Goal: Task Accomplishment & Management: Use online tool/utility

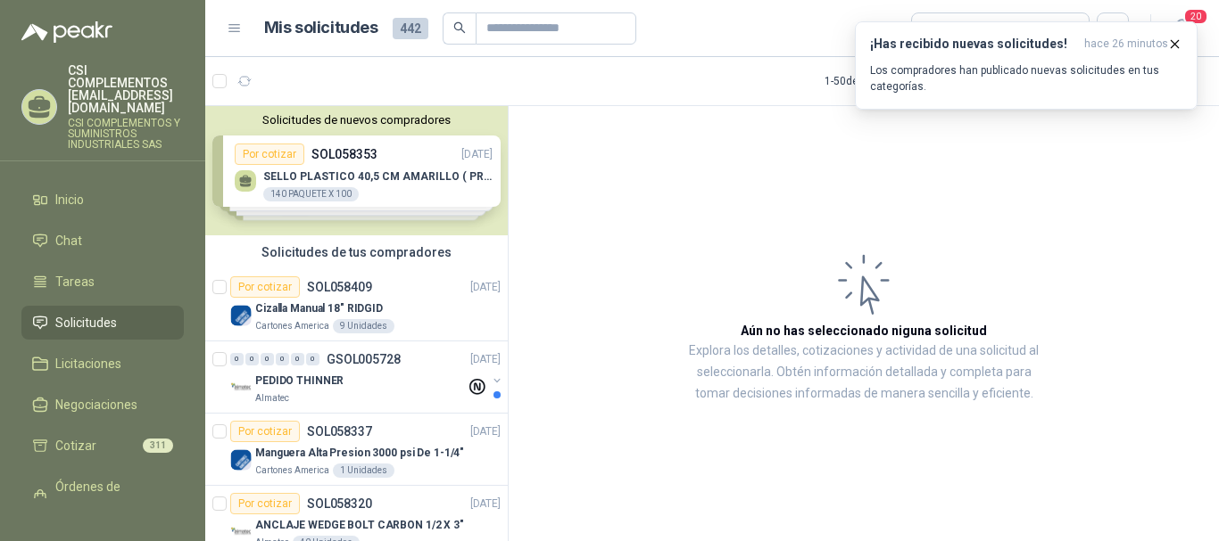
click at [103, 313] on span "Solicitudes" at bounding box center [86, 323] width 62 height 20
click at [290, 80] on icon "button" at bounding box center [288, 81] width 15 height 15
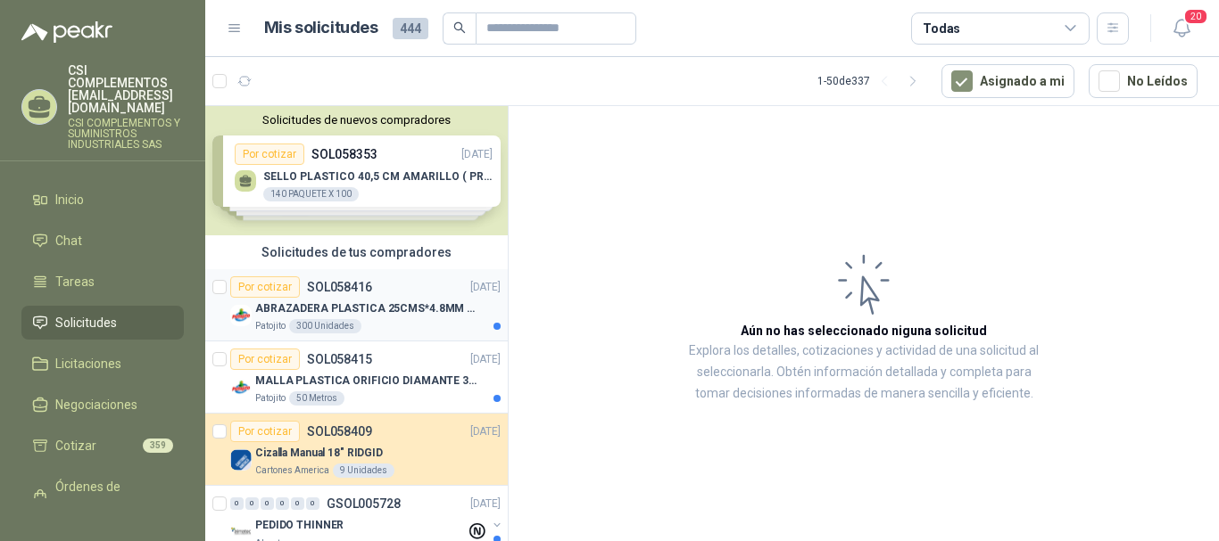
click at [379, 304] on p "ABRAZADERA PLASTICA 25CMS*4.8MM NEGRA" at bounding box center [366, 309] width 222 height 17
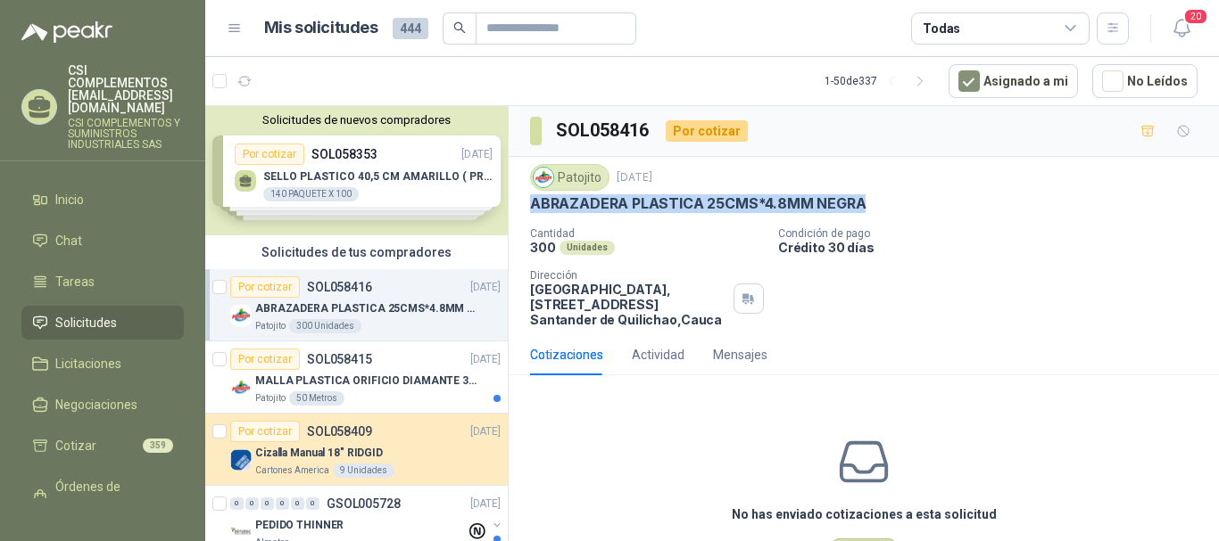
drag, startPoint x: 529, startPoint y: 202, endPoint x: 872, endPoint y: 195, distance: 342.6
click at [872, 195] on div "Patojito [DATE] ABRAZADERA PLASTICA 25CMS*4.8MM NEGRA Cantidad 300 Unidades Con…" at bounding box center [863, 246] width 710 height 178
copy p "ABRAZADERA PLASTICA 25CMS*4.8MM NEGRA"
click at [378, 371] on div "MALLA PLASTICA ORIFICIO DIAMANTE 3MM" at bounding box center [377, 380] width 245 height 21
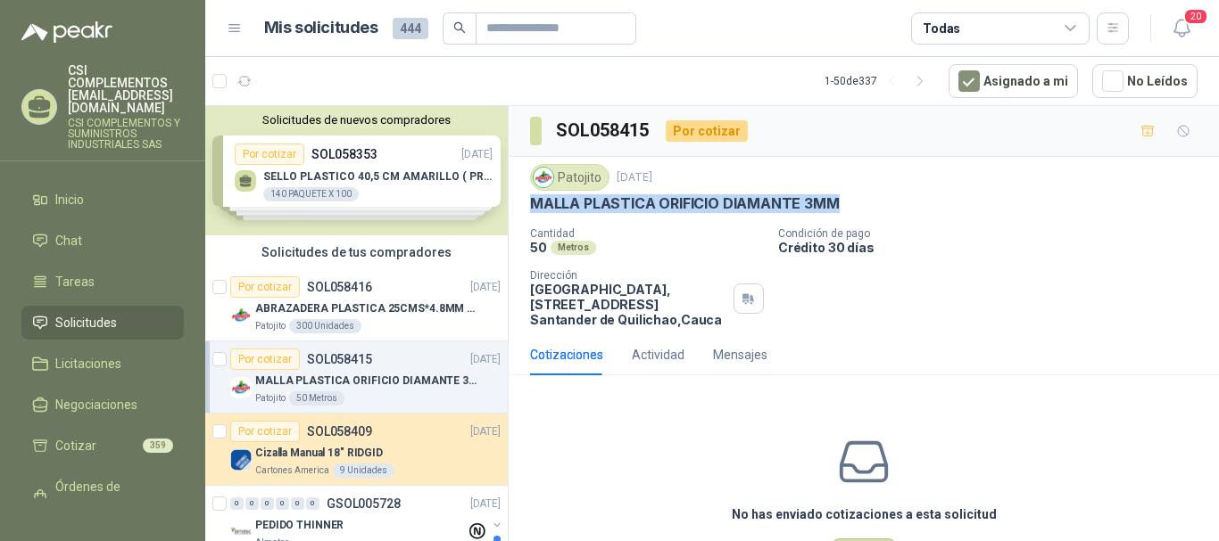
drag, startPoint x: 527, startPoint y: 203, endPoint x: 843, endPoint y: 199, distance: 315.8
click at [843, 199] on div "Patojito [DATE] MALLA PLASTICA ORIFICIO DIAMANTE 3MM Cantidad 50 Metros Condici…" at bounding box center [863, 246] width 710 height 178
copy p "MALLA PLASTICA ORIFICIO DIAMANTE 3MM"
click at [356, 316] on p "ABRAZADERA PLASTICA 25CMS*4.8MM NEGRA" at bounding box center [366, 309] width 222 height 17
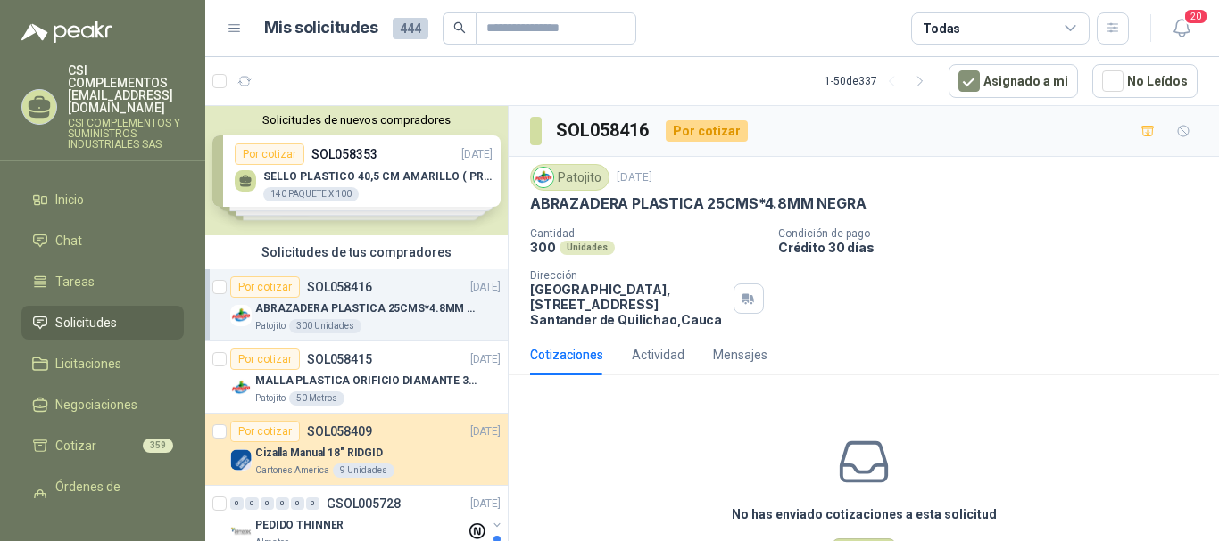
click at [80, 313] on span "Solicitudes" at bounding box center [86, 323] width 62 height 20
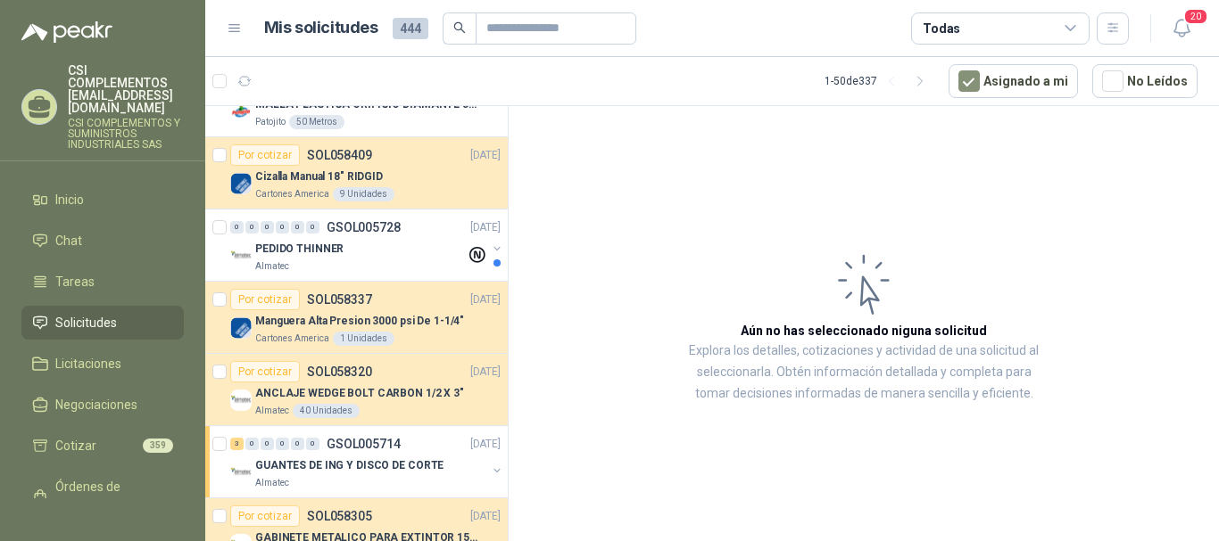
scroll to position [89, 0]
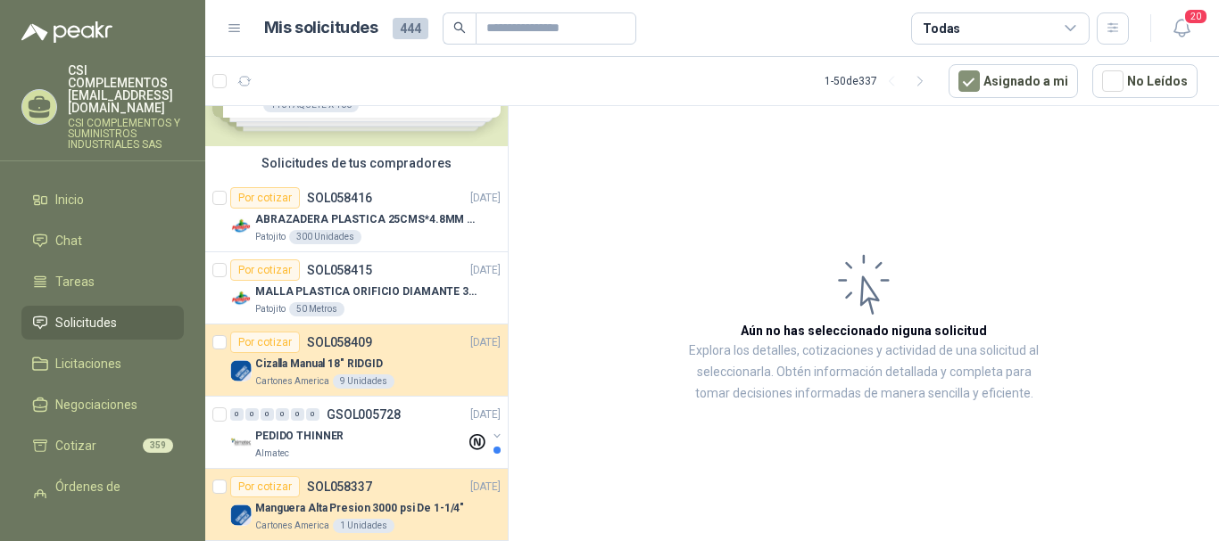
click at [365, 348] on p "SOL058409" at bounding box center [339, 342] width 65 height 12
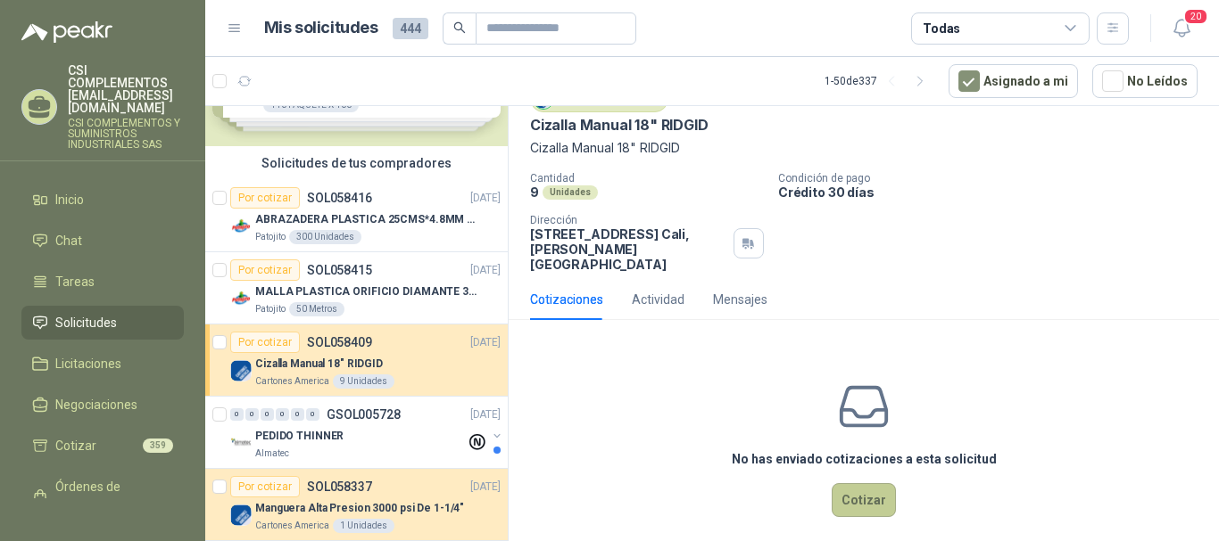
click at [872, 483] on button "Cotizar" at bounding box center [863, 500] width 64 height 34
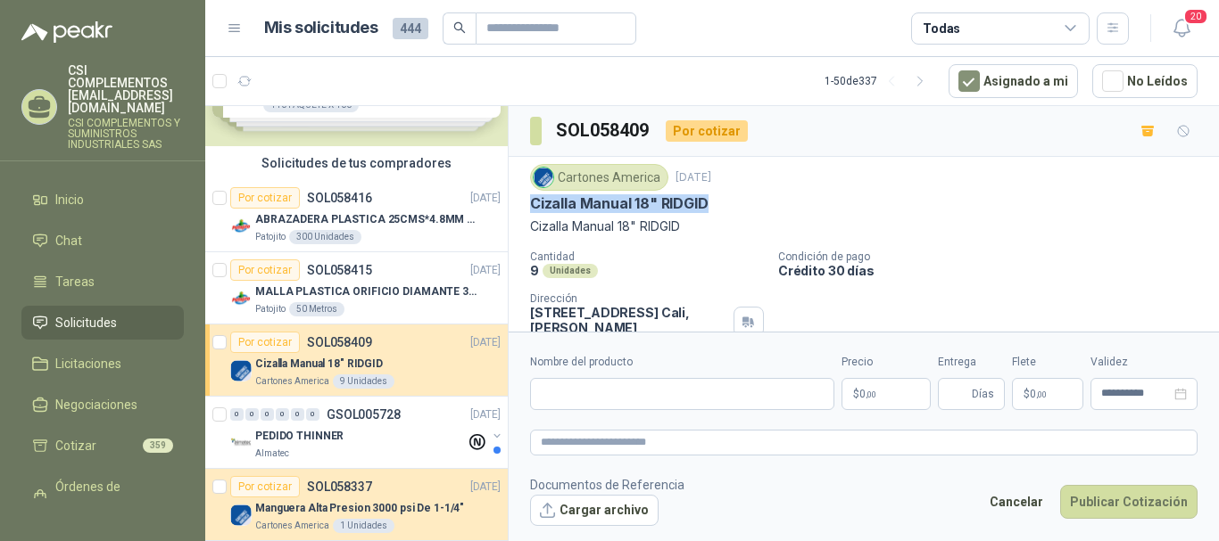
drag, startPoint x: 531, startPoint y: 203, endPoint x: 723, endPoint y: 208, distance: 192.7
click at [723, 208] on div "Cizalla Manual 18" RIDGID" at bounding box center [863, 203] width 667 height 19
copy p "Cizalla Manual 18" RIDGID"
click at [580, 395] on input "Nombre del producto" at bounding box center [682, 394] width 304 height 32
paste input "**********"
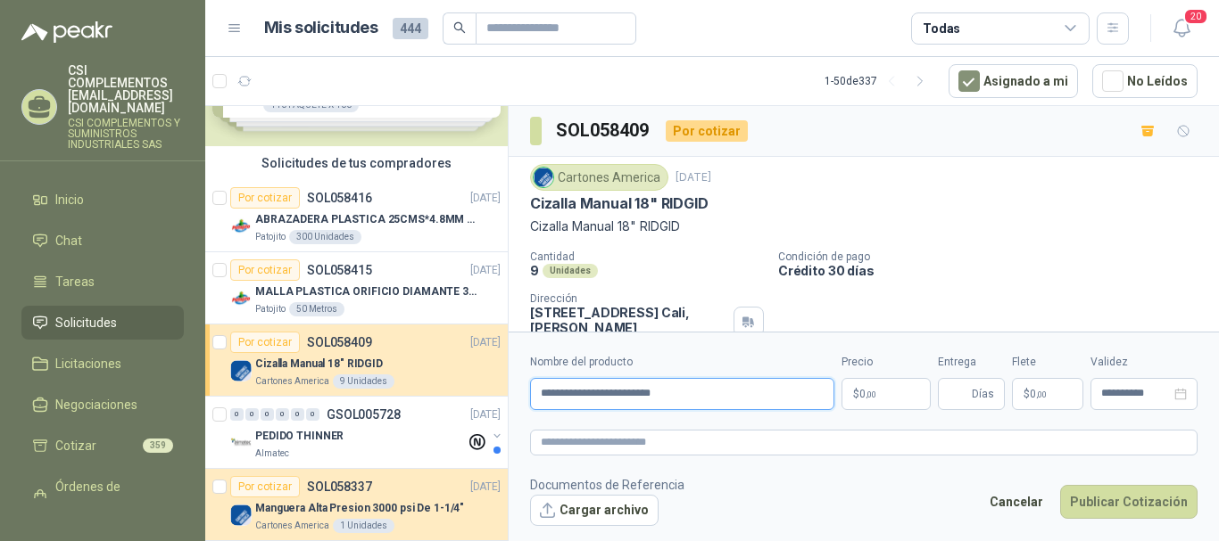
type input "**********"
click at [884, 393] on p "$ 0 ,00" at bounding box center [885, 394] width 89 height 32
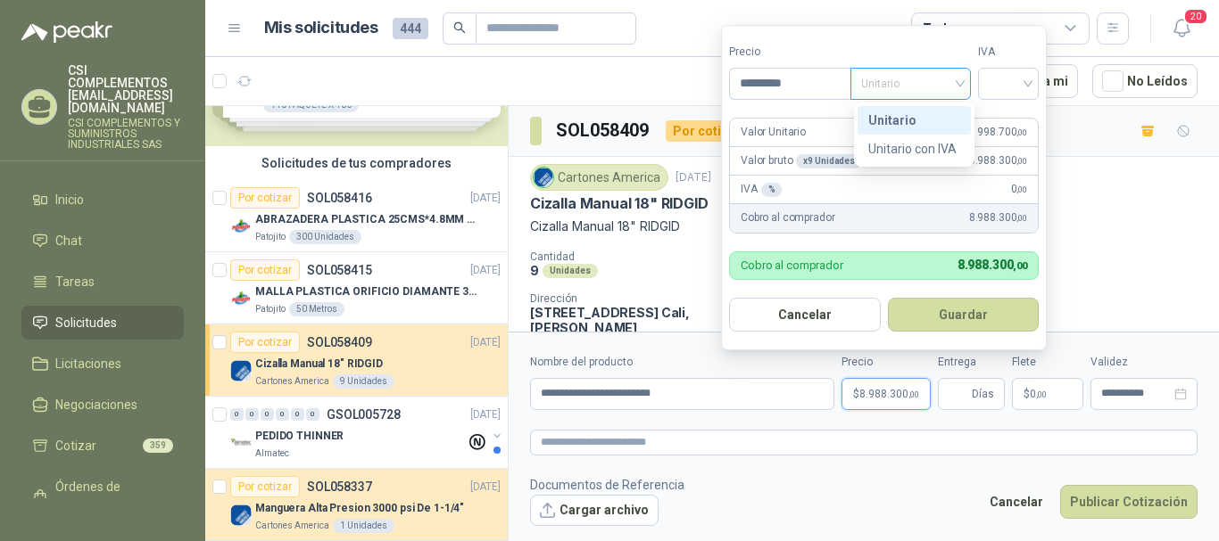
click at [960, 84] on span "Unitario" at bounding box center [910, 83] width 99 height 27
type input "*********"
click at [927, 117] on div "Unitario" at bounding box center [914, 121] width 92 height 20
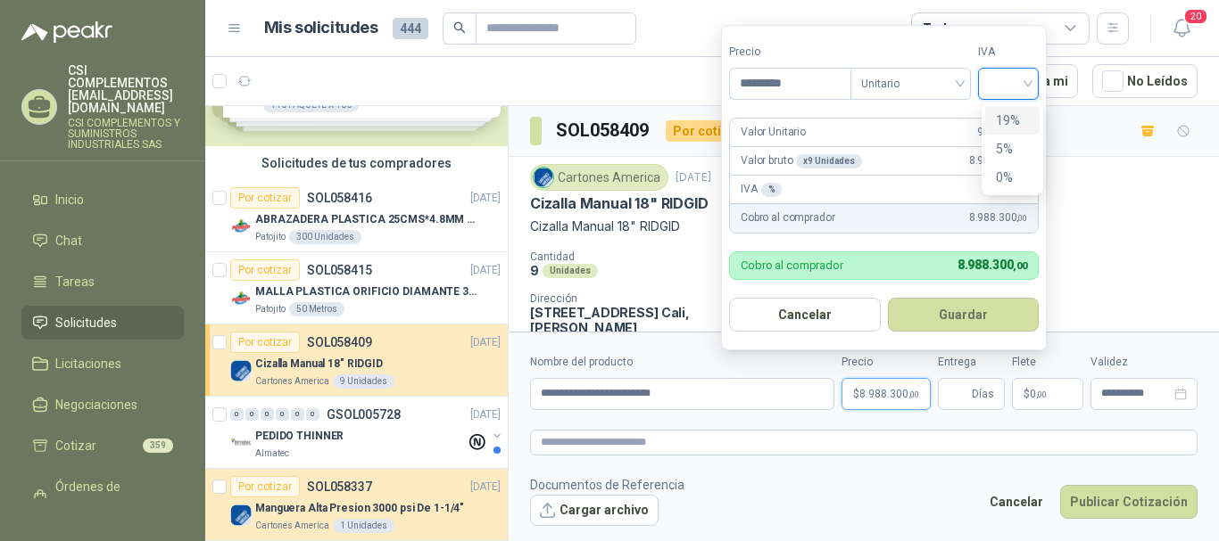
click at [1028, 92] on input "search" at bounding box center [1007, 82] width 39 height 27
click at [1012, 103] on div "19 5 19% 5% 0%" at bounding box center [1012, 149] width 62 height 93
click at [1004, 120] on div "19%" at bounding box center [1012, 121] width 33 height 20
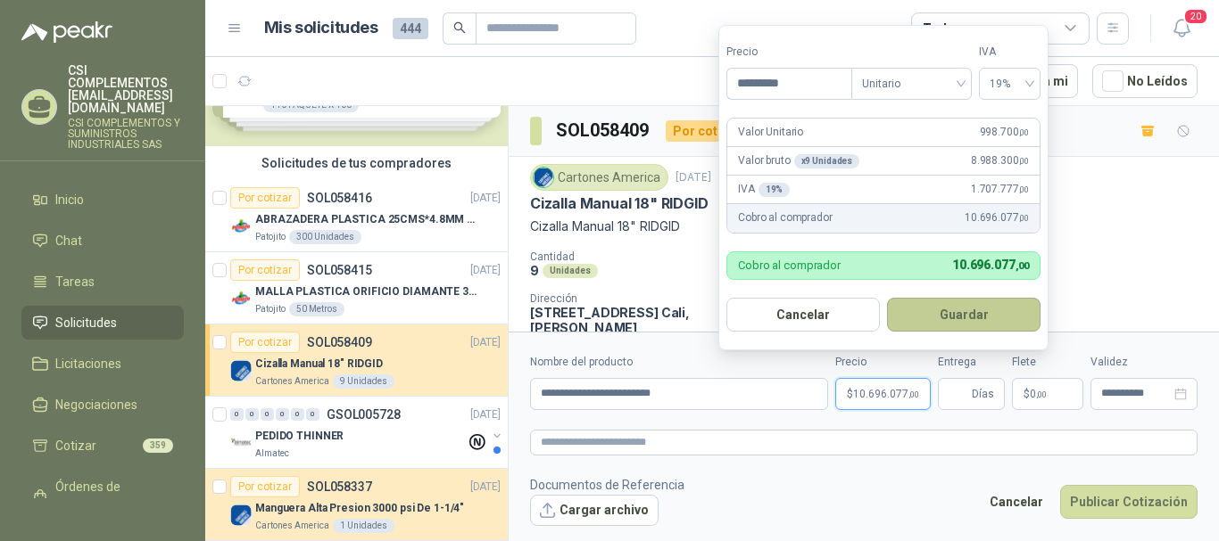
click at [975, 310] on button "Guardar" at bounding box center [963, 315] width 153 height 34
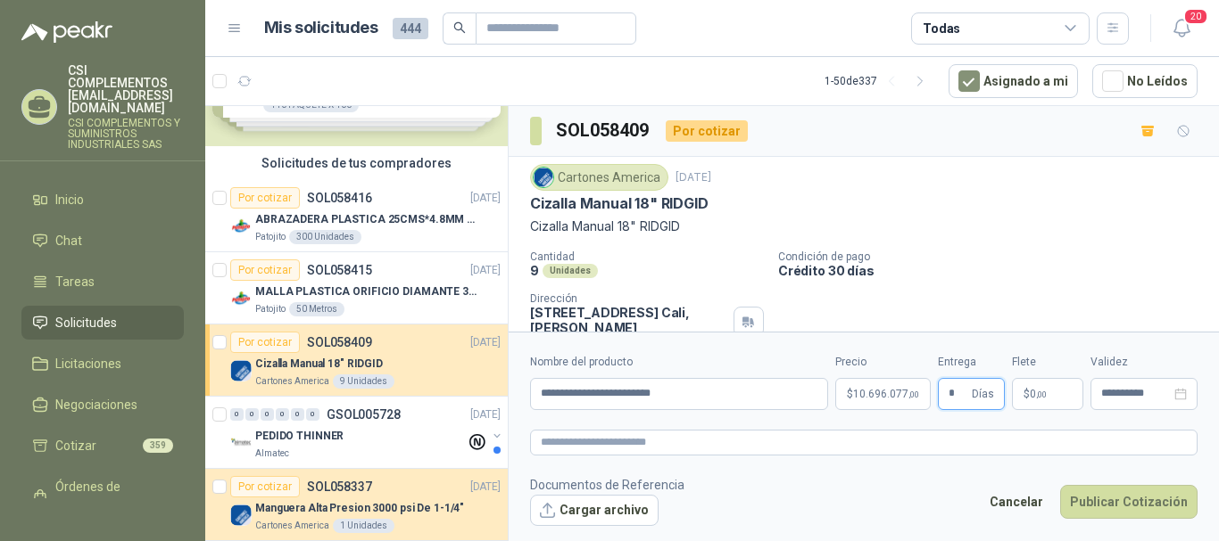
type input "*"
click at [1038, 391] on span ",00" at bounding box center [1041, 395] width 11 height 10
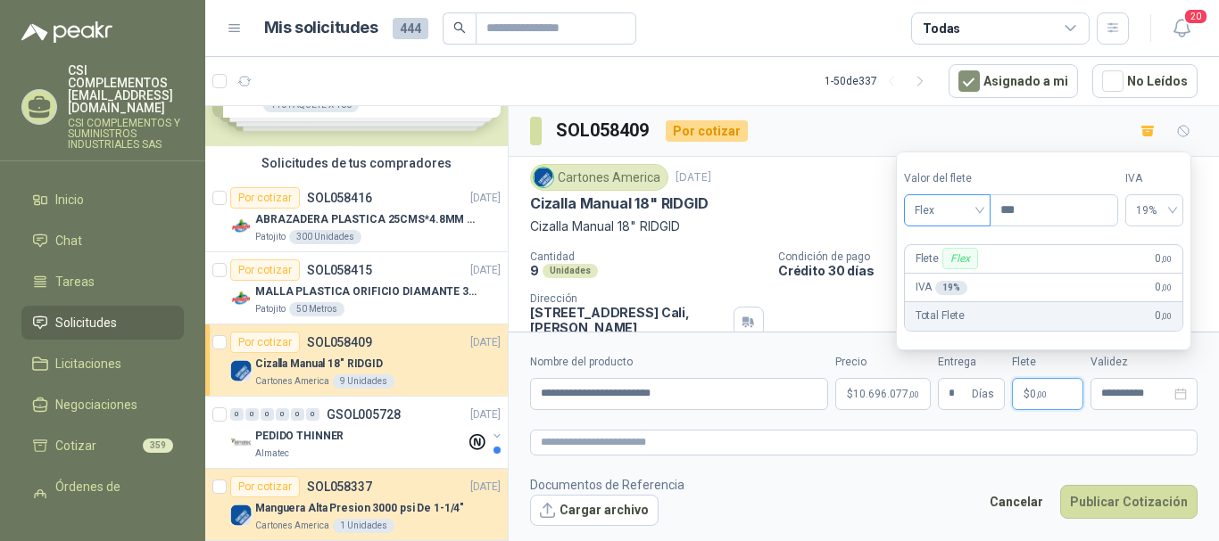
click at [979, 217] on span "Flex" at bounding box center [946, 210] width 65 height 27
click at [958, 277] on div "Incluido" at bounding box center [949, 277] width 62 height 20
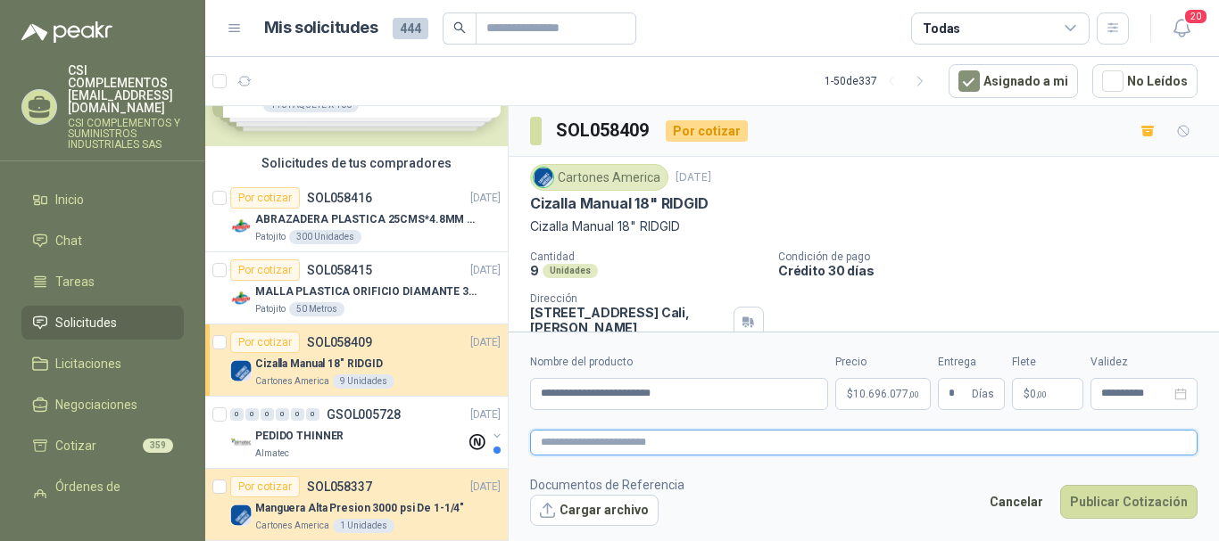
click at [1083, 439] on textarea at bounding box center [863, 443] width 667 height 26
click at [1176, 397] on icon "close-circle" at bounding box center [1180, 394] width 12 height 12
click at [1128, 397] on input at bounding box center [1136, 394] width 70 height 12
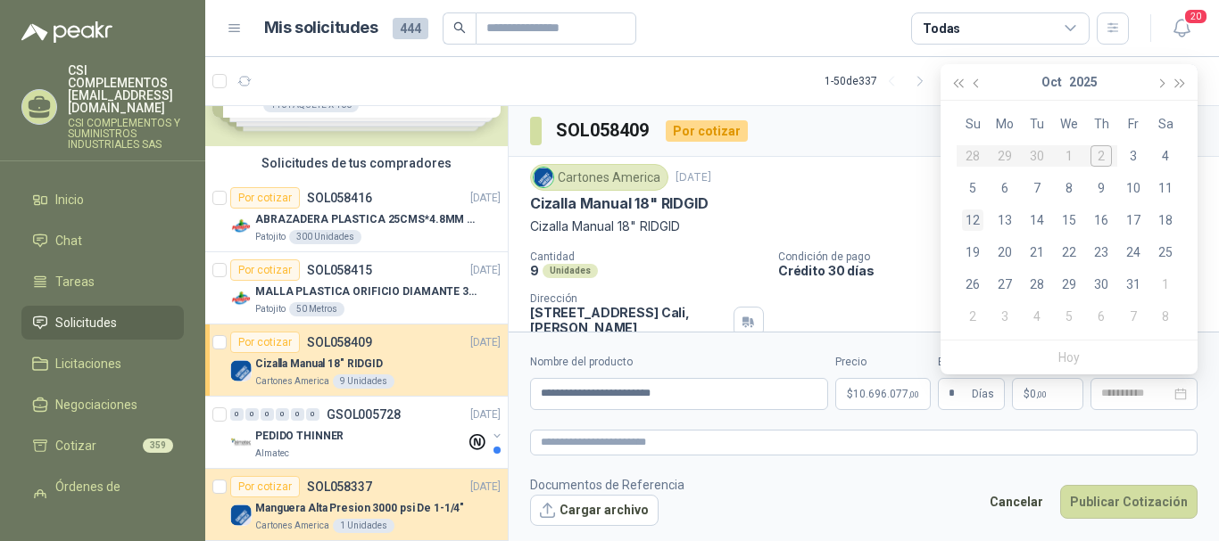
click at [974, 219] on div "12" at bounding box center [972, 220] width 21 height 21
type input "**********"
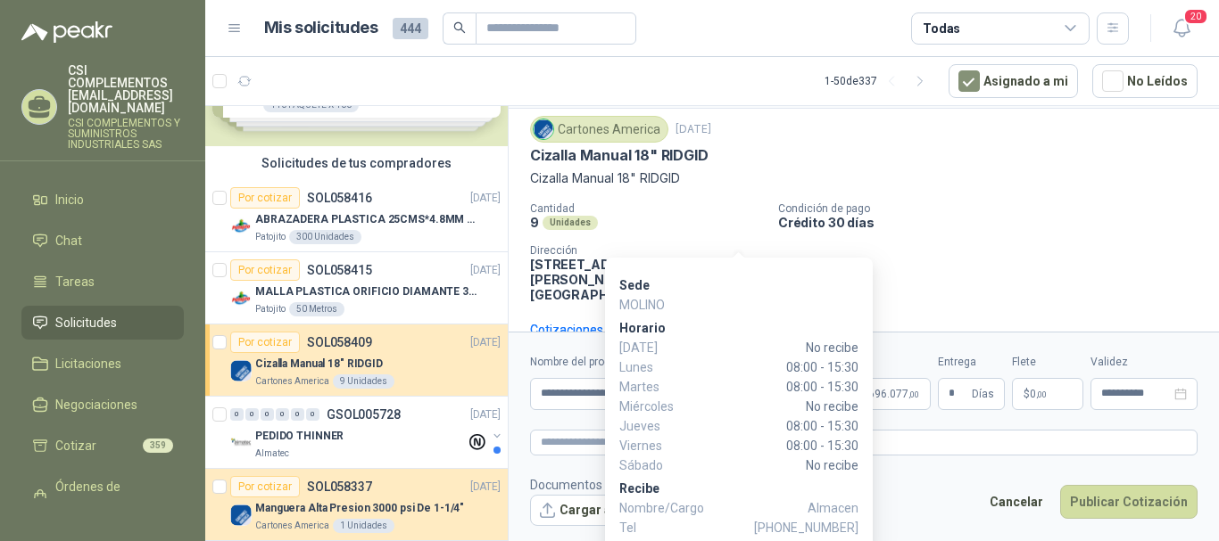
scroll to position [66, 0]
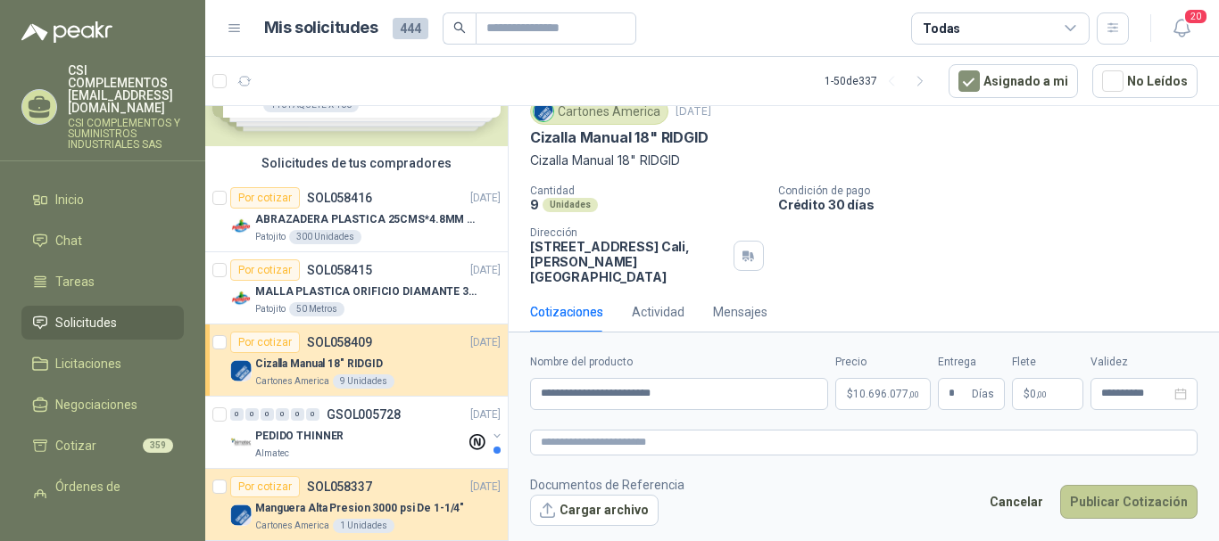
click at [1160, 497] on button "Publicar Cotización" at bounding box center [1128, 502] width 137 height 34
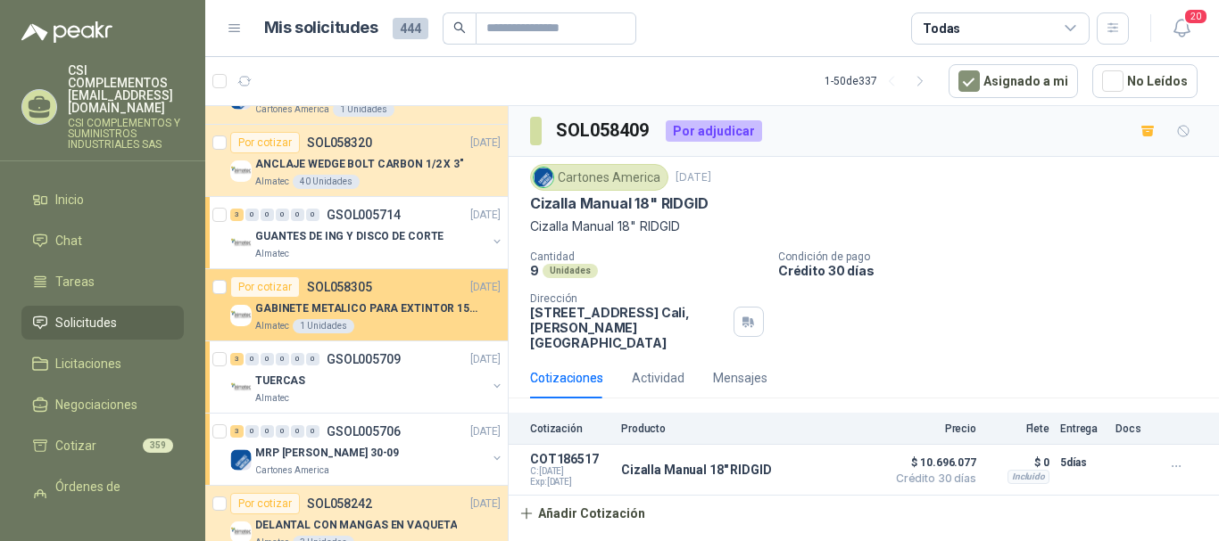
scroll to position [535, 0]
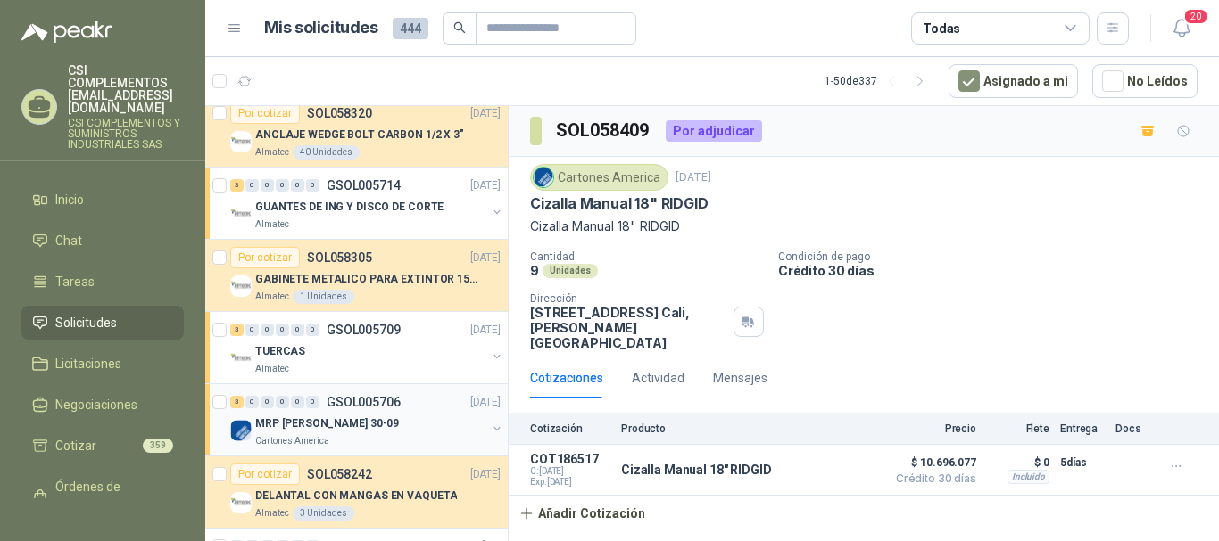
click at [368, 410] on div "3 0 0 0 0 0 GSOL005706 [DATE]" at bounding box center [367, 402] width 274 height 21
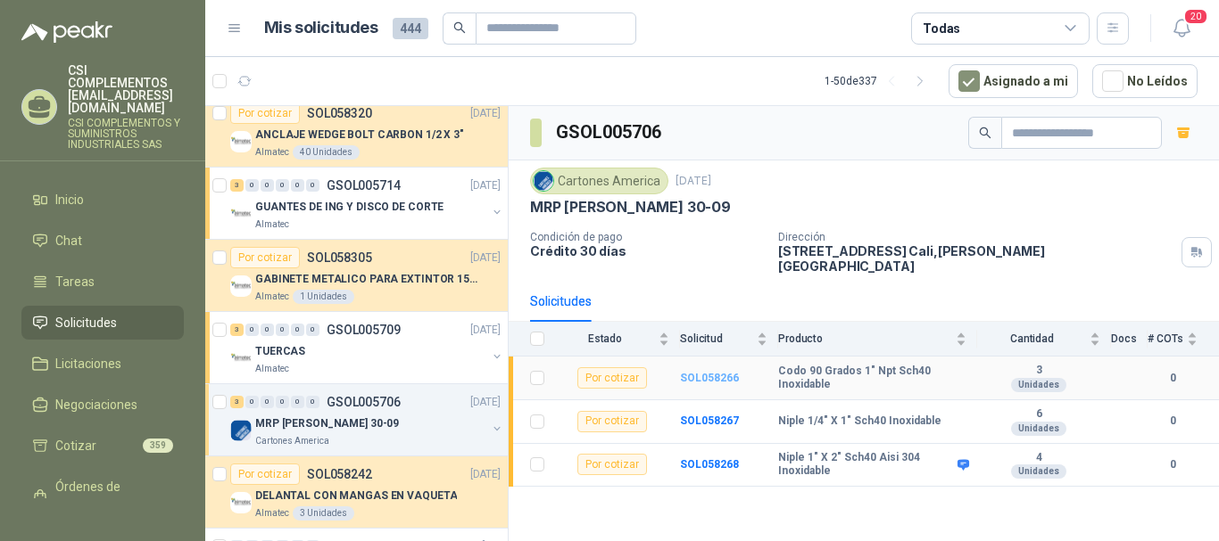
click at [694, 372] on b "SOL058266" at bounding box center [709, 378] width 59 height 12
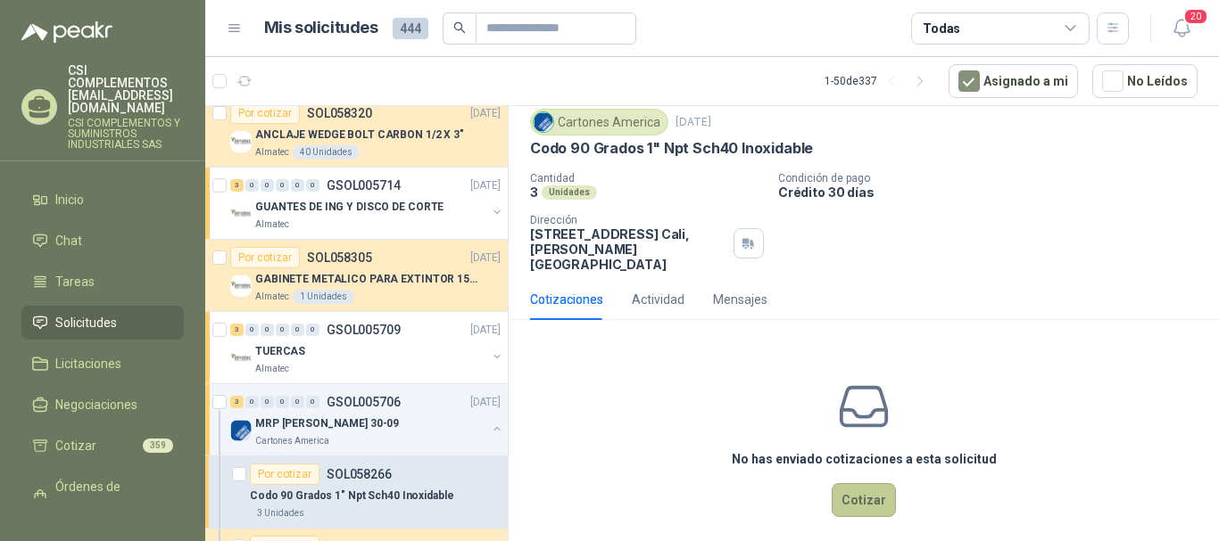
click at [869, 484] on button "Cotizar" at bounding box center [863, 500] width 64 height 34
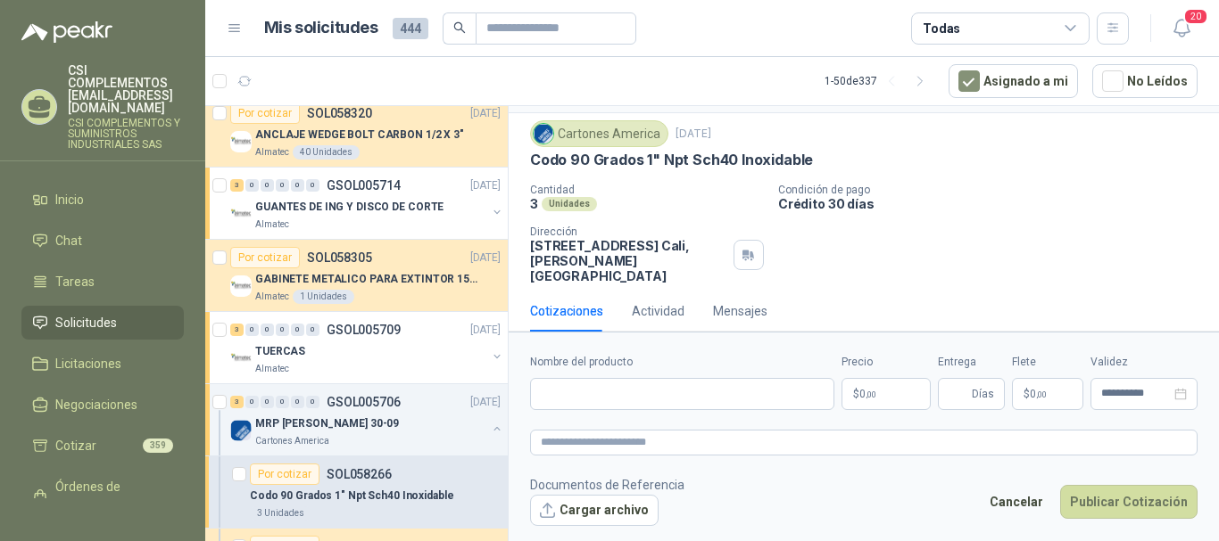
scroll to position [43, 0]
drag, startPoint x: 533, startPoint y: 161, endPoint x: 847, endPoint y: 158, distance: 314.9
click at [847, 158] on div "Codo 90 Grados 1" Npt Sch40 Inoxidable" at bounding box center [863, 161] width 667 height 19
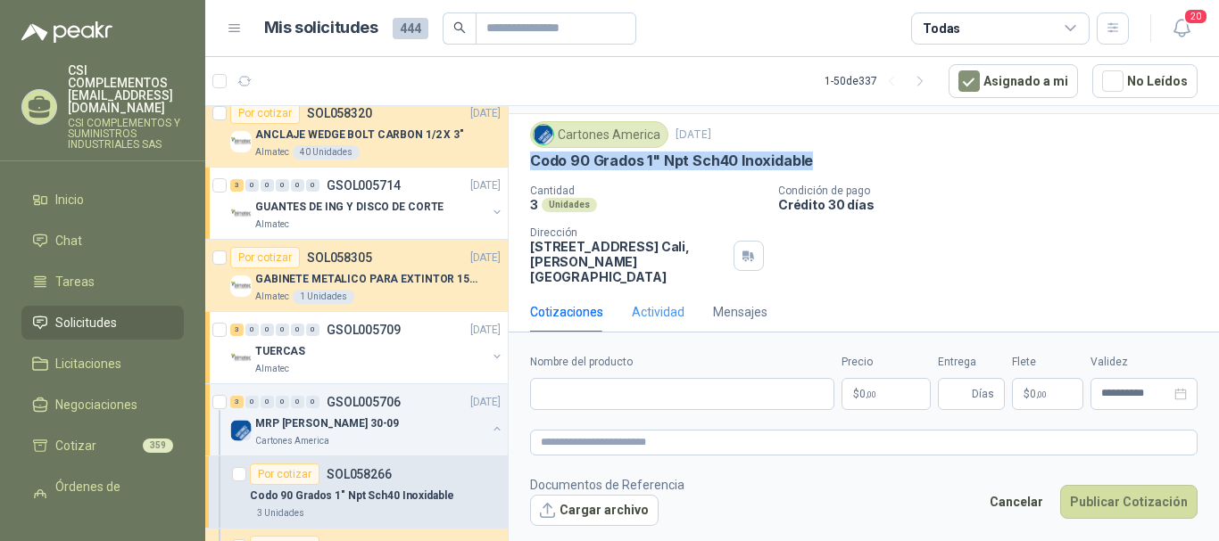
copy p "Codo 90 Grados 1" Npt Sch40 Inoxidable"
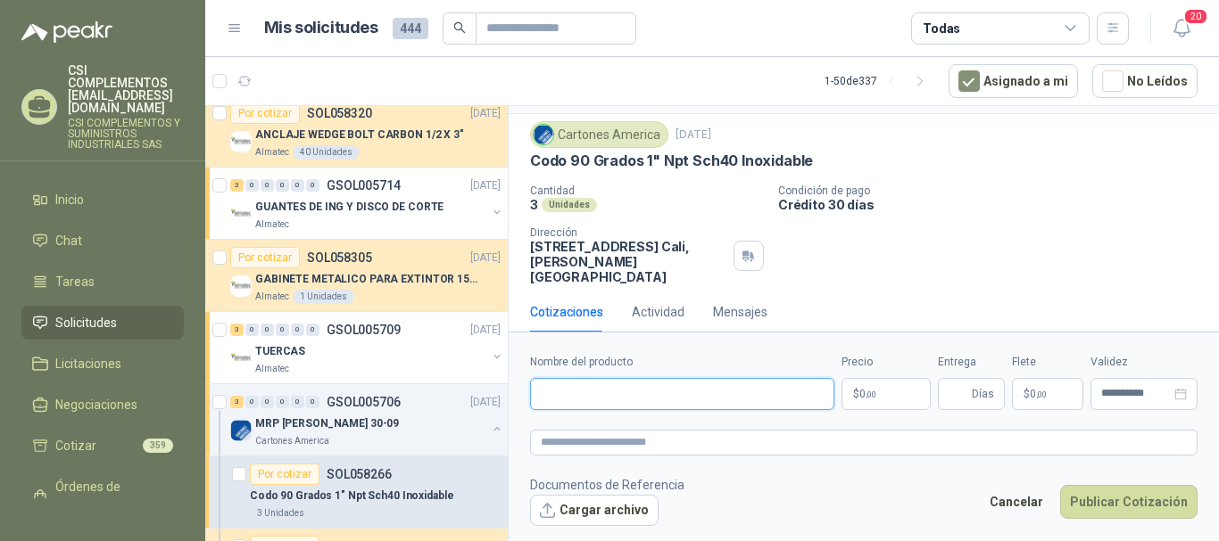
click at [591, 389] on input "Nombre del producto" at bounding box center [682, 394] width 304 height 32
paste input "**********"
type input "**********"
click at [896, 399] on p "$ 0 ,00" at bounding box center [885, 394] width 89 height 32
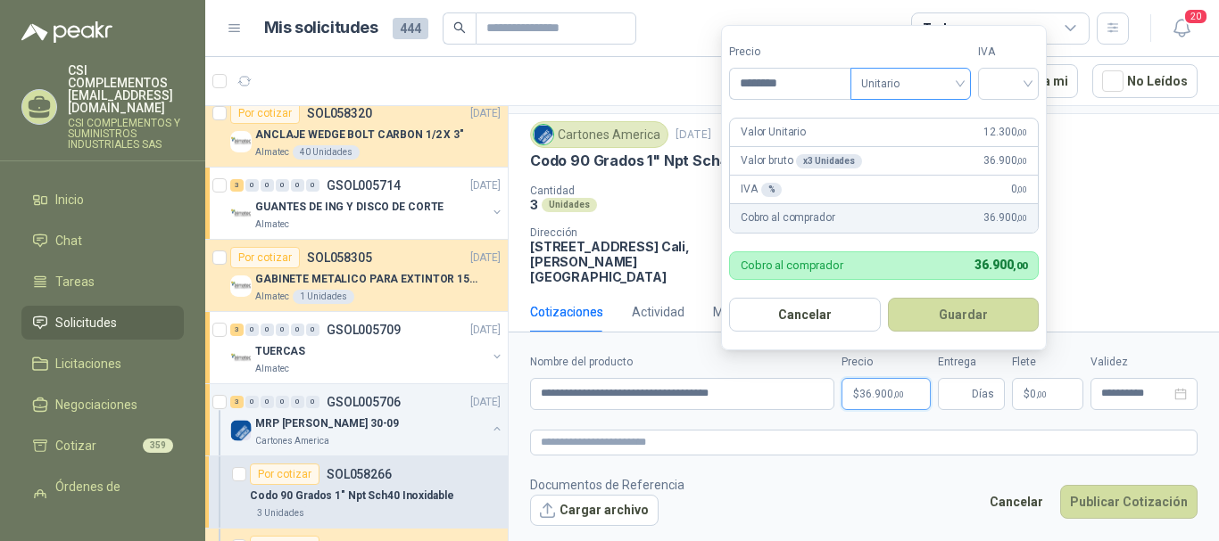
click at [964, 79] on div "Unitario" at bounding box center [910, 84] width 120 height 32
type input "********"
click at [925, 115] on div "Unitario" at bounding box center [914, 121] width 92 height 20
click at [1033, 82] on div at bounding box center [1008, 84] width 61 height 32
click at [1017, 114] on div "19%" at bounding box center [1012, 121] width 33 height 20
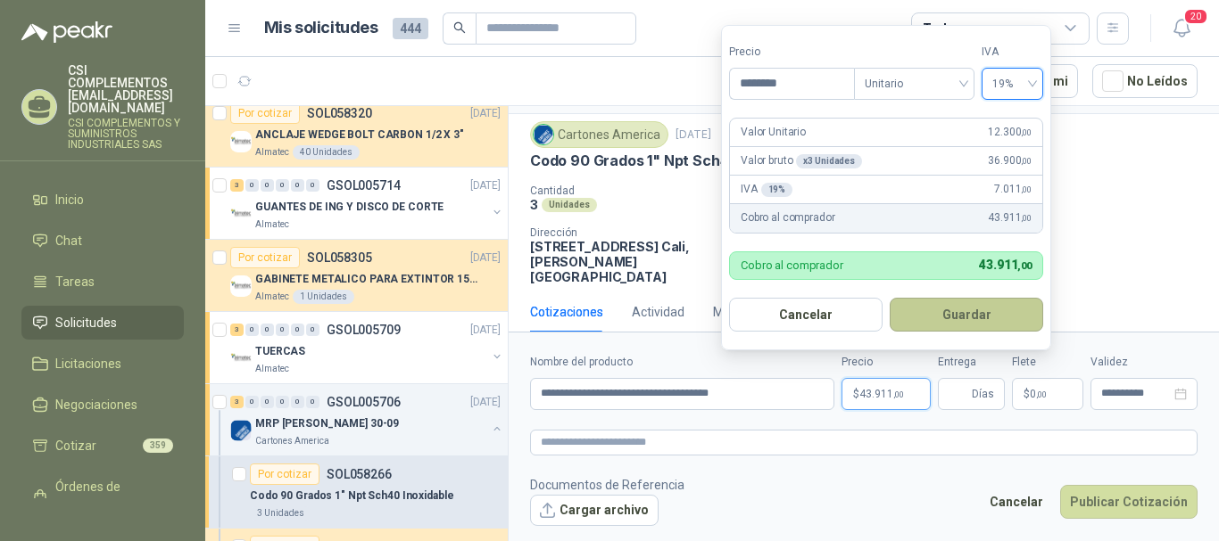
click at [983, 305] on button "Guardar" at bounding box center [965, 315] width 153 height 34
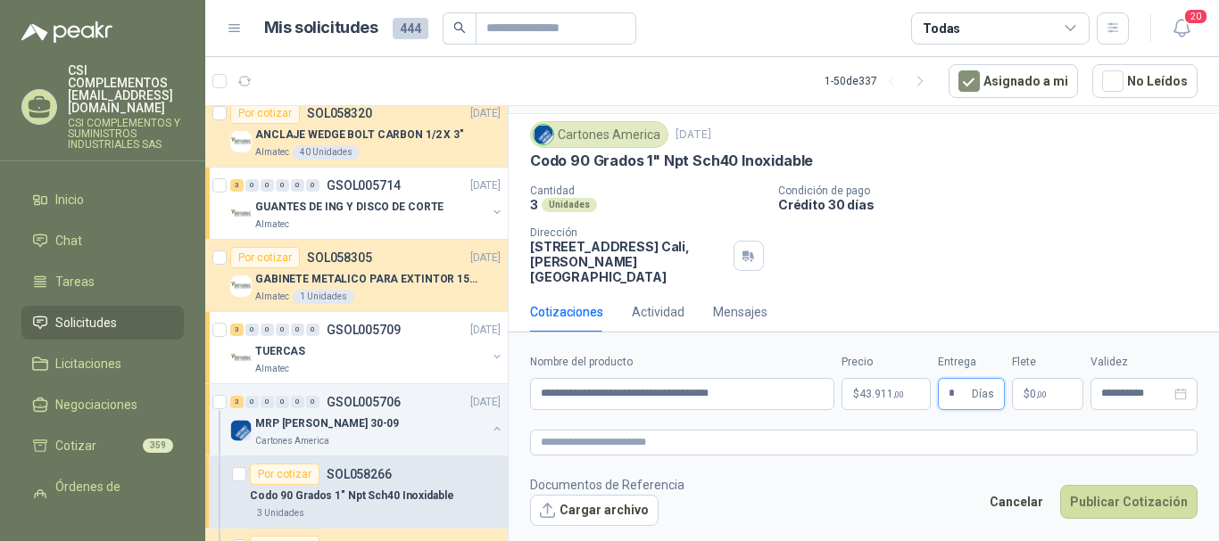
type input "*"
click at [1040, 405] on p "$ 0 ,00" at bounding box center [1047, 394] width 71 height 32
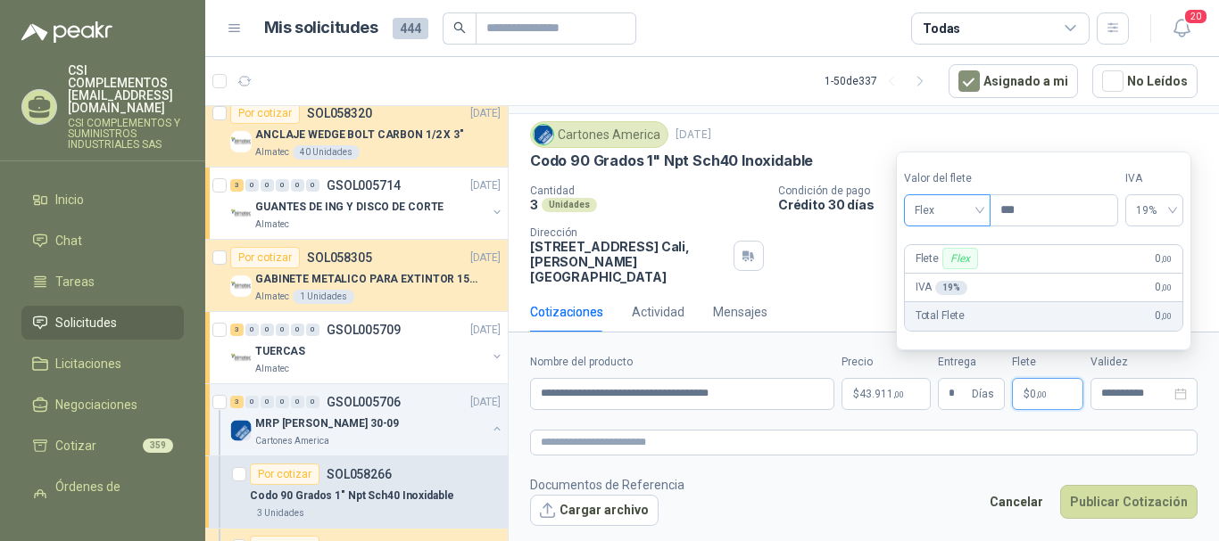
click at [984, 217] on div "Flex" at bounding box center [947, 210] width 87 height 32
click at [978, 273] on div "Incluido" at bounding box center [949, 277] width 62 height 20
click at [1177, 395] on icon "close-circle" at bounding box center [1180, 394] width 12 height 12
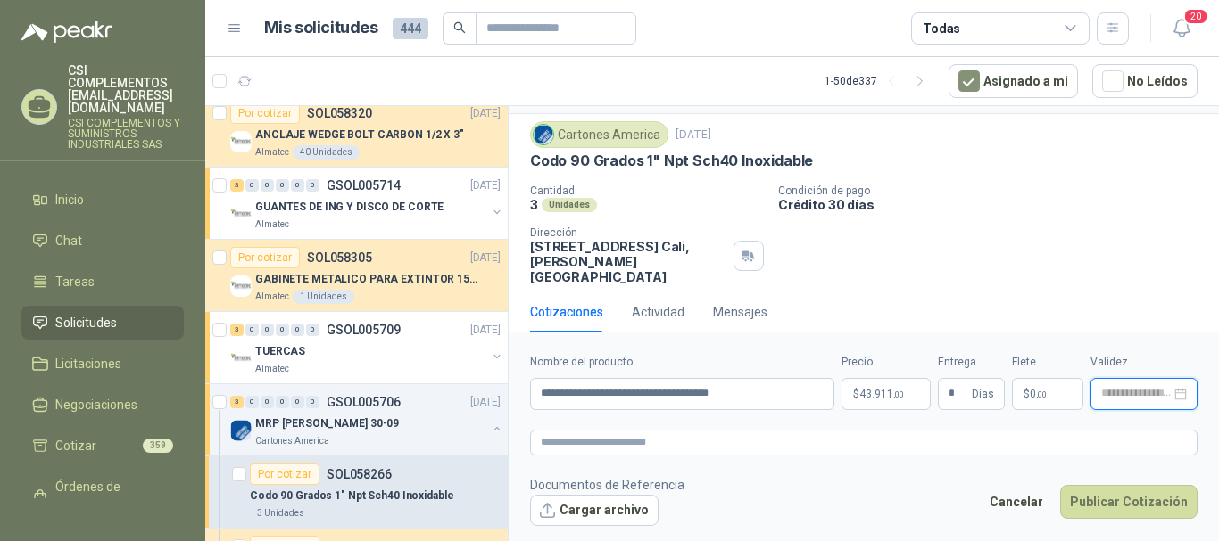
click at [1132, 390] on input at bounding box center [1136, 394] width 70 height 12
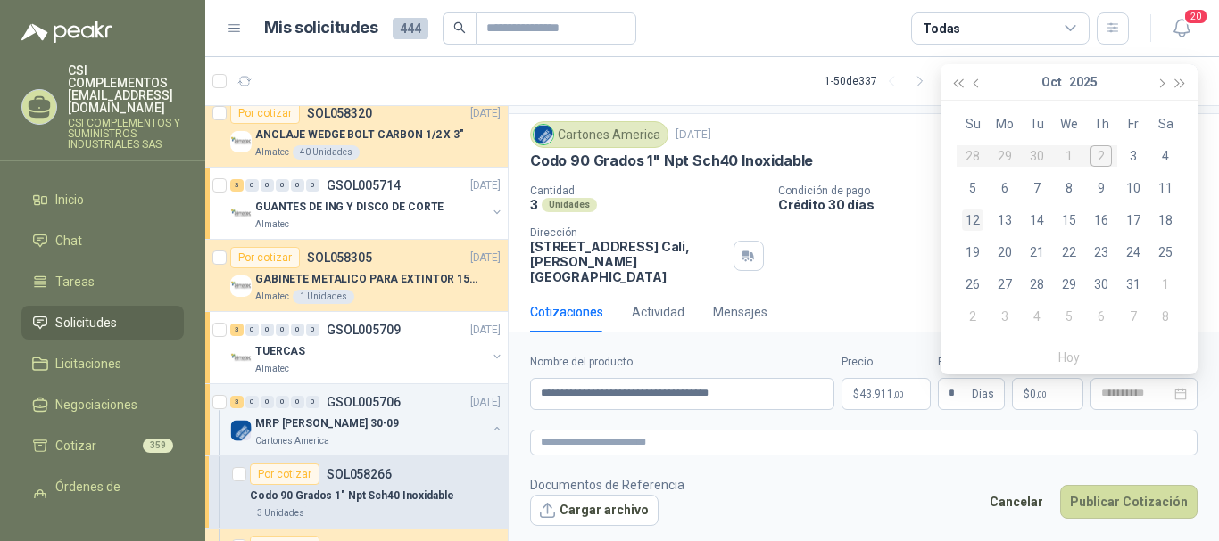
click at [970, 219] on div "12" at bounding box center [972, 220] width 21 height 21
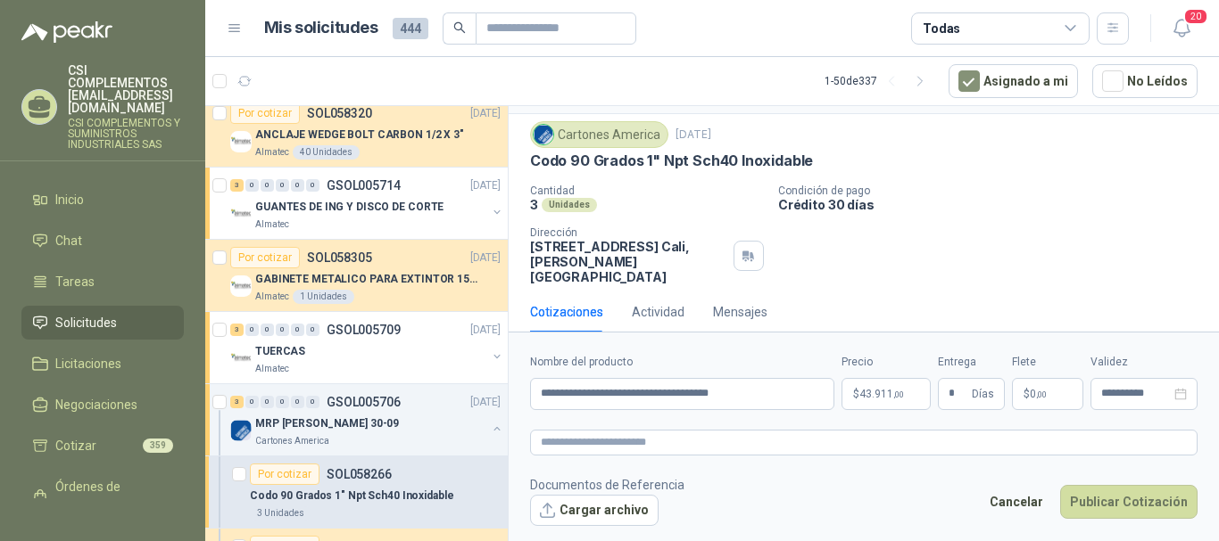
type input "**********"
click at [1138, 509] on button "Publicar Cotización" at bounding box center [1128, 502] width 137 height 34
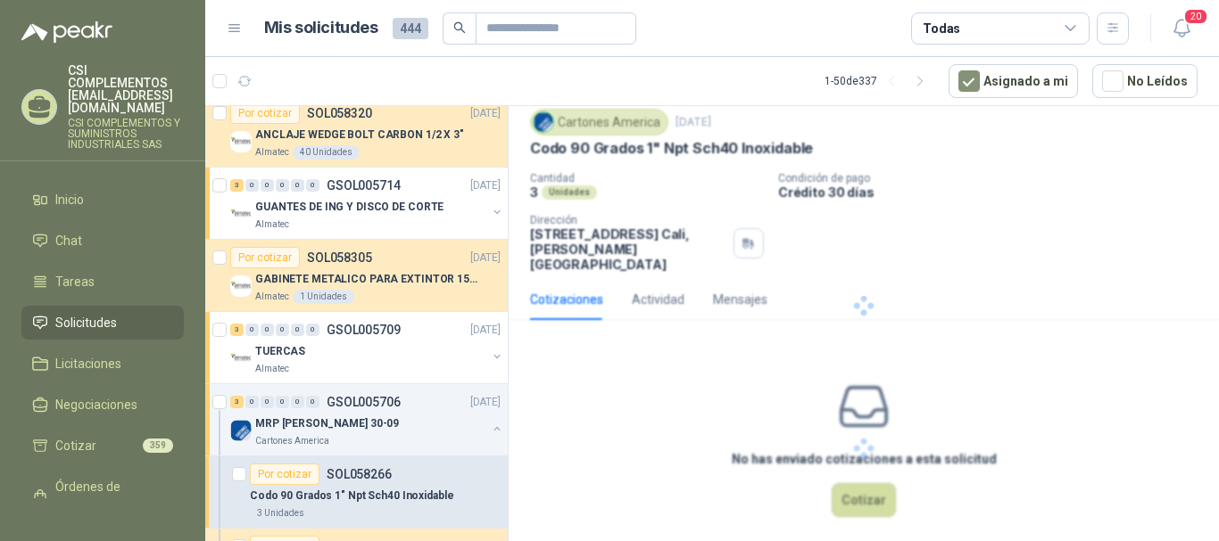
scroll to position [0, 0]
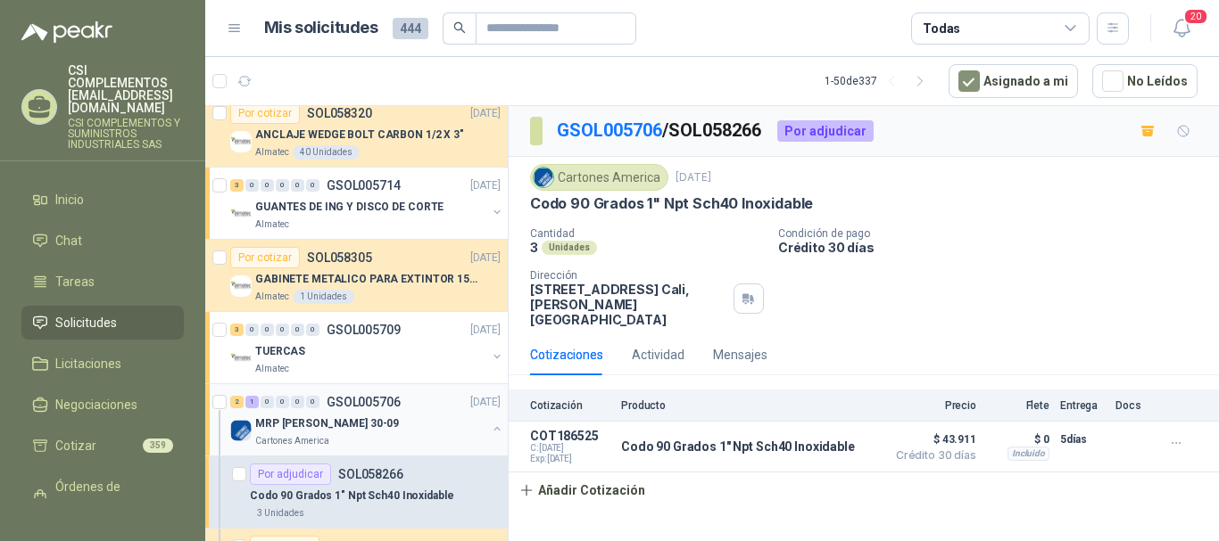
drag, startPoint x: 339, startPoint y: 404, endPoint x: 349, endPoint y: 405, distance: 9.9
click at [336, 404] on p "GSOL005706" at bounding box center [363, 402] width 74 height 12
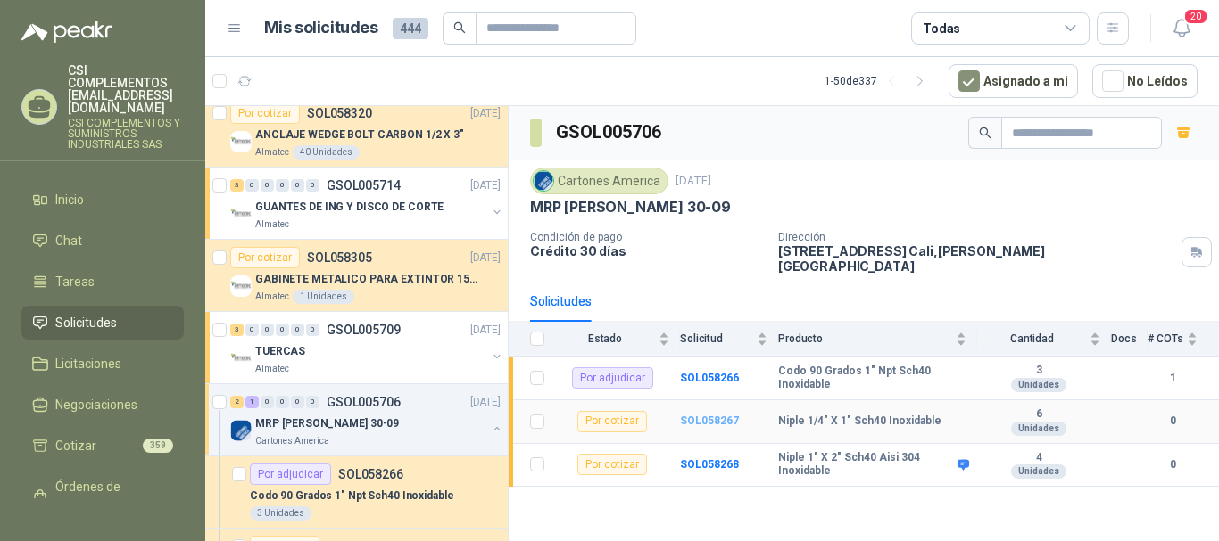
click at [712, 415] on b "SOL058267" at bounding box center [709, 421] width 59 height 12
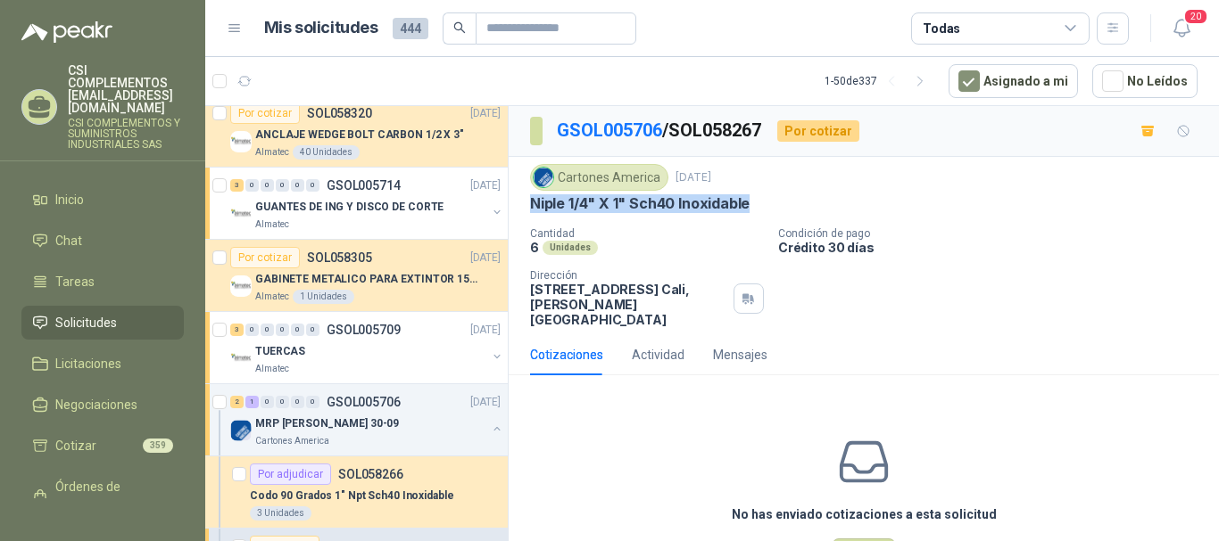
drag, startPoint x: 527, startPoint y: 207, endPoint x: 752, endPoint y: 202, distance: 224.8
click at [752, 202] on div "Cartones America [DATE] Niple 1/4" X 1" Sch40 Inoxidable Cantidad 6 Unidades Co…" at bounding box center [863, 246] width 710 height 178
copy p "Niple 1/4" X 1" Sch40 Inoxidable"
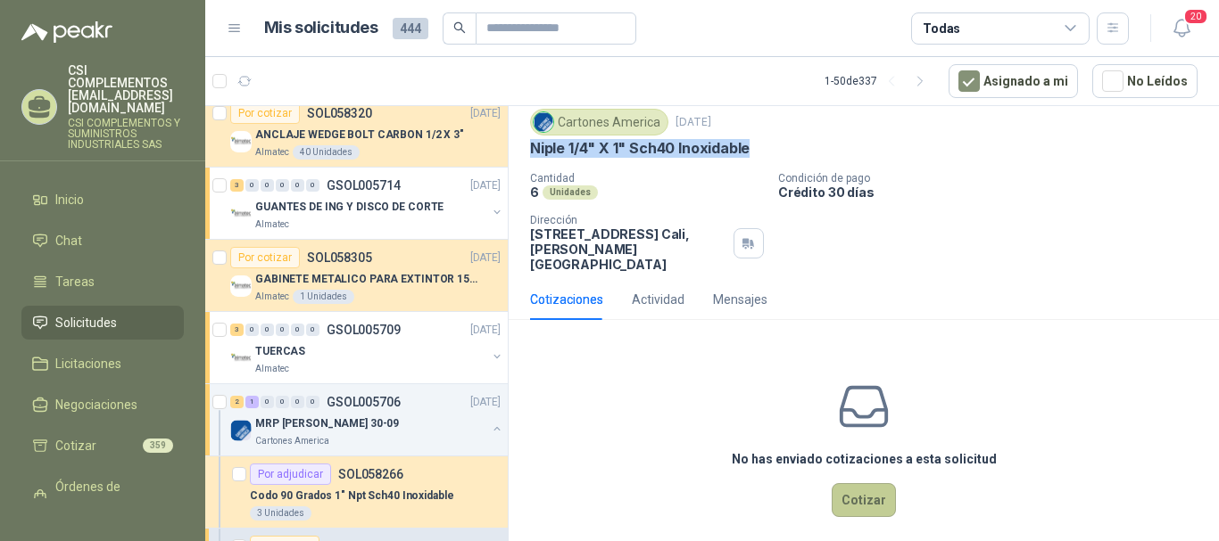
click at [860, 485] on button "Cotizar" at bounding box center [863, 500] width 64 height 34
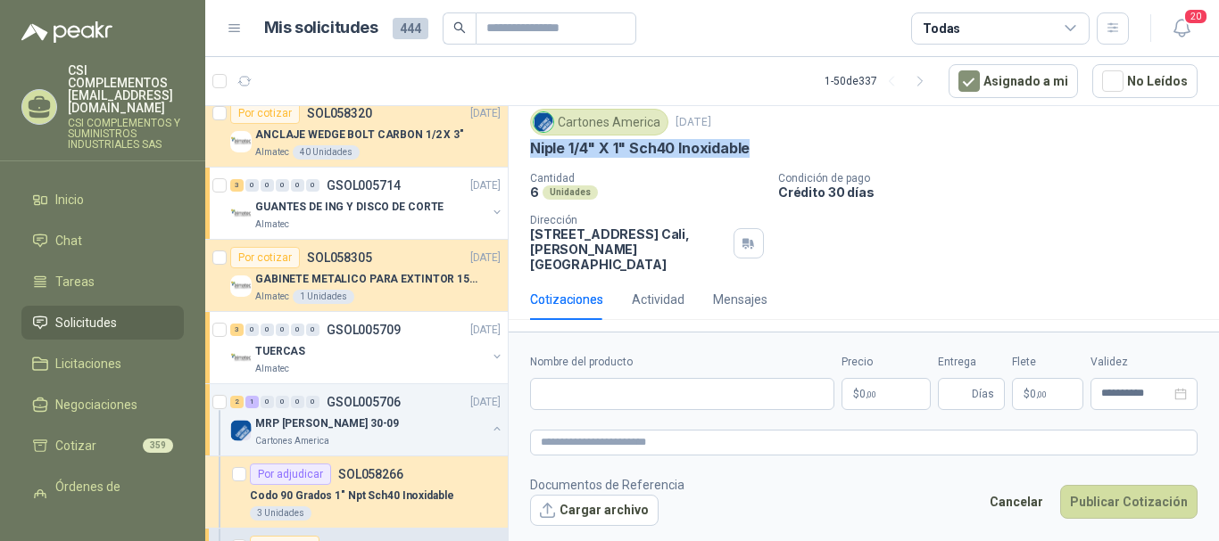
scroll to position [43, 0]
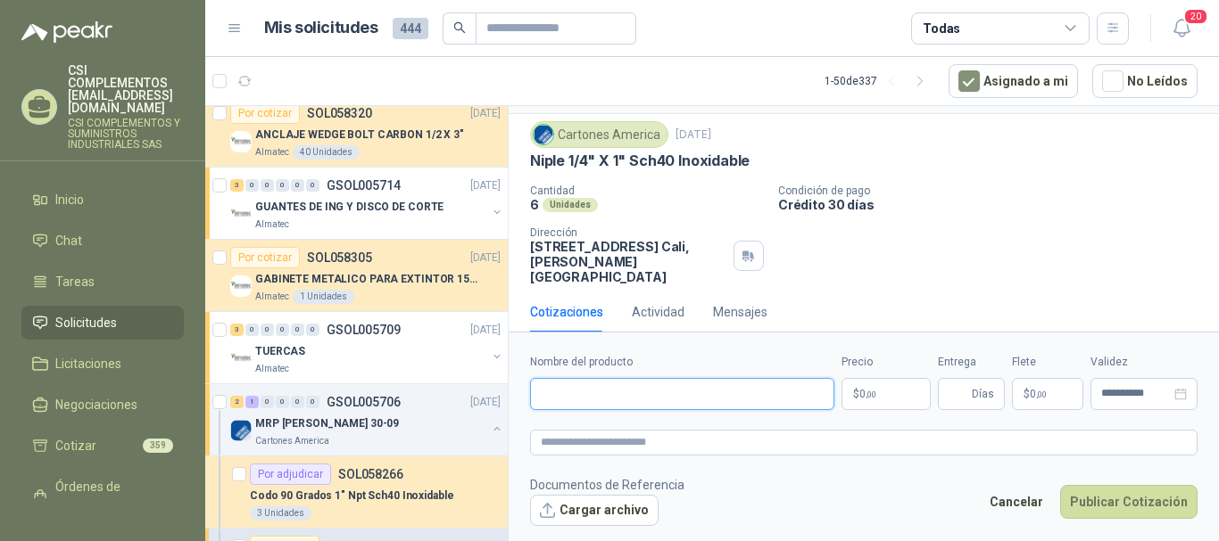
click at [637, 392] on input "Nombre del producto" at bounding box center [682, 394] width 304 height 32
paste input "**********"
type input "**********"
click at [868, 393] on span ",00" at bounding box center [870, 395] width 11 height 10
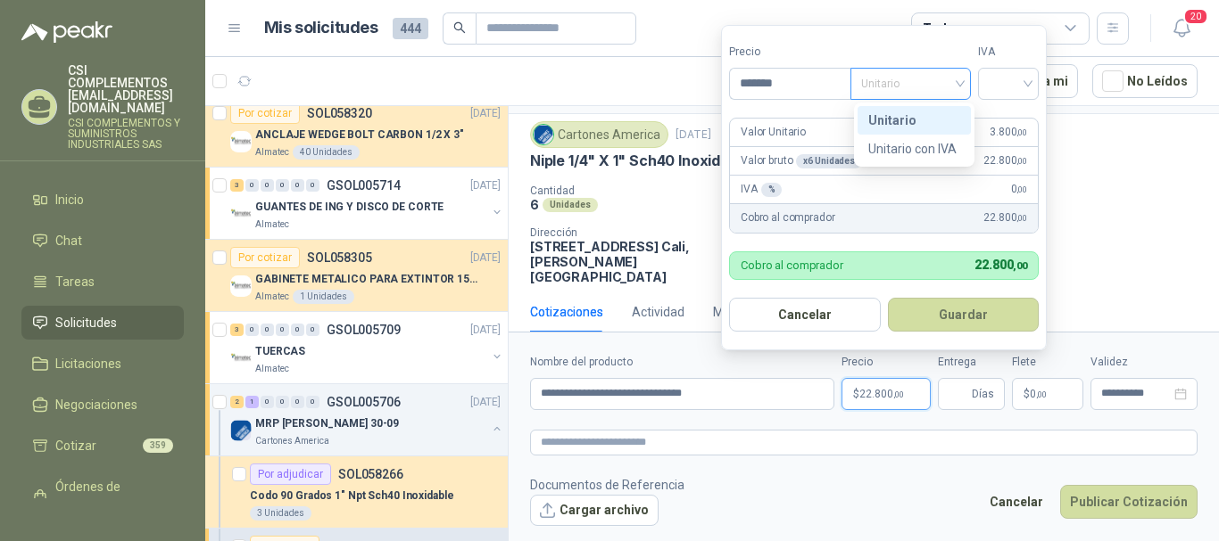
click at [964, 93] on div "Unitario" at bounding box center [910, 84] width 120 height 32
type input "*******"
click at [947, 117] on div "Unitario" at bounding box center [914, 121] width 92 height 20
click at [1028, 90] on input "search" at bounding box center [1007, 82] width 39 height 27
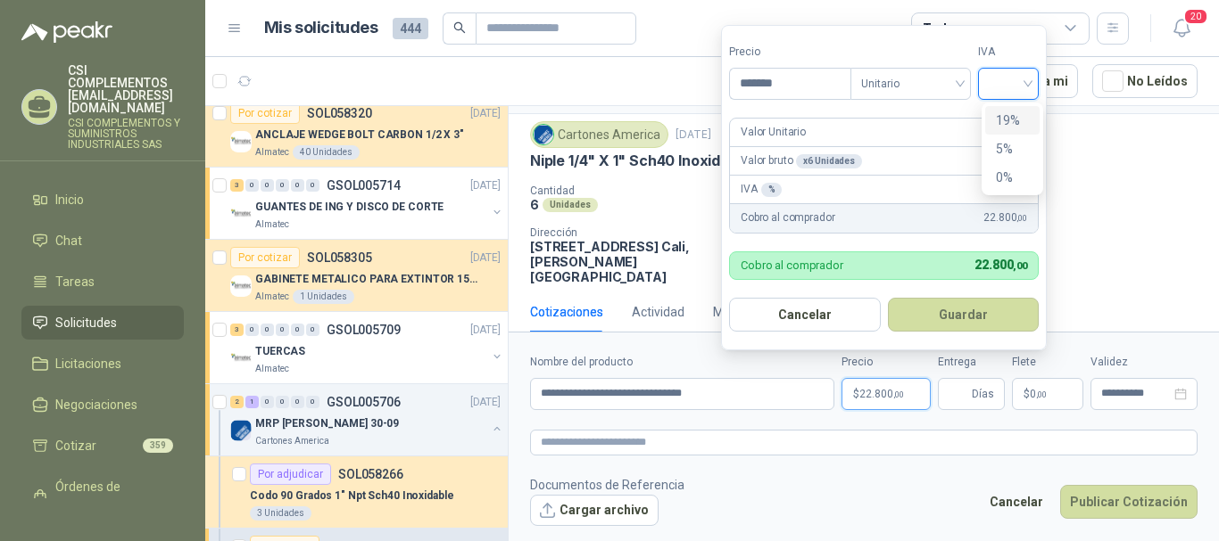
click at [1019, 109] on div "19%" at bounding box center [1012, 120] width 54 height 29
click at [971, 314] on button "Guardar" at bounding box center [965, 315] width 153 height 34
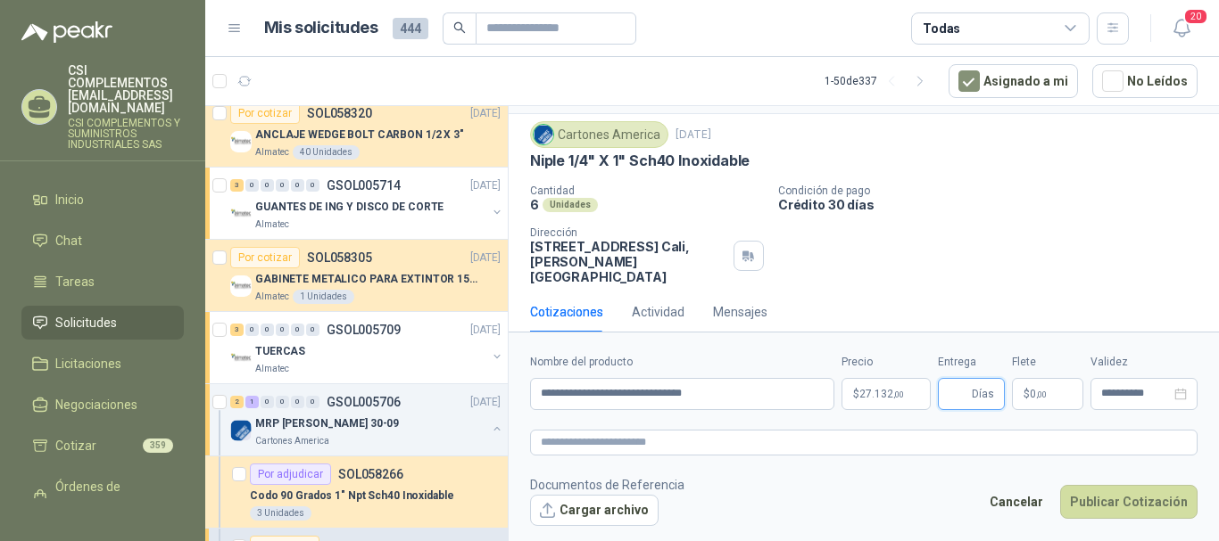
click at [966, 387] on input "Entrega" at bounding box center [958, 394] width 20 height 30
type input "*"
click at [1029, 395] on span "0 ,00" at bounding box center [1037, 394] width 17 height 11
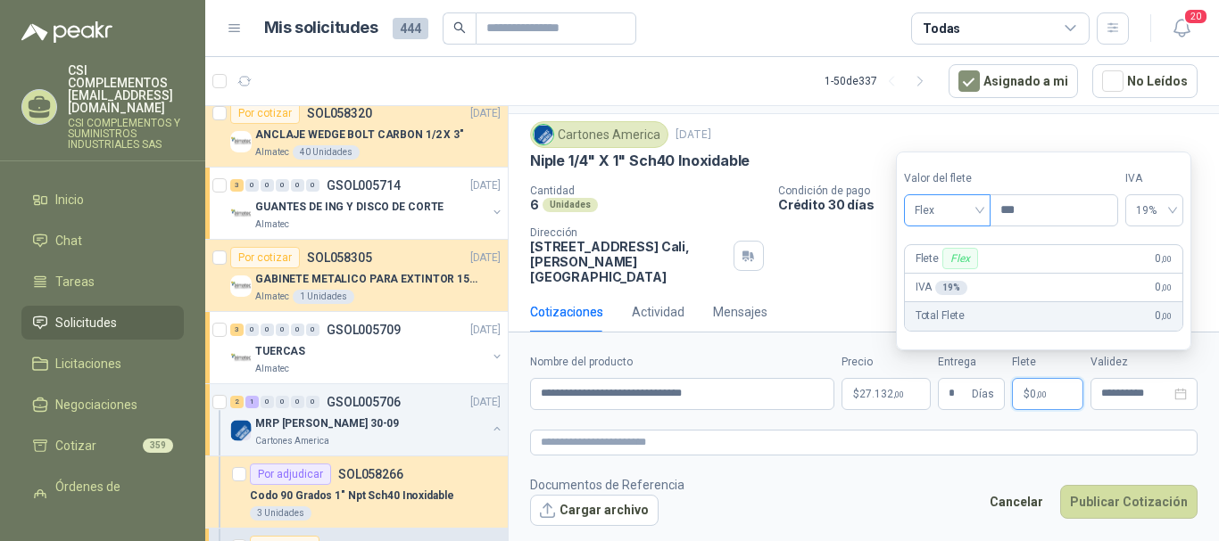
click at [979, 219] on span "Flex" at bounding box center [946, 210] width 65 height 27
click at [950, 281] on div "Incluido" at bounding box center [949, 277] width 62 height 20
click at [1107, 393] on input "**********" at bounding box center [1136, 394] width 70 height 12
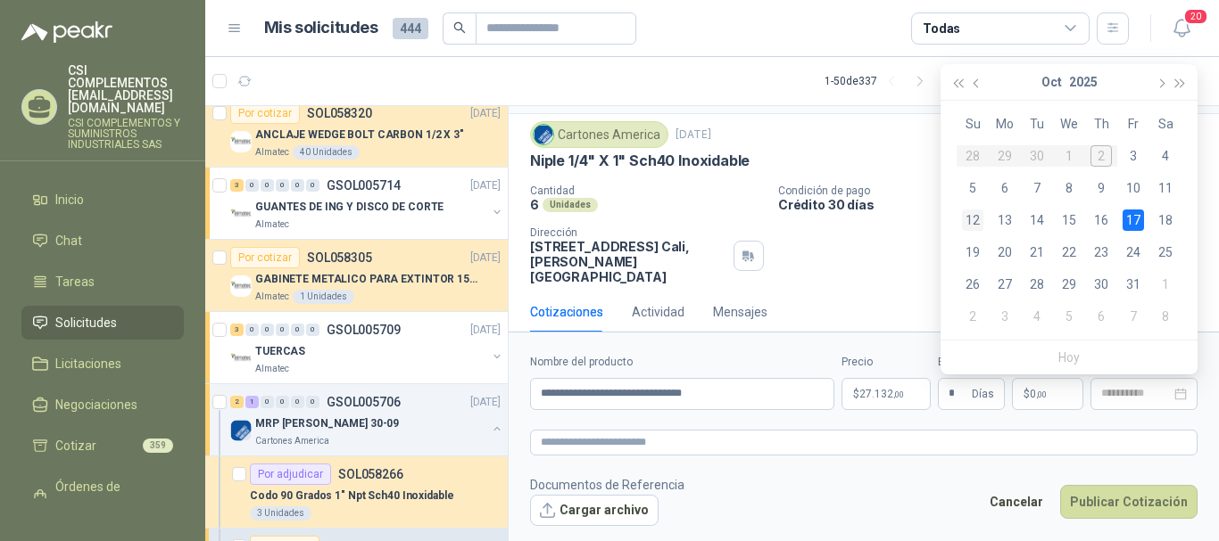
click at [979, 214] on div "12" at bounding box center [972, 220] width 21 height 21
type input "**********"
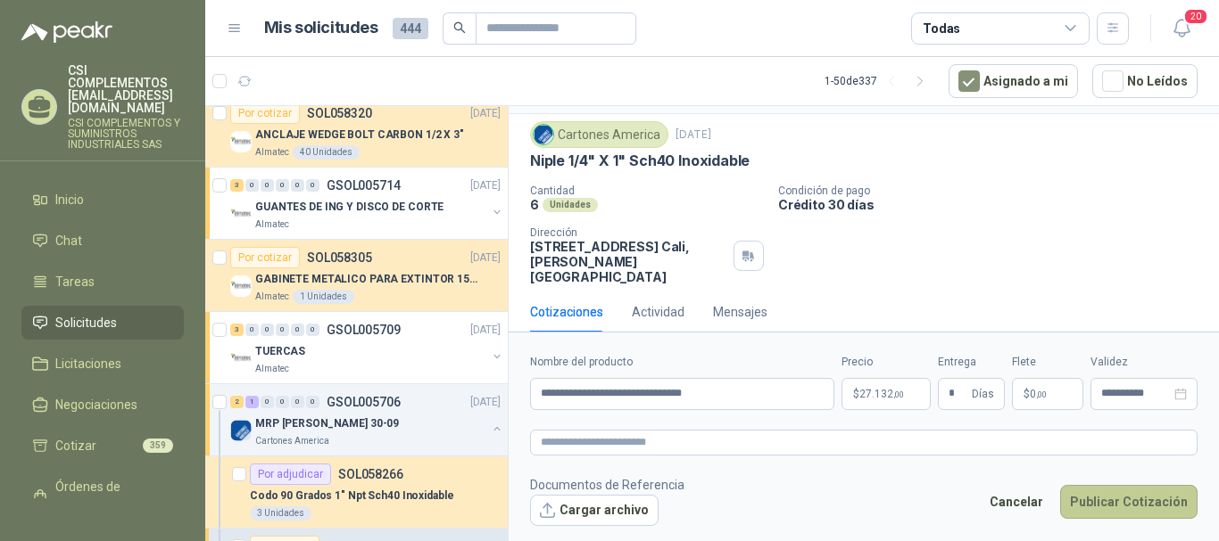
click at [1129, 496] on button "Publicar Cotización" at bounding box center [1128, 502] width 137 height 34
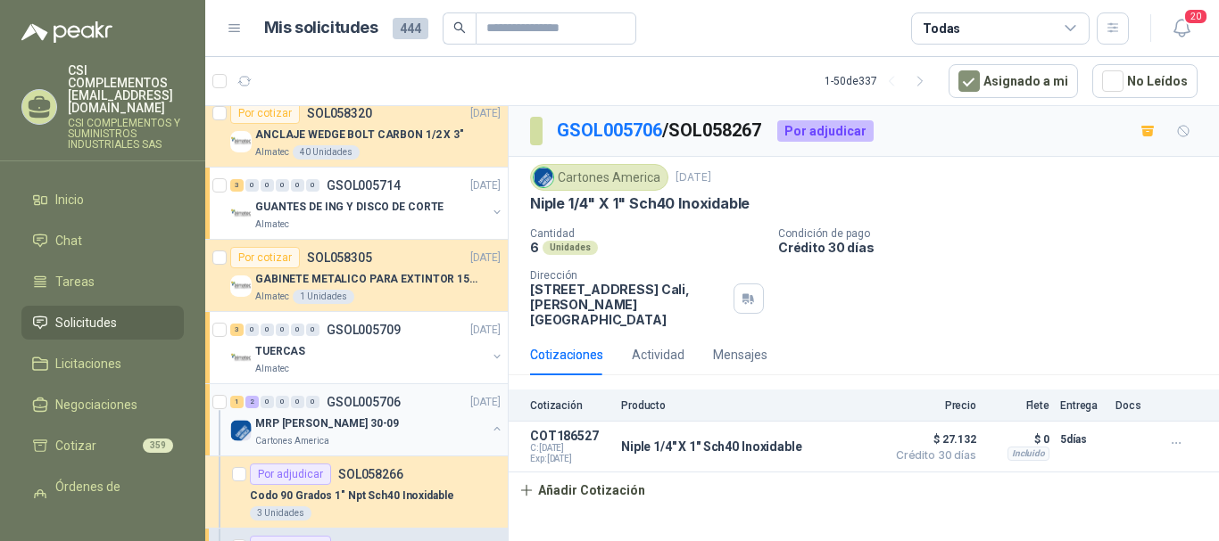
click at [322, 414] on div "MRP [PERSON_NAME] 30-09" at bounding box center [370, 423] width 231 height 21
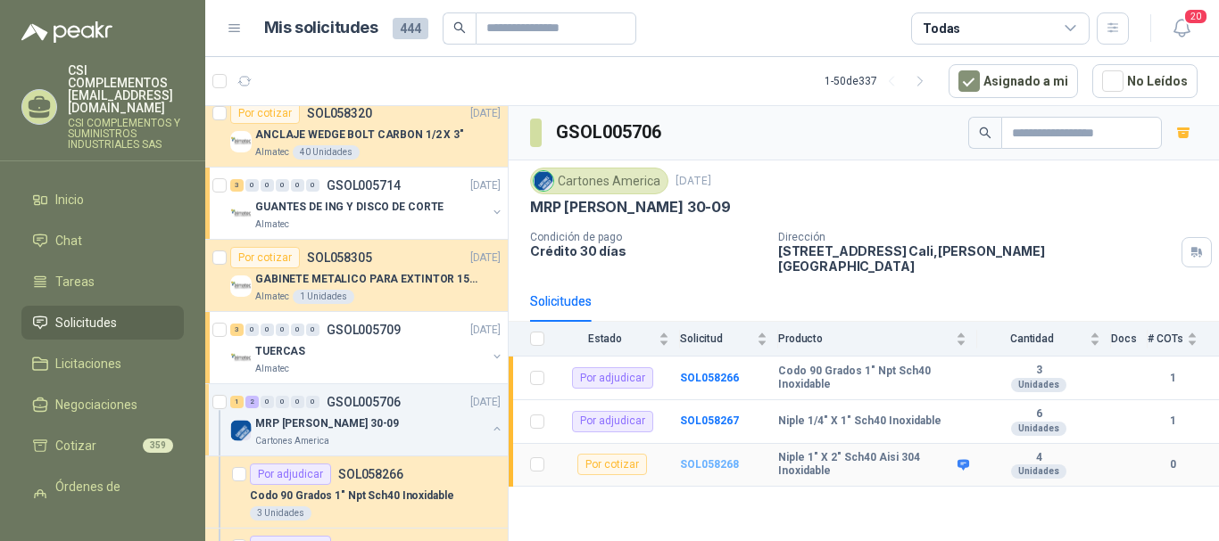
click at [696, 459] on b "SOL058268" at bounding box center [709, 465] width 59 height 12
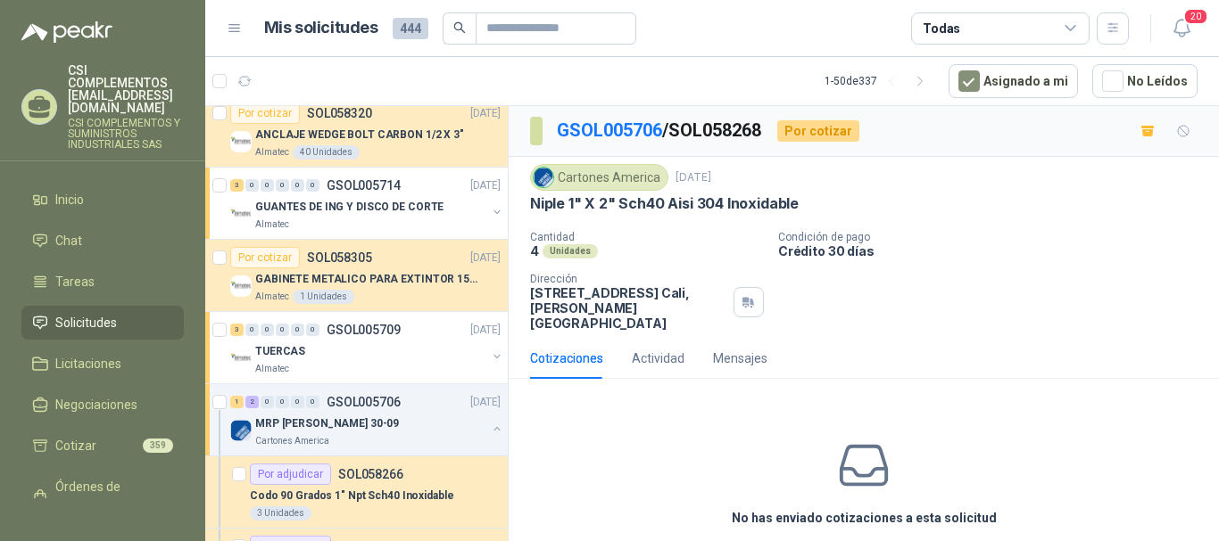
click at [869, 525] on div "No has enviado cotizaciones a esta solicitud Cotizar" at bounding box center [863, 506] width 710 height 227
drag, startPoint x: 529, startPoint y: 207, endPoint x: 817, endPoint y: 206, distance: 288.1
click at [817, 206] on div "Cartones America [DATE] Niple 1" X 2" Sch40 Aisi 304 Inoxidable Cantidad 4 Unid…" at bounding box center [863, 247] width 710 height 181
copy p "Niple 1" X 2" Sch40 Aisi 304 Inoxidable"
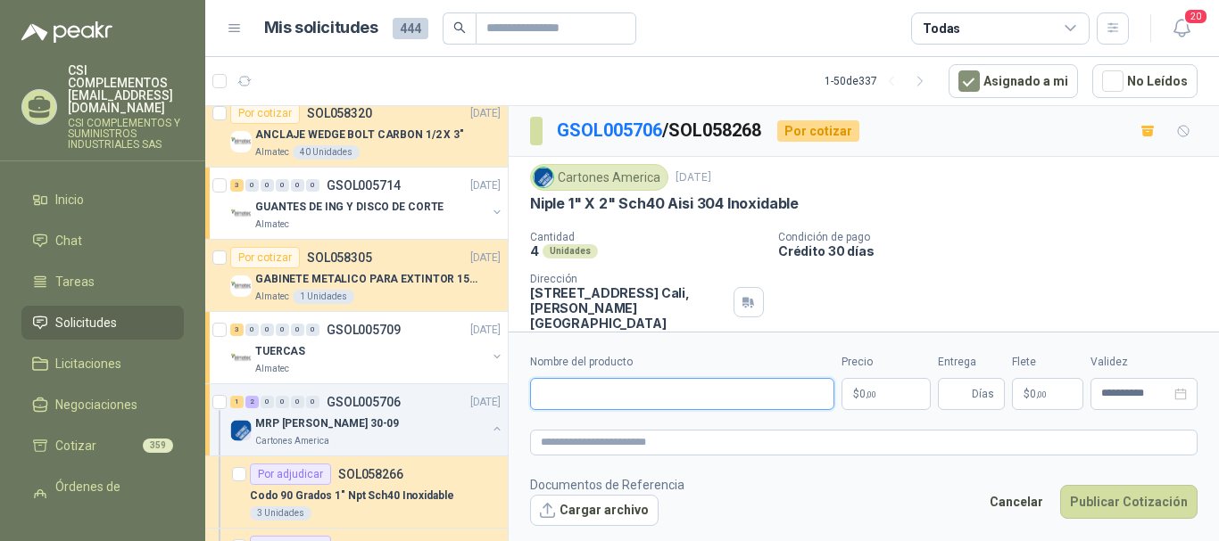
click at [588, 399] on input "Nombre del producto" at bounding box center [682, 394] width 304 height 32
paste input "**********"
type input "**********"
click at [614, 439] on textarea at bounding box center [863, 443] width 667 height 26
paste textarea "**********"
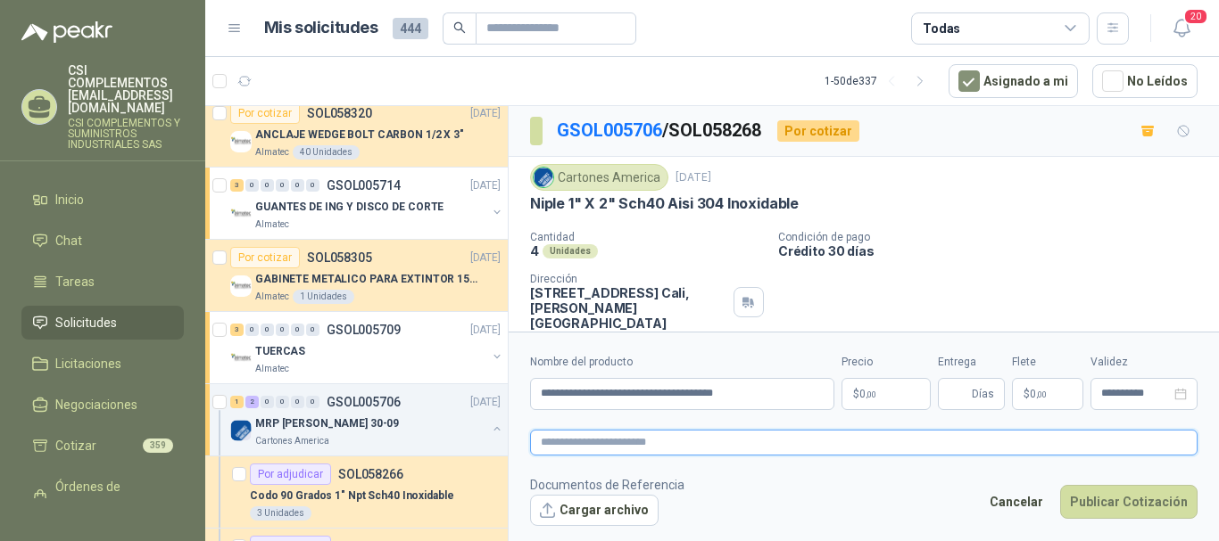
type textarea "**********"
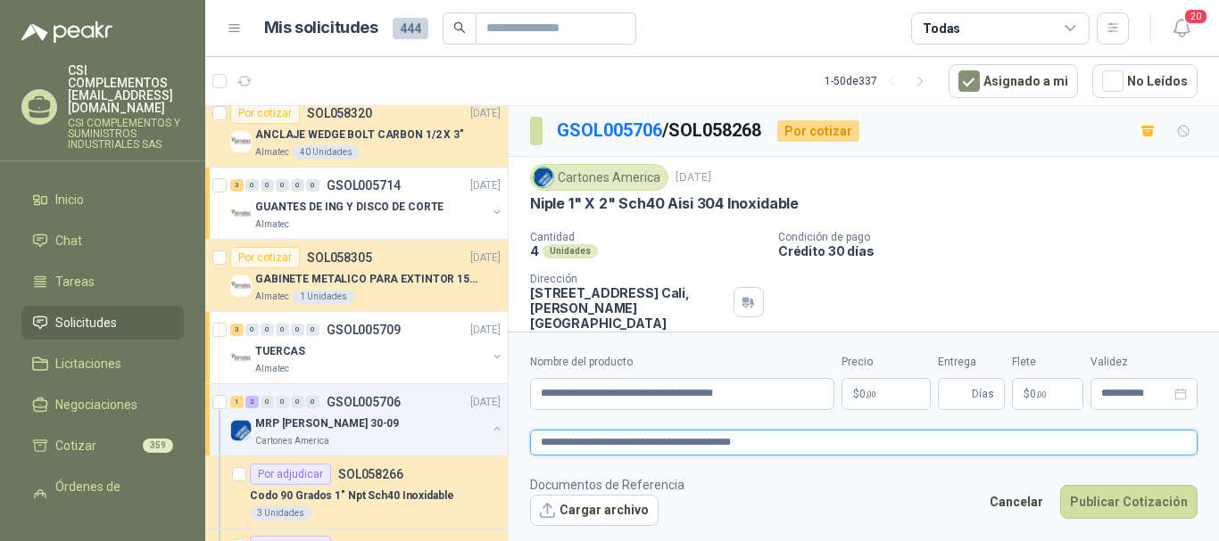
type textarea "**********"
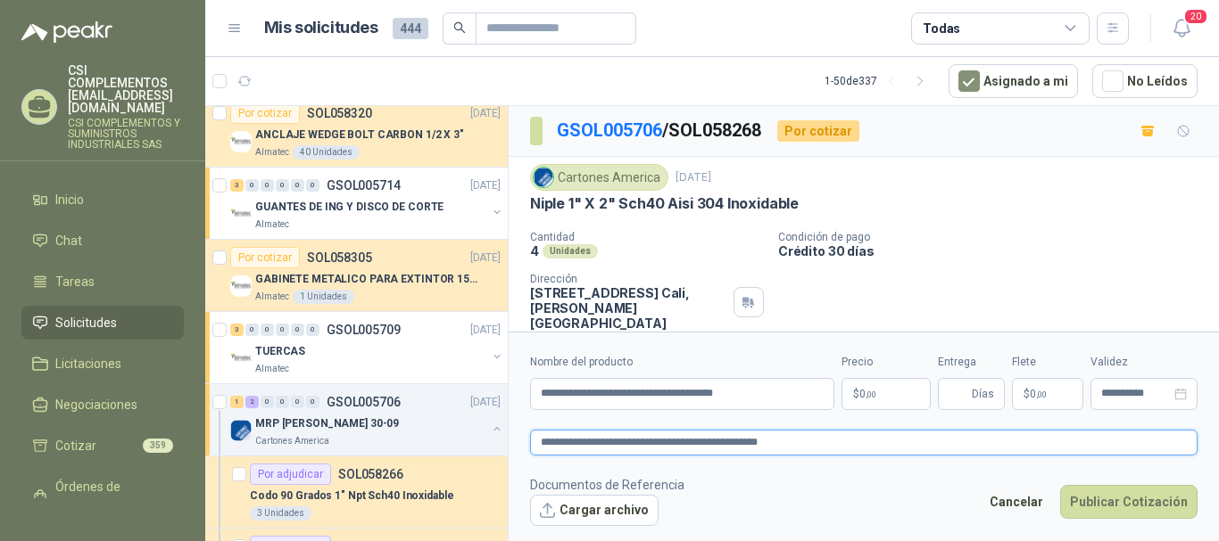
type textarea "**********"
click at [887, 384] on p "$ 0 ,00" at bounding box center [885, 394] width 89 height 32
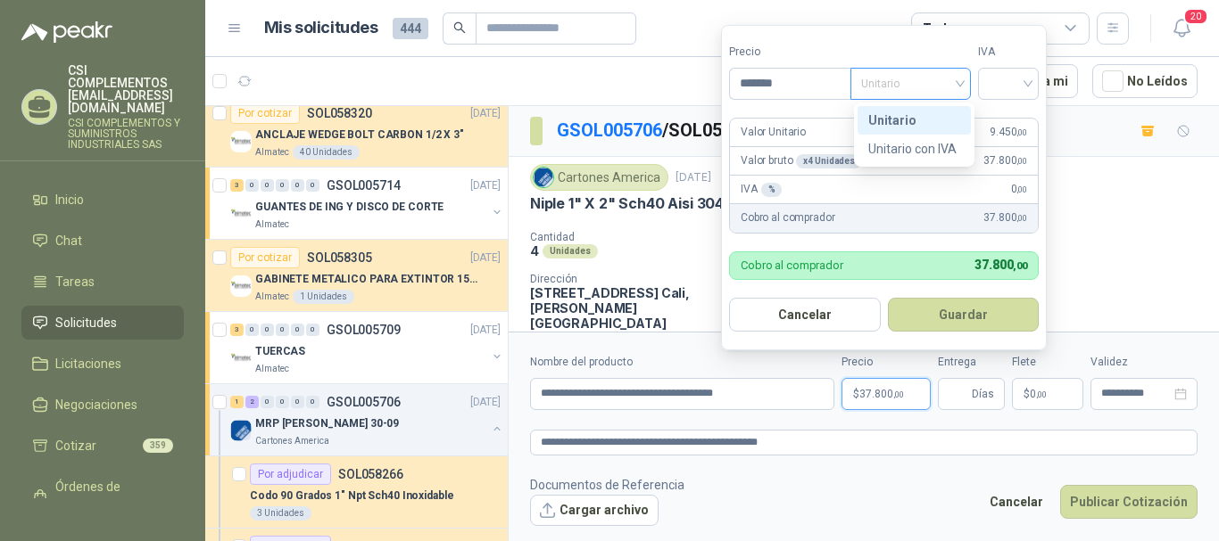
click at [960, 82] on span "Unitario" at bounding box center [910, 83] width 99 height 27
type input "*******"
click at [917, 110] on div "Unitario" at bounding box center [913, 120] width 113 height 29
click at [1017, 89] on input "search" at bounding box center [1007, 82] width 39 height 27
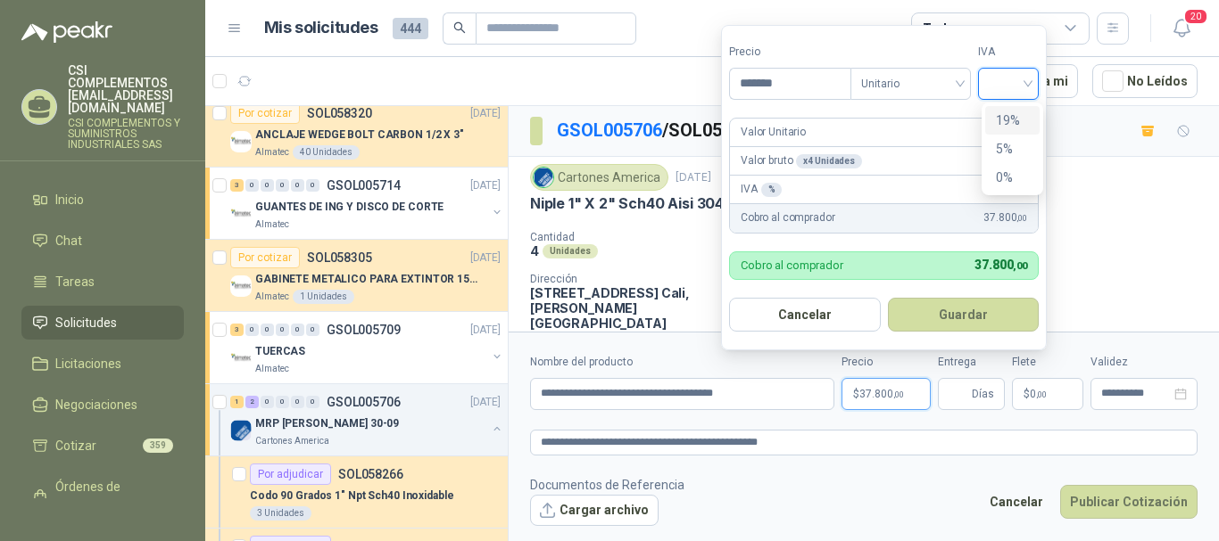
click at [1002, 113] on div "19%" at bounding box center [1012, 121] width 33 height 20
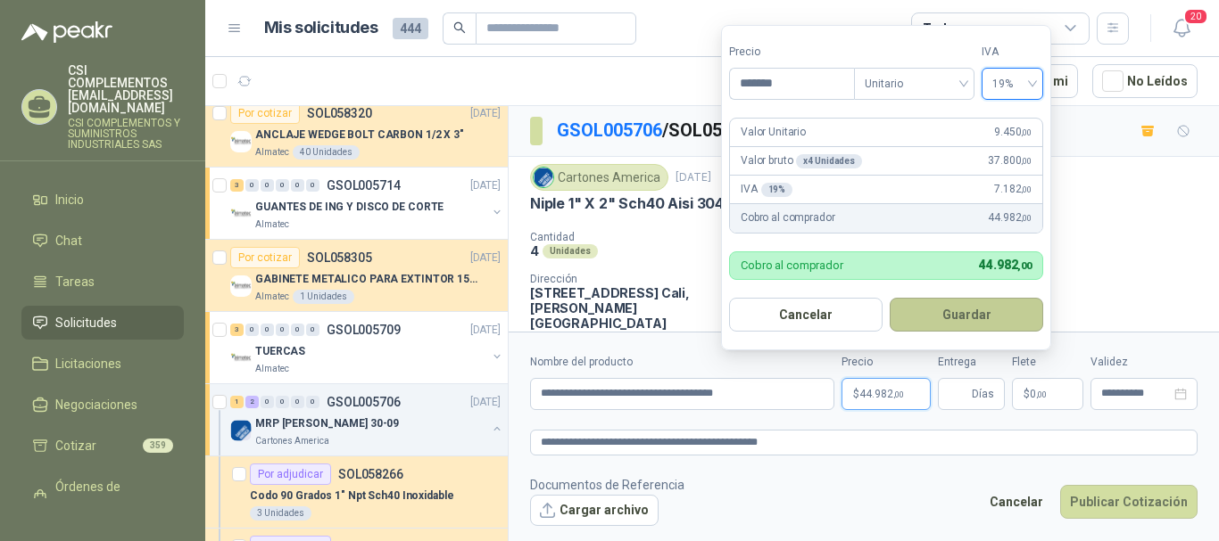
click at [996, 308] on button "Guardar" at bounding box center [965, 315] width 153 height 34
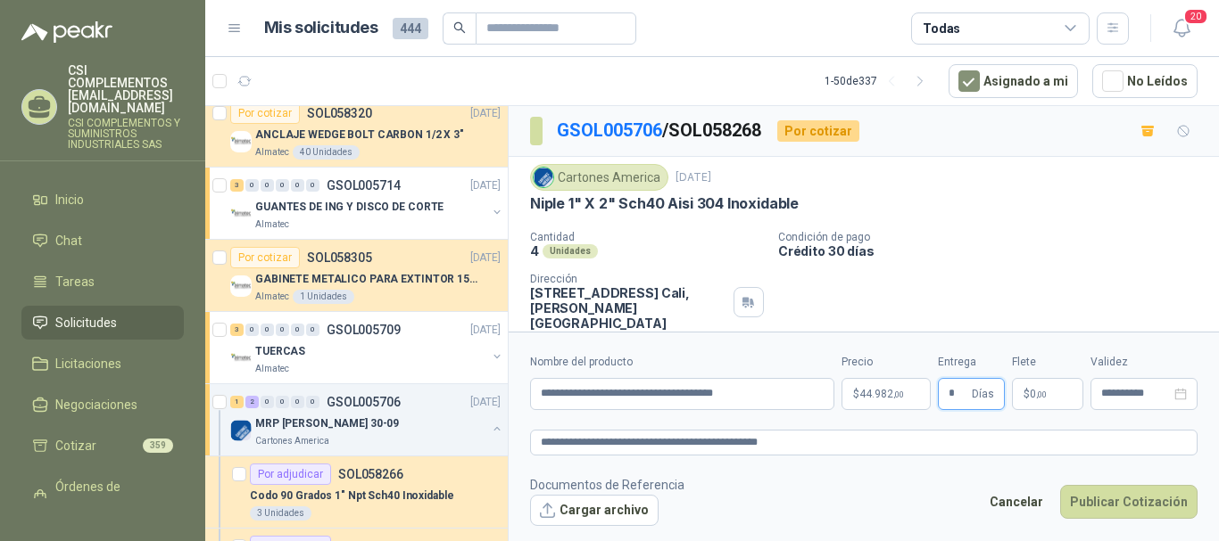
type input "*"
click at [1048, 384] on p "$ 0 ,00" at bounding box center [1047, 394] width 71 height 32
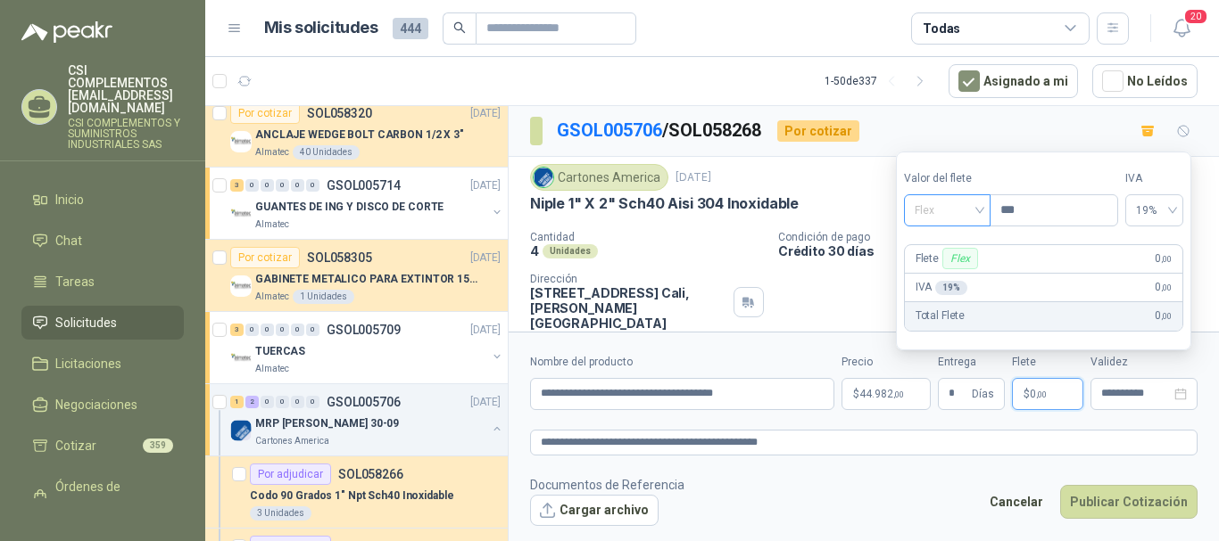
click at [979, 203] on span "Flex" at bounding box center [946, 210] width 65 height 27
click at [975, 273] on div "Incluido" at bounding box center [949, 277] width 62 height 20
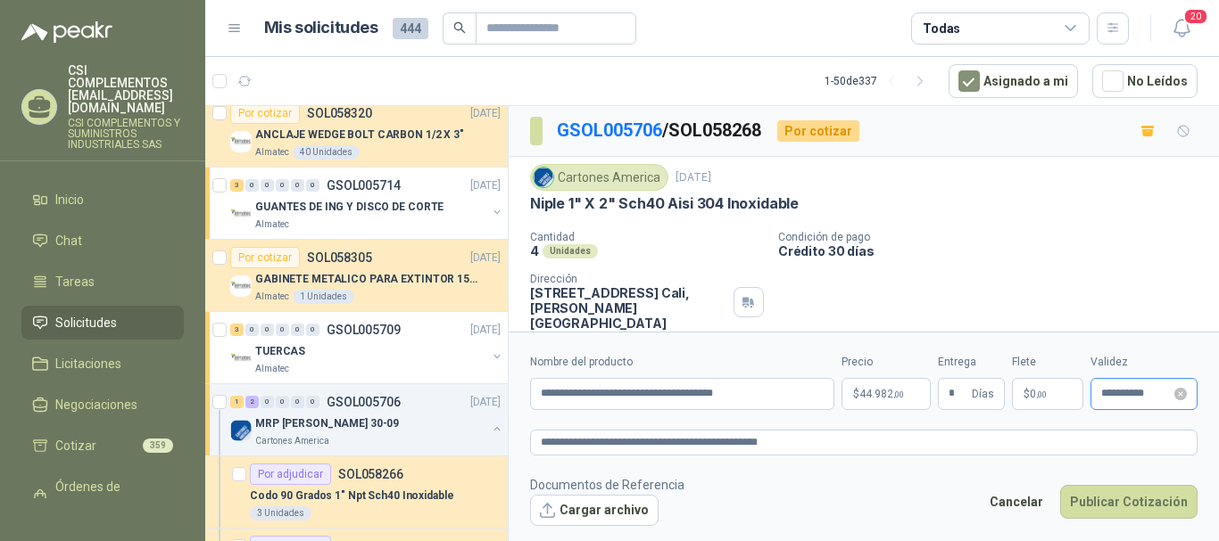
click at [1120, 385] on div "**********" at bounding box center [1143, 394] width 107 height 32
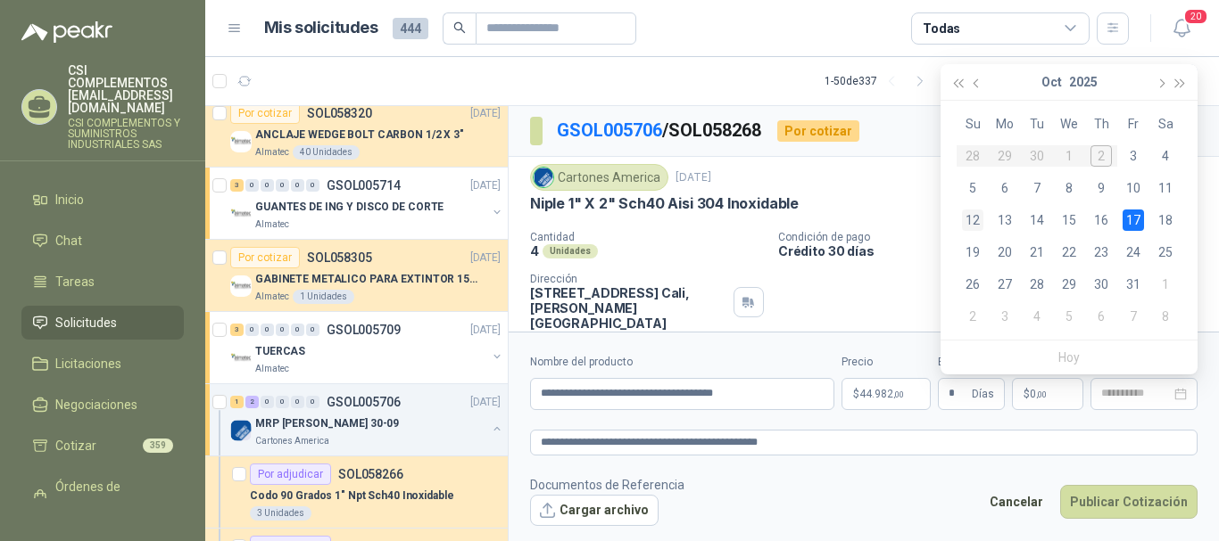
click at [980, 211] on div "12" at bounding box center [972, 220] width 21 height 21
type input "**********"
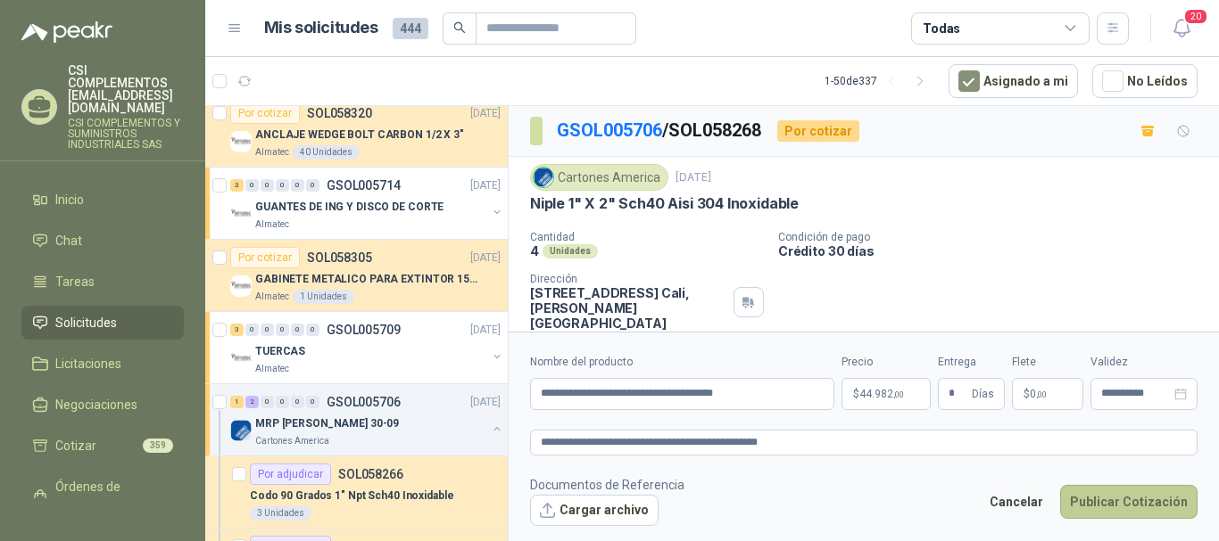
click at [1142, 507] on button "Publicar Cotización" at bounding box center [1128, 502] width 137 height 34
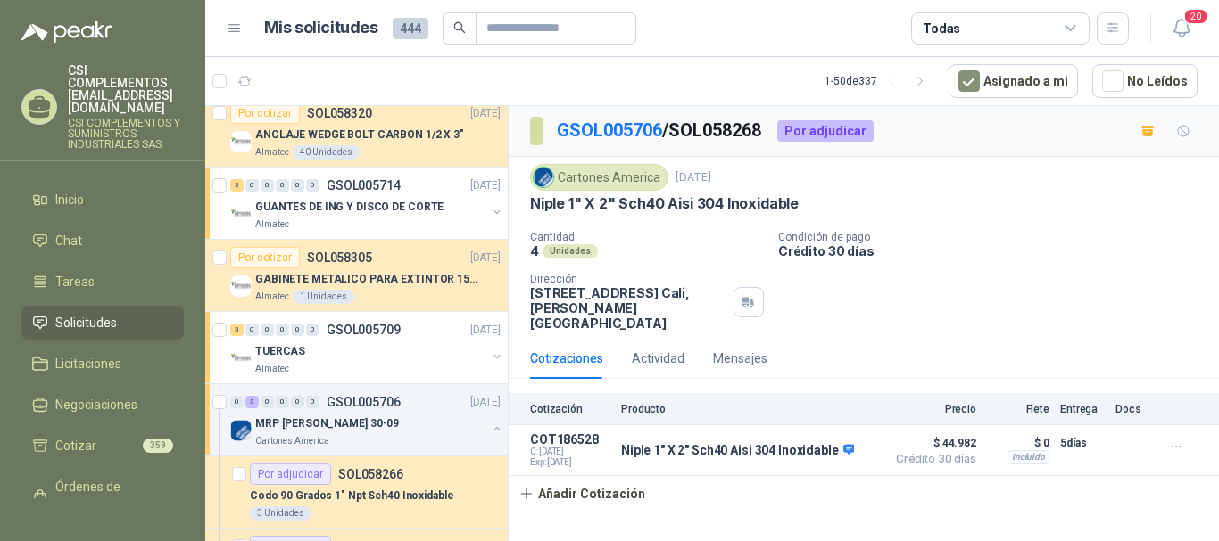
click at [107, 313] on span "Solicitudes" at bounding box center [86, 323] width 62 height 20
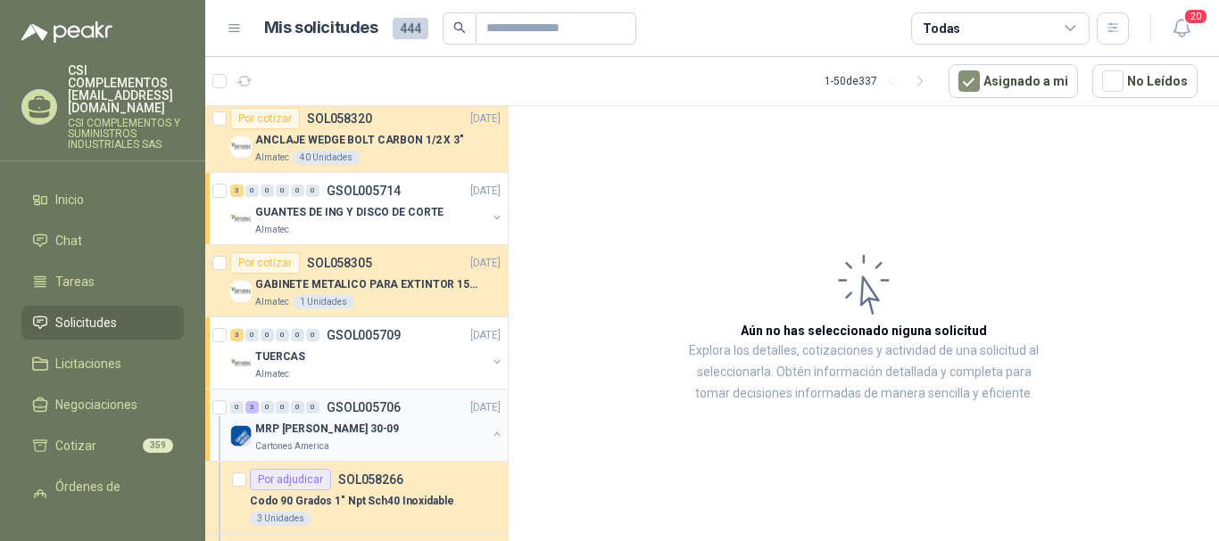
scroll to position [357, 0]
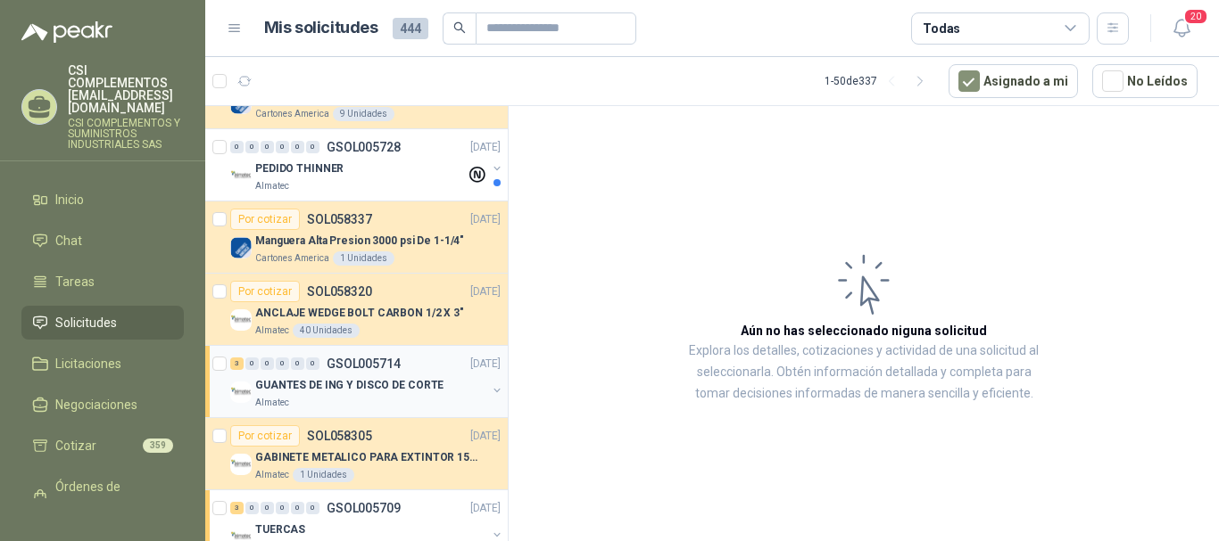
click at [361, 383] on p "GUANTES DE ING Y DISCO DE CORTE" at bounding box center [349, 385] width 188 height 17
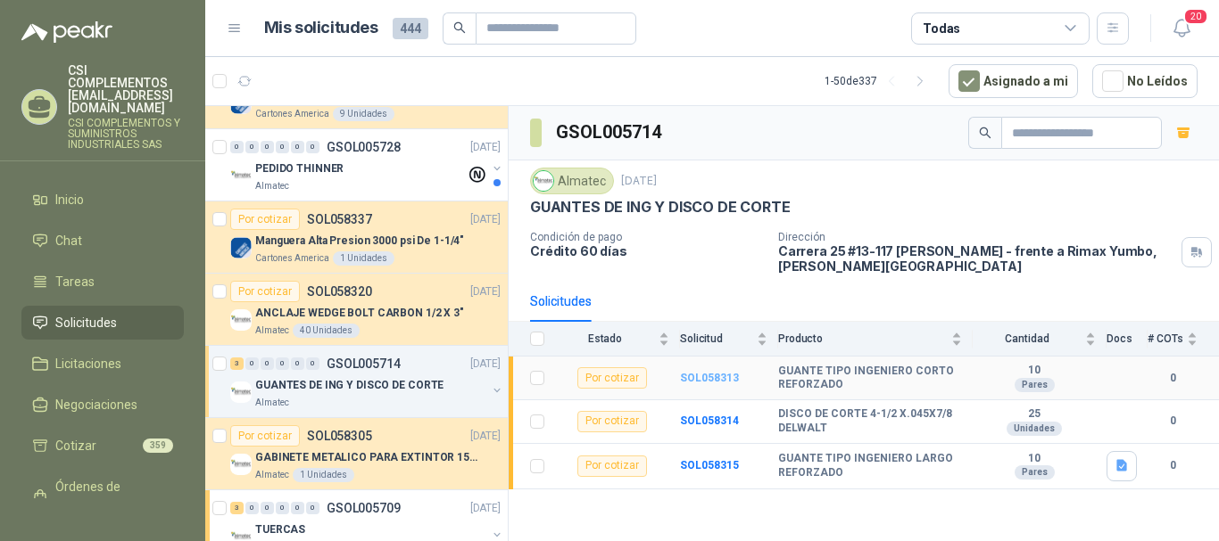
click at [715, 379] on b "SOL058313" at bounding box center [709, 378] width 59 height 12
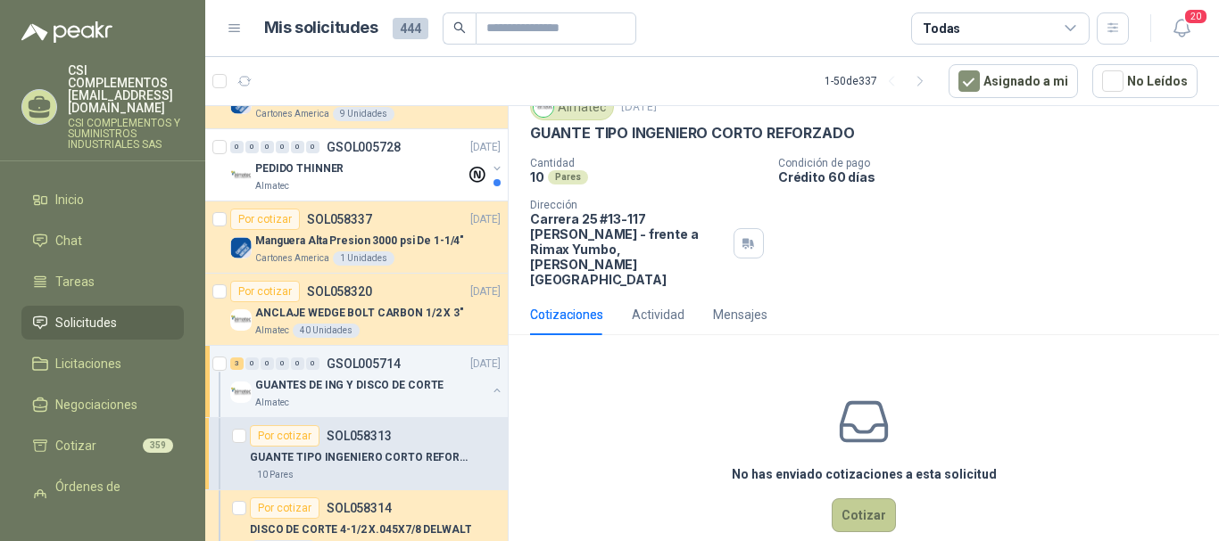
click at [856, 499] on button "Cotizar" at bounding box center [863, 516] width 64 height 34
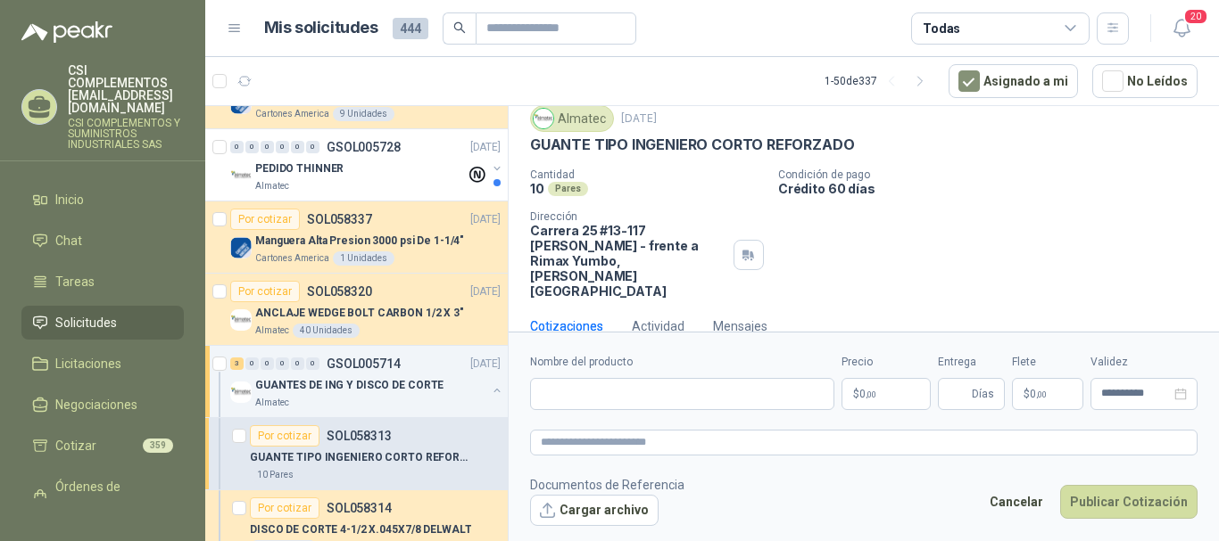
scroll to position [58, 0]
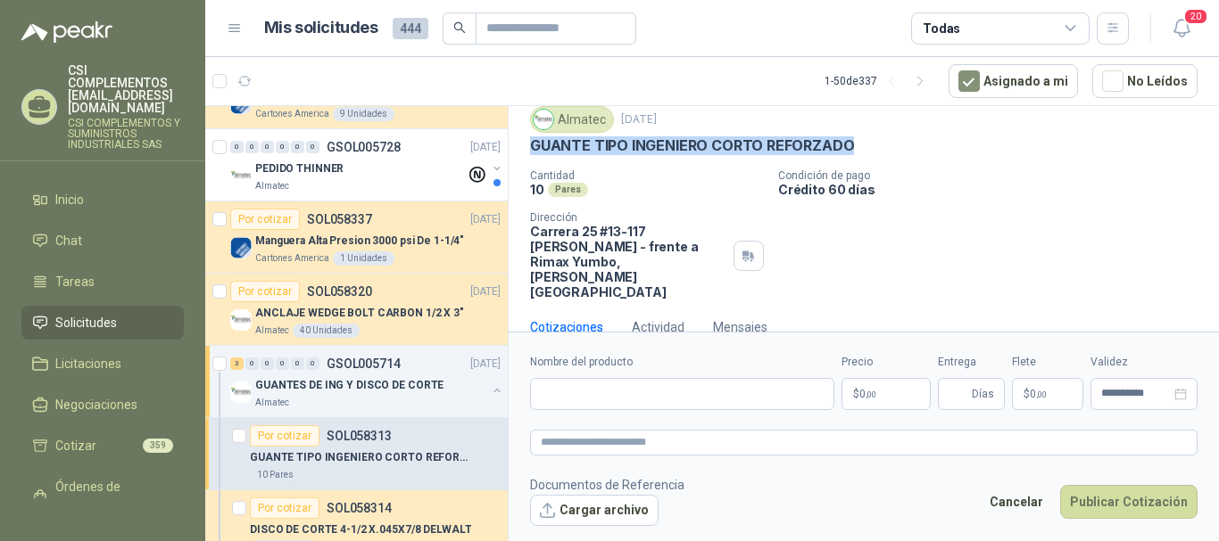
drag, startPoint x: 527, startPoint y: 152, endPoint x: 870, endPoint y: 143, distance: 342.7
click at [870, 143] on div "Almatec [DATE] GUANTE TIPO INGENIERO CORTO REFORZADO Cantidad 10 Pares Condici…" at bounding box center [863, 203] width 710 height 208
copy p "GUANTE TIPO INGENIERO CORTO REFORZADO"
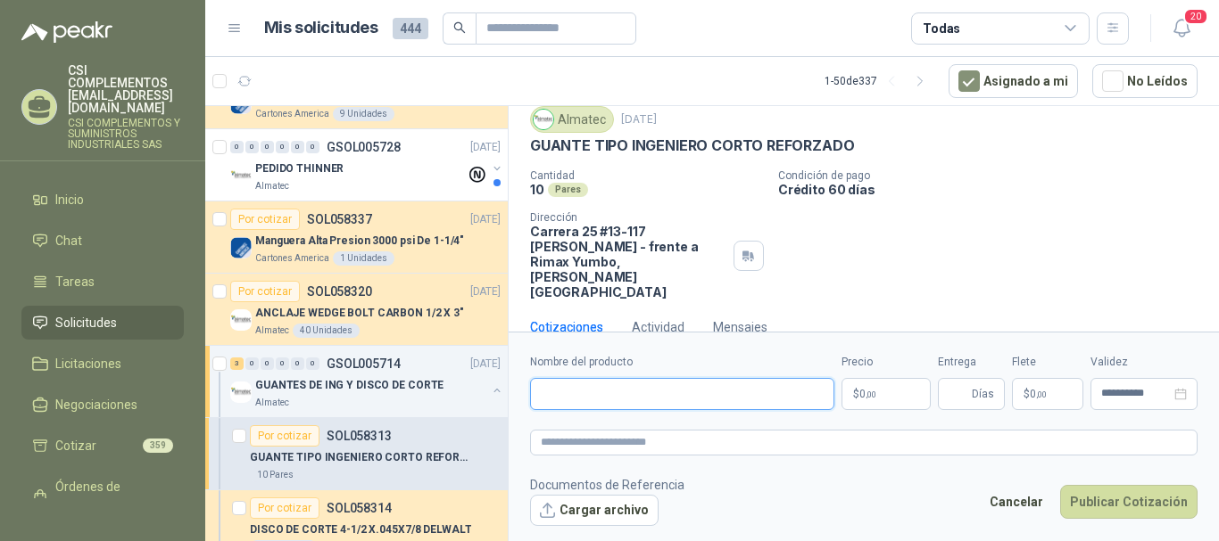
click at [607, 401] on input "Nombre del producto" at bounding box center [682, 394] width 304 height 32
paste input "**********"
type input "**********"
click at [873, 397] on span ",00" at bounding box center [870, 395] width 11 height 10
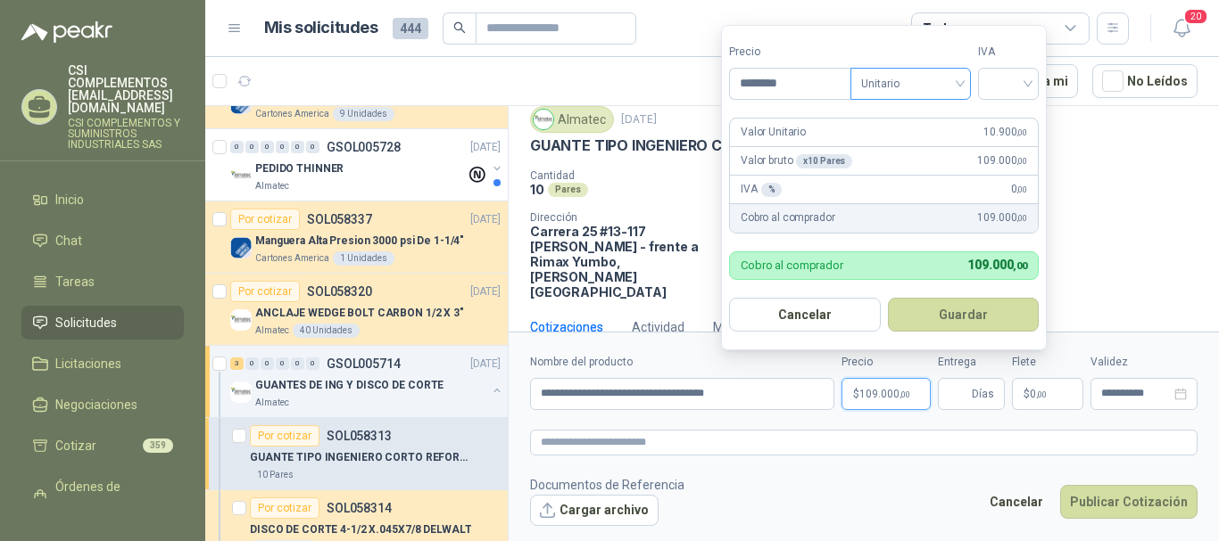
click at [969, 79] on div "Unitario" at bounding box center [910, 84] width 120 height 32
type input "********"
click at [930, 114] on div "Unitario" at bounding box center [914, 121] width 92 height 20
click at [1033, 90] on div at bounding box center [1008, 84] width 61 height 32
click at [1004, 119] on div "19%" at bounding box center [1012, 121] width 33 height 20
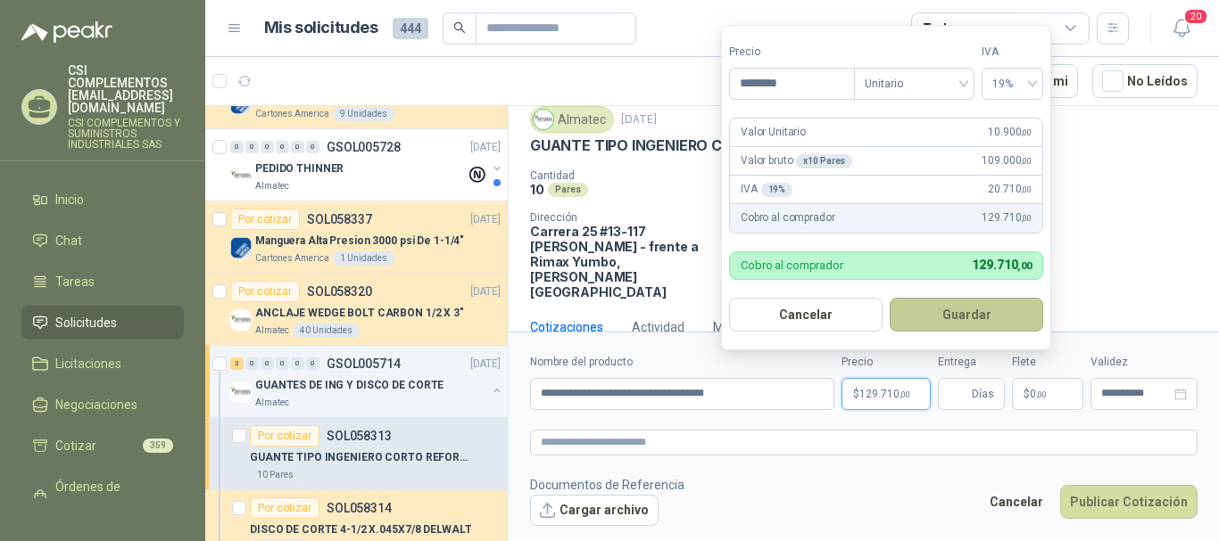
click at [980, 312] on button "Guardar" at bounding box center [965, 315] width 153 height 34
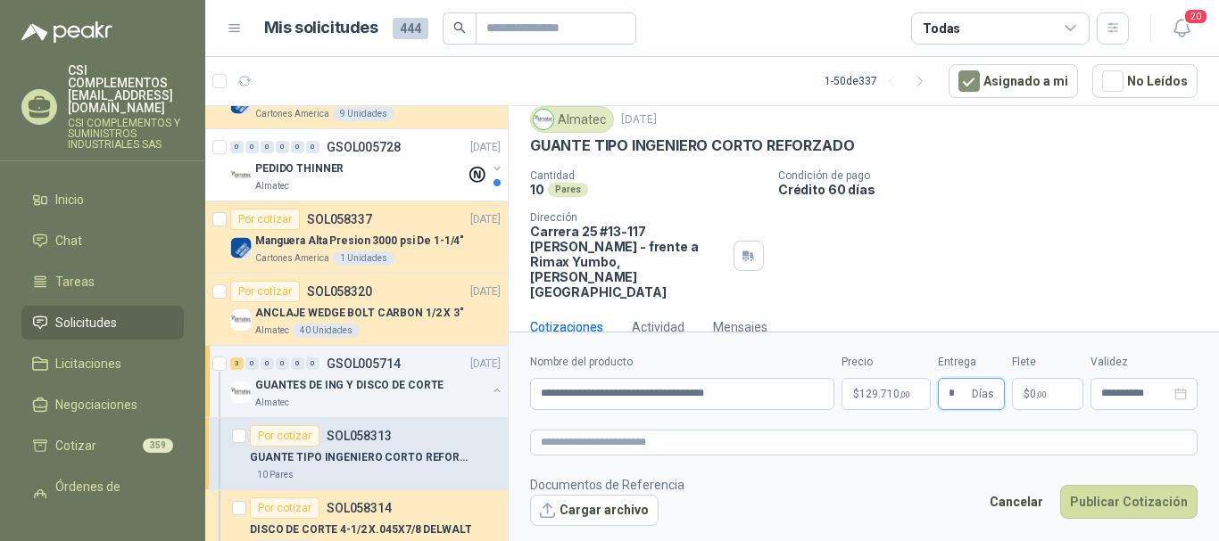
type input "*"
click at [1061, 371] on div "Flete $ 0 ,00" at bounding box center [1047, 382] width 71 height 56
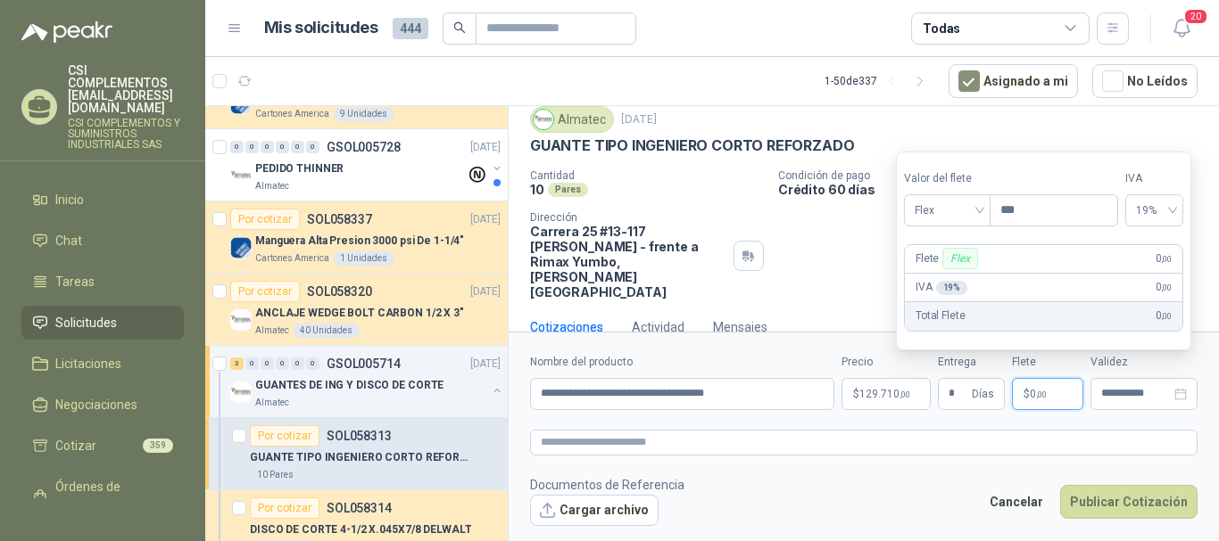
click at [1049, 378] on p "$ 0 ,00" at bounding box center [1047, 394] width 71 height 32
click at [983, 211] on div "Flex" at bounding box center [947, 210] width 87 height 32
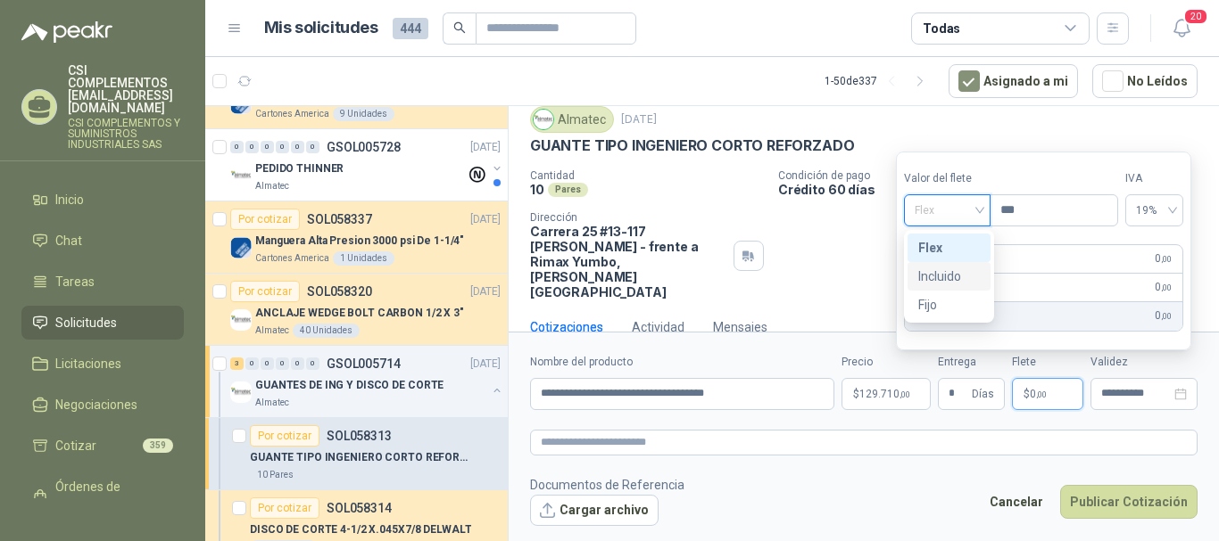
click at [952, 276] on div "Incluido" at bounding box center [949, 277] width 62 height 20
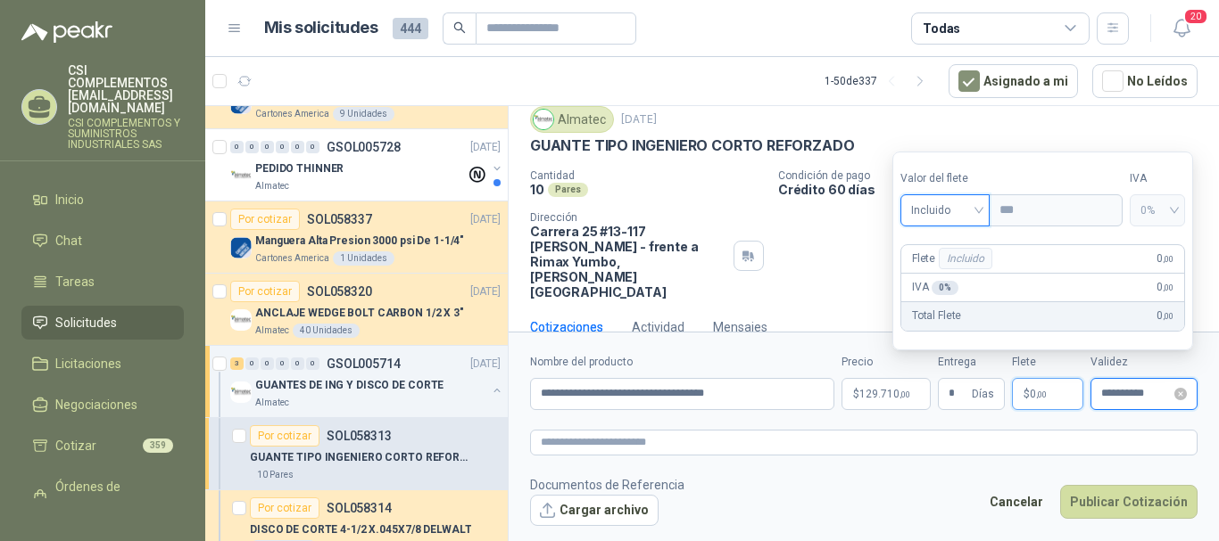
click at [1121, 393] on input "**********" at bounding box center [1136, 394] width 70 height 12
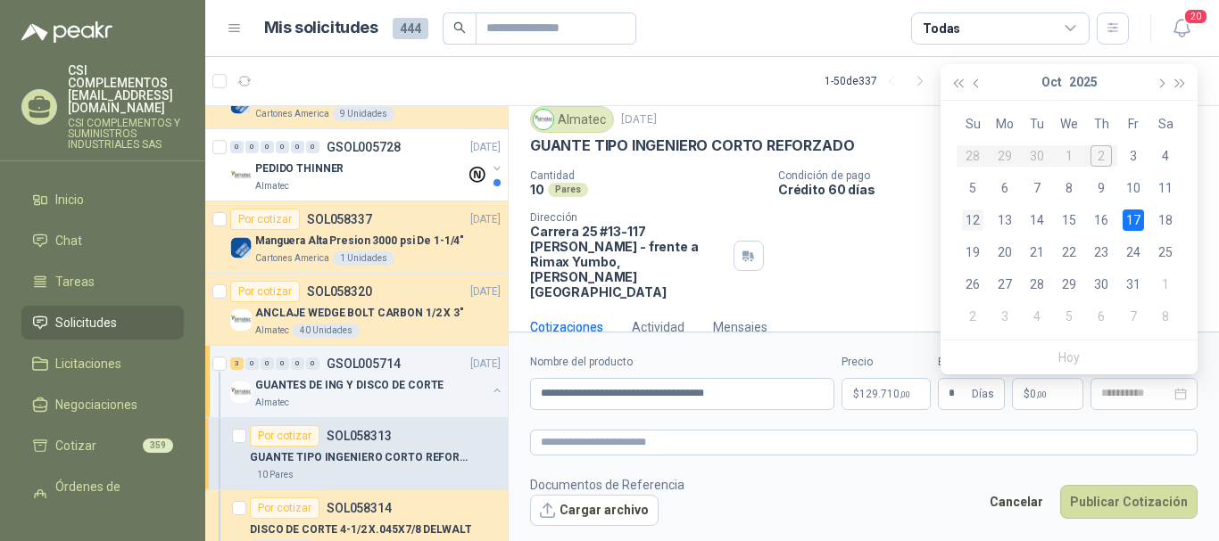
click at [984, 209] on td "12" at bounding box center [972, 220] width 32 height 32
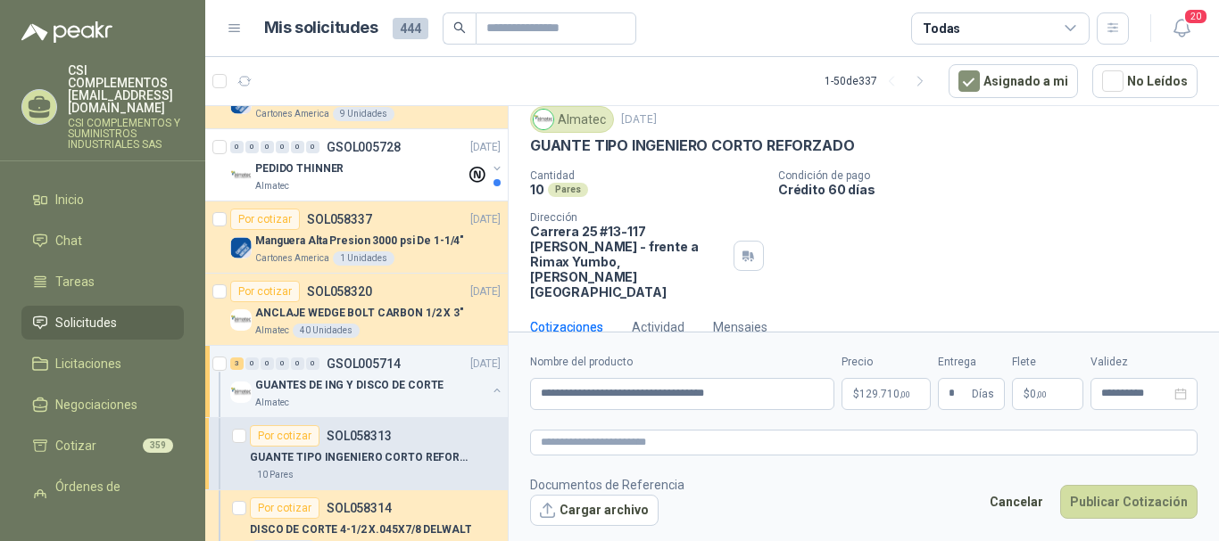
type input "**********"
click at [1139, 498] on button "Publicar Cotización" at bounding box center [1128, 502] width 137 height 34
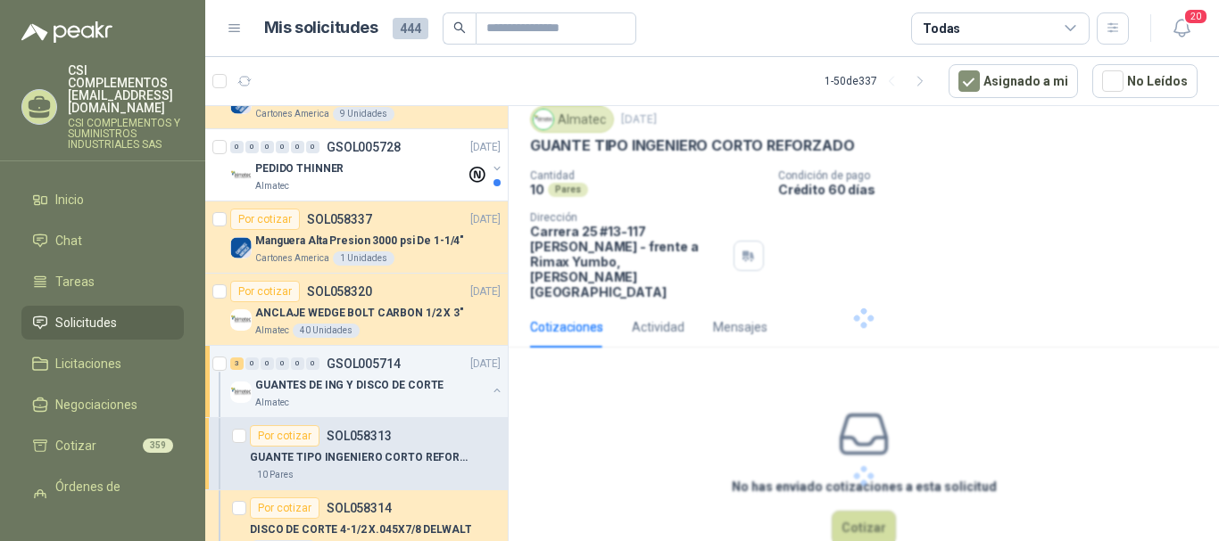
scroll to position [0, 0]
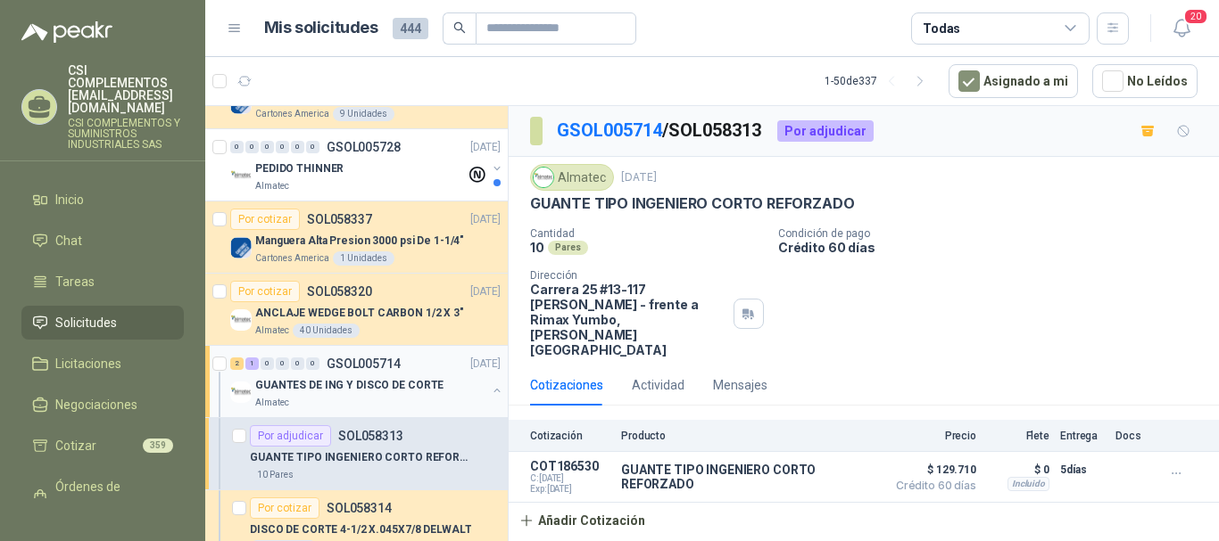
click at [359, 385] on p "GUANTES DE ING Y DISCO DE CORTE" at bounding box center [349, 385] width 188 height 17
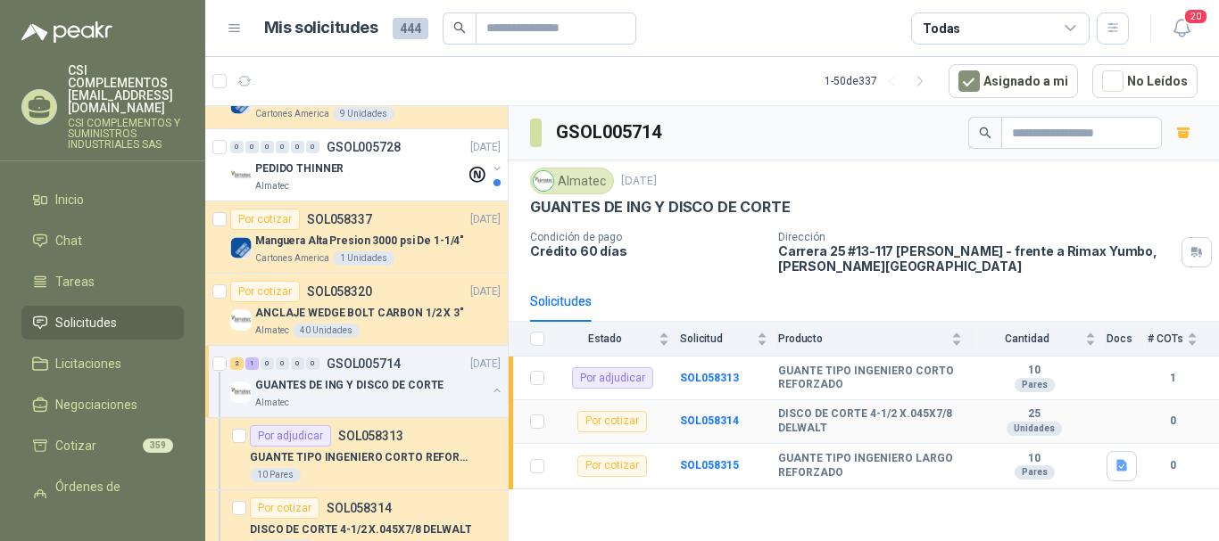
click at [691, 413] on td "SOL058314" at bounding box center [729, 423] width 98 height 44
click at [701, 416] on b "SOL058314" at bounding box center [709, 421] width 59 height 12
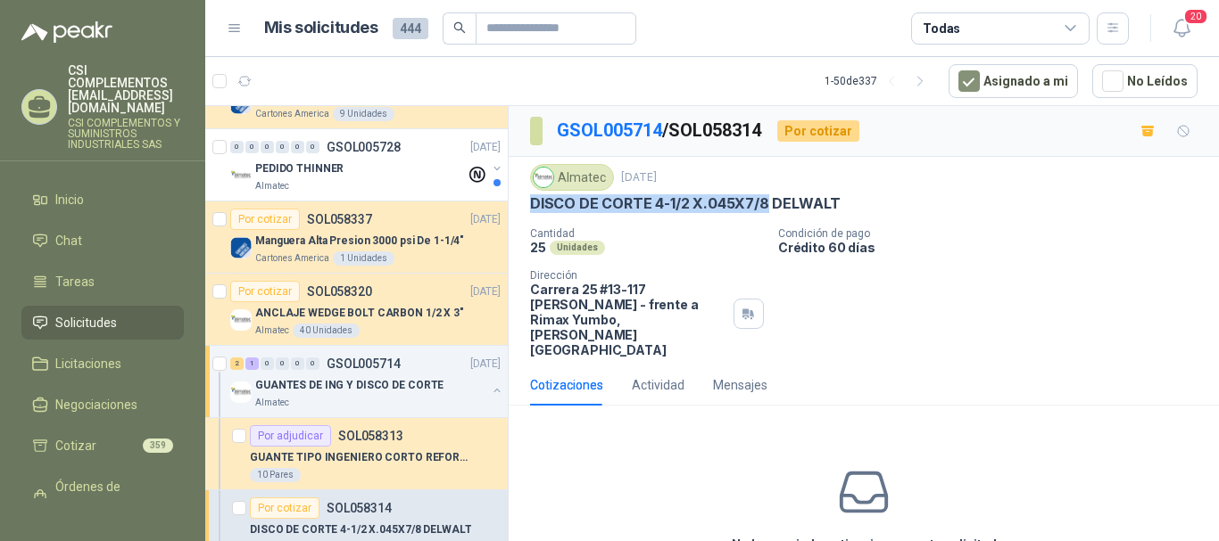
drag, startPoint x: 525, startPoint y: 202, endPoint x: 764, endPoint y: 204, distance: 240.0
click at [764, 204] on div "Almatec [DATE] DISCO [PERSON_NAME] 4-1/2 X.045X7/8 DELWALT Cantidad 25 Unidades…" at bounding box center [863, 261] width 710 height 208
copy p "DISCO DE CORTE 4-1/2 X.045X7/8"
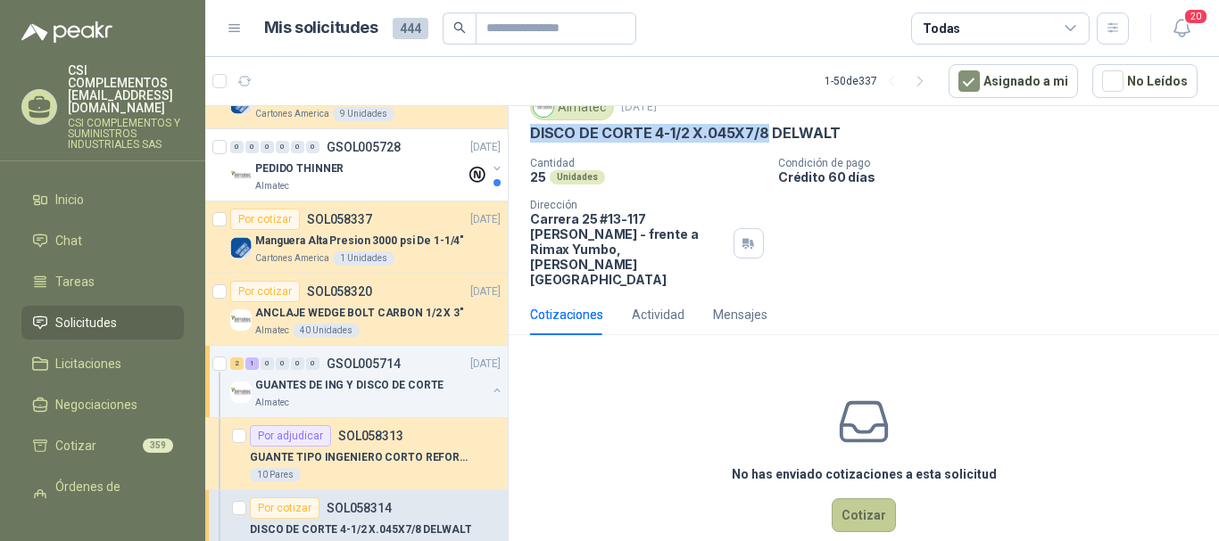
click at [845, 499] on button "Cotizar" at bounding box center [863, 516] width 64 height 34
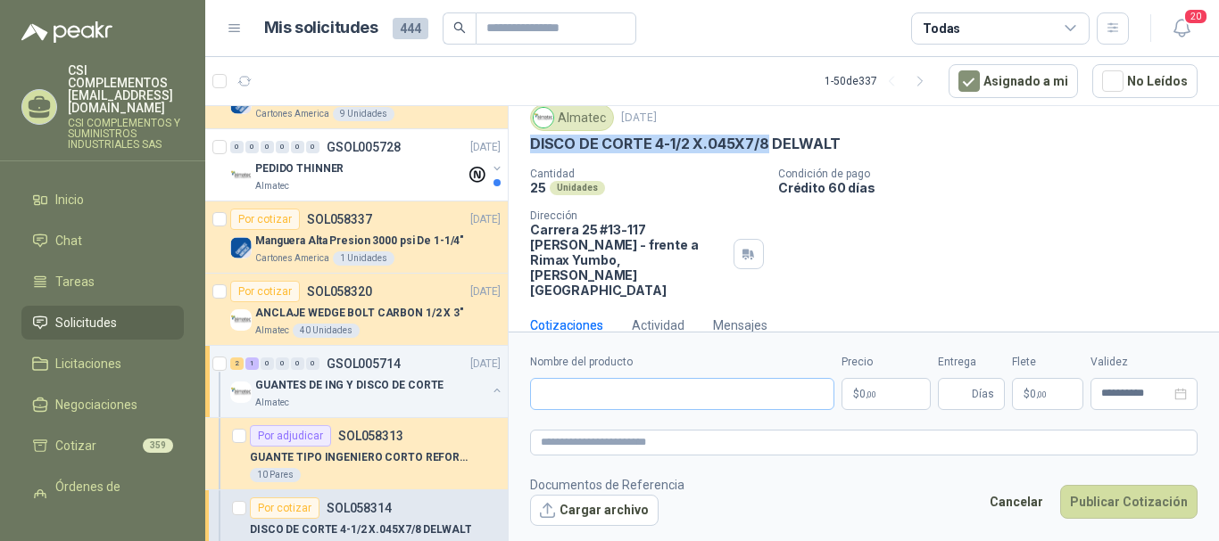
scroll to position [58, 0]
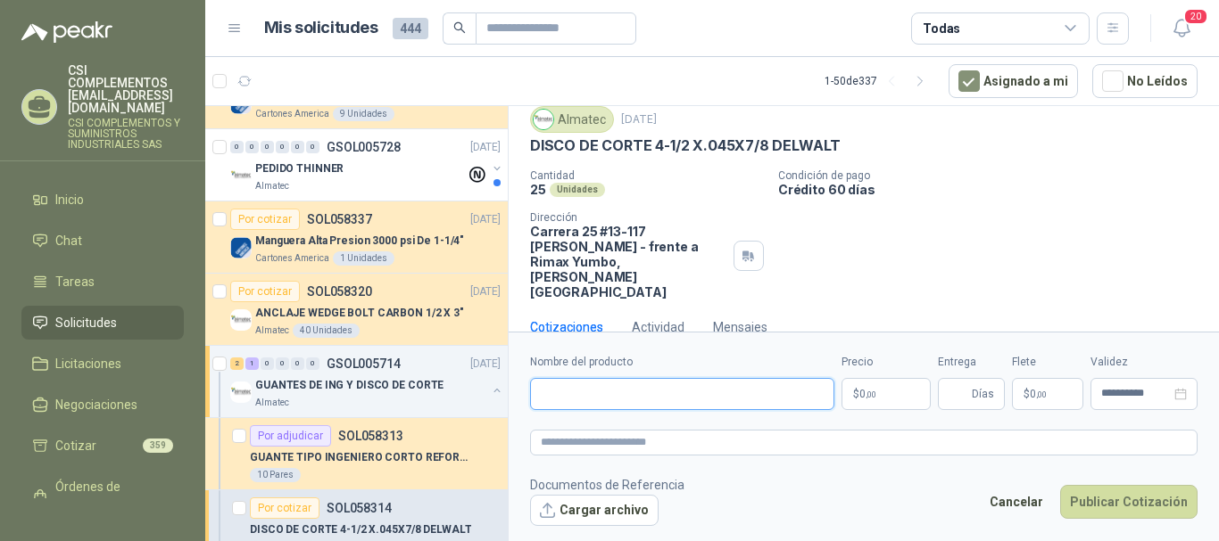
click at [629, 386] on input "Nombre del producto" at bounding box center [682, 394] width 304 height 32
paste input "**********"
type input "**********"
click at [625, 451] on textarea at bounding box center [863, 443] width 667 height 26
paste textarea "**********"
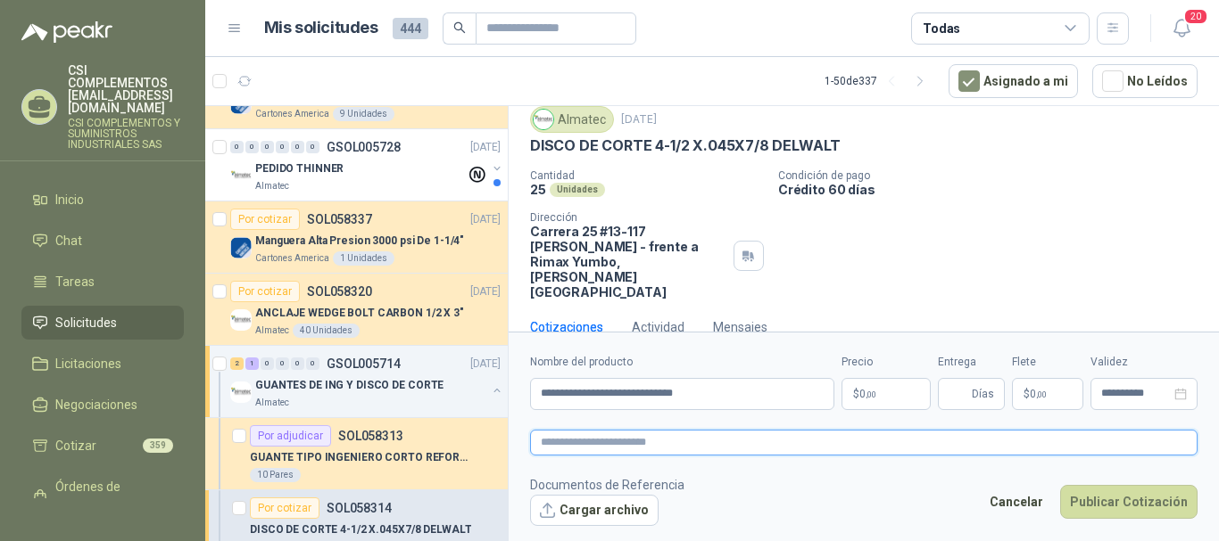
type textarea "**********"
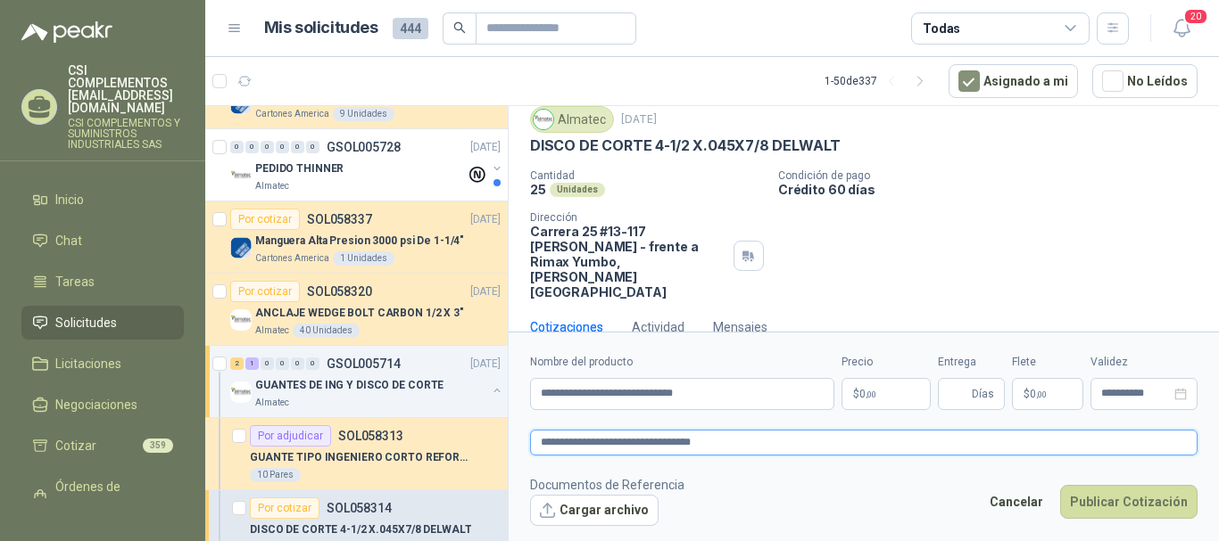
type textarea "**********"
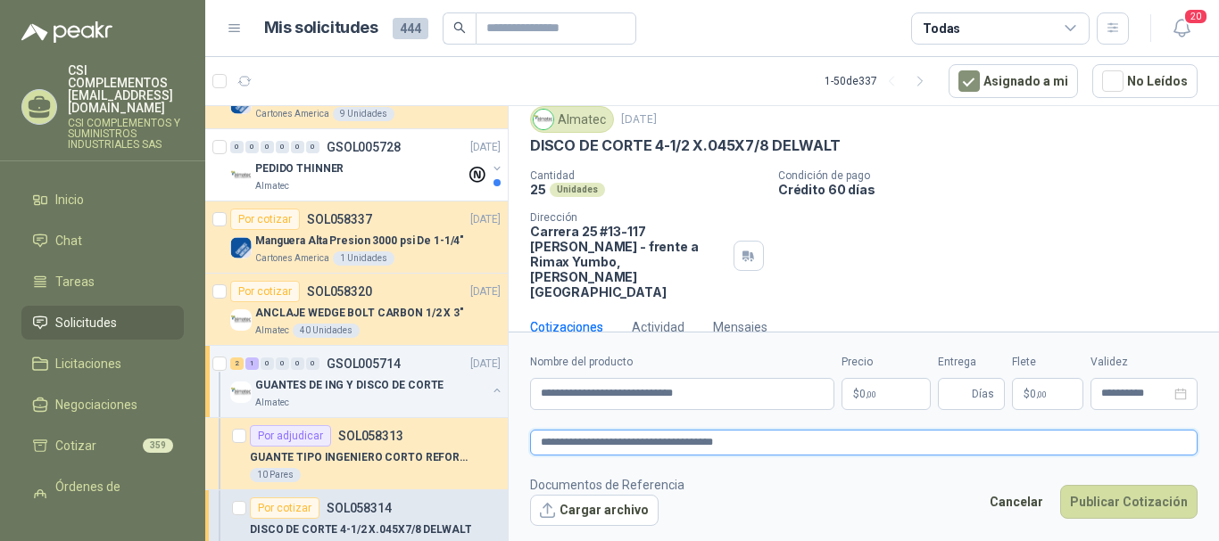
type textarea "**********"
click at [876, 393] on span ",00" at bounding box center [870, 395] width 11 height 10
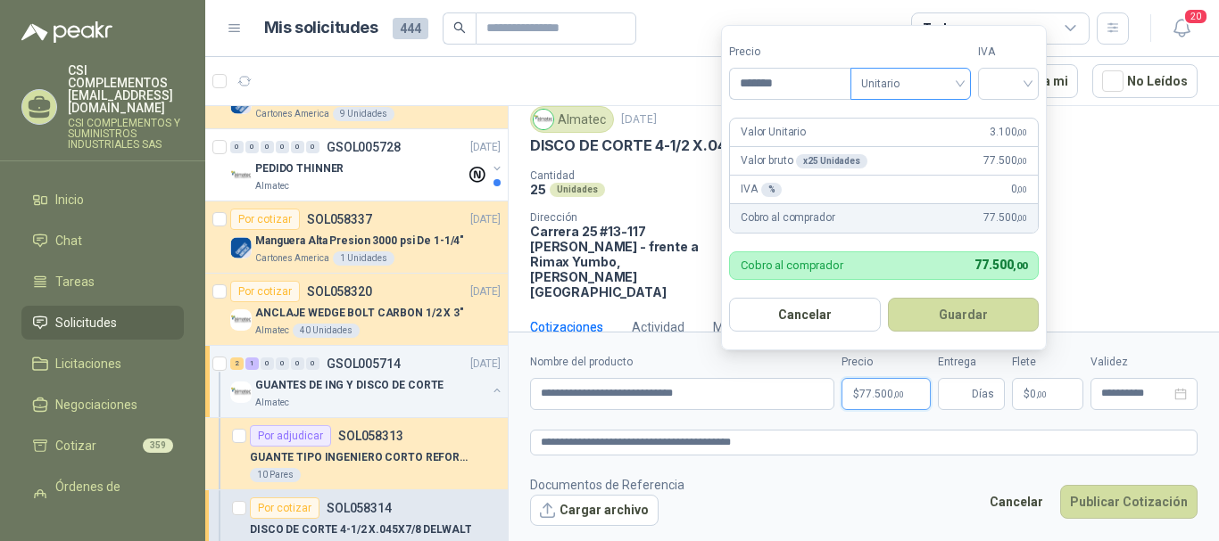
click at [960, 84] on span "Unitario" at bounding box center [910, 83] width 99 height 27
type input "*******"
click at [930, 113] on div "Unitario" at bounding box center [914, 121] width 92 height 20
click at [1023, 87] on input "search" at bounding box center [1007, 82] width 39 height 27
click at [1014, 109] on div "19%" at bounding box center [1012, 120] width 54 height 29
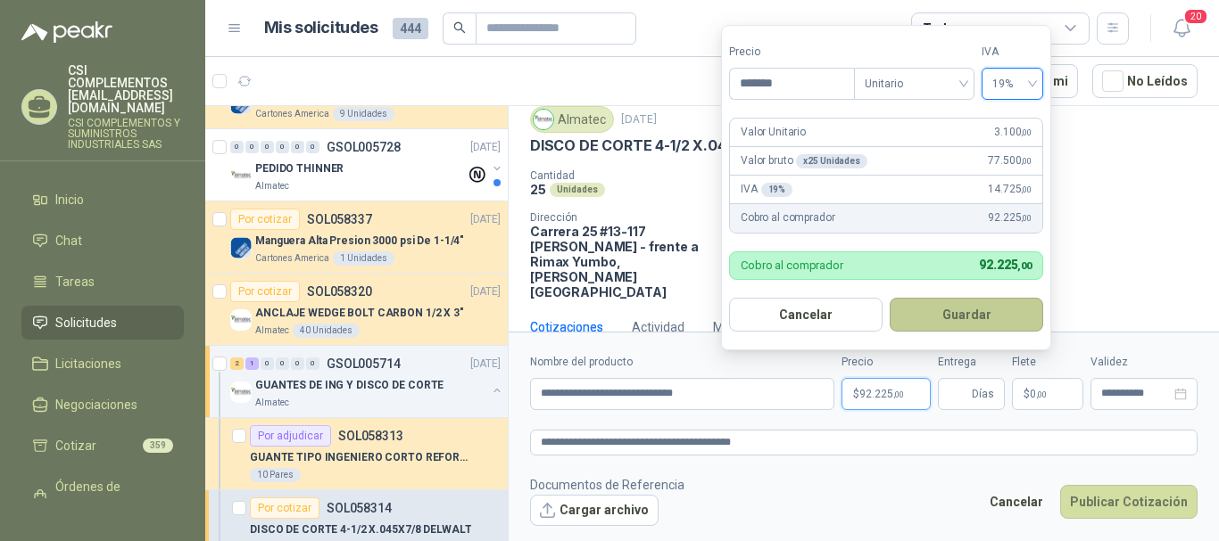
click at [974, 298] on button "Guardar" at bounding box center [965, 315] width 153 height 34
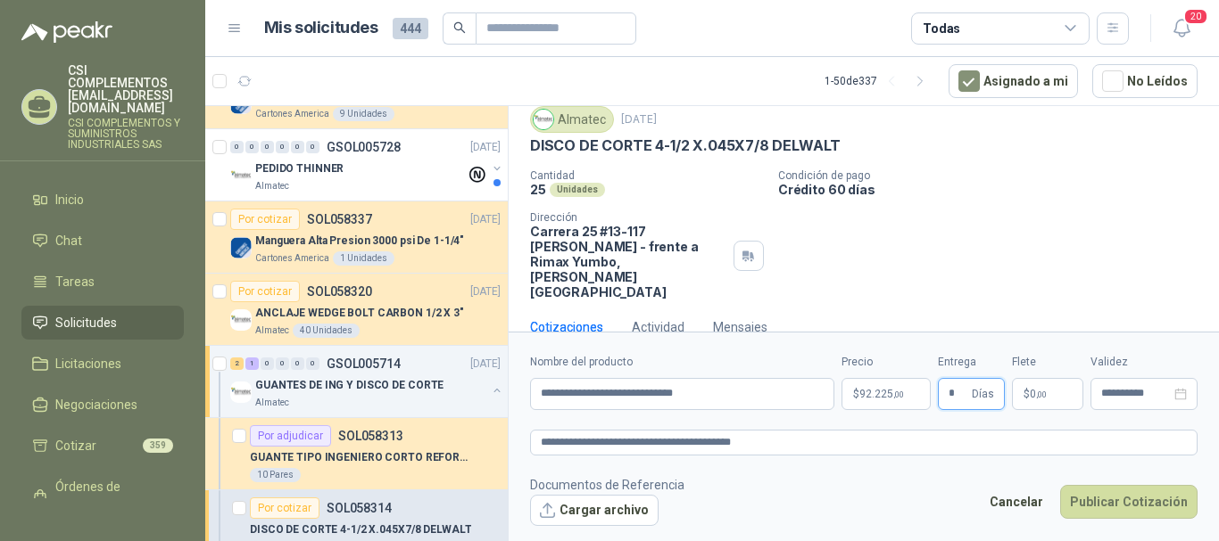
type input "*"
click at [1018, 383] on p "$ 0 ,00" at bounding box center [1047, 394] width 71 height 32
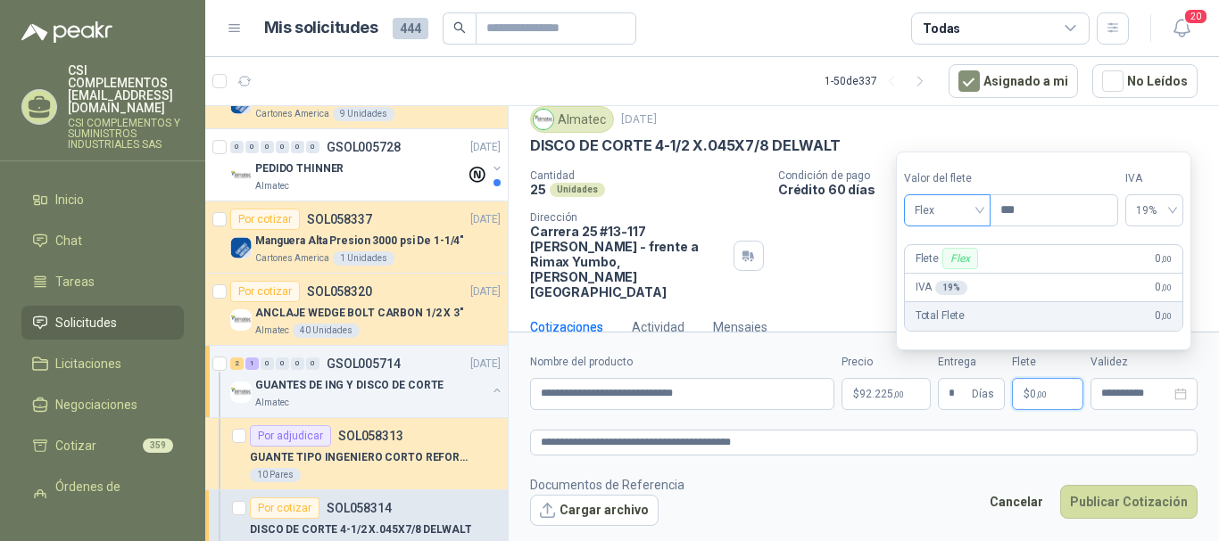
click at [989, 213] on div "Flex" at bounding box center [947, 210] width 87 height 32
click at [958, 270] on div "Incluido" at bounding box center [949, 277] width 62 height 20
click at [1126, 392] on input "**********" at bounding box center [1136, 394] width 70 height 12
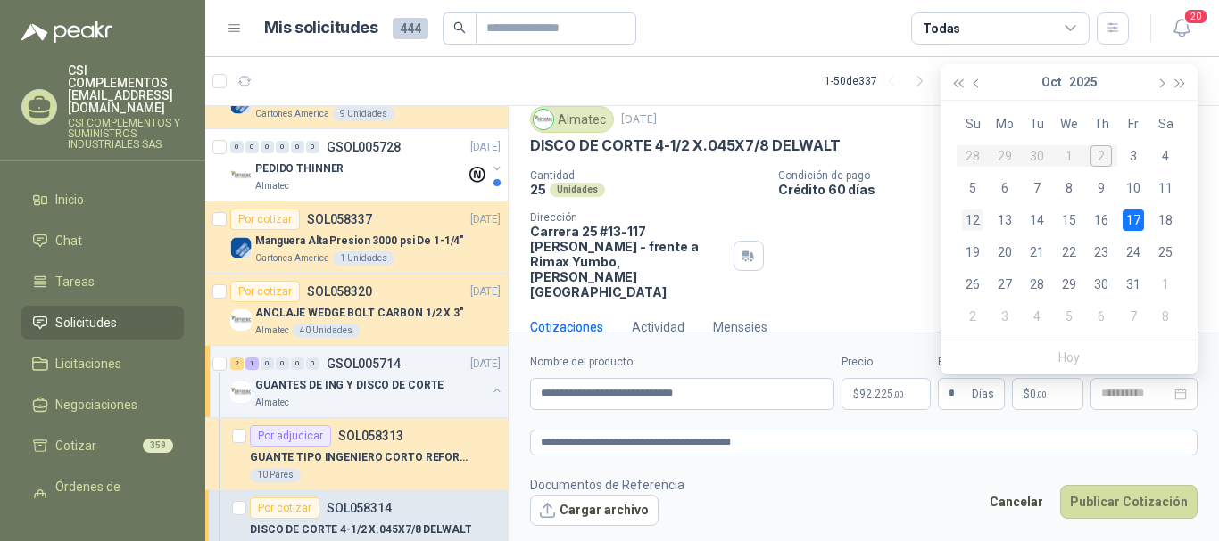
click at [978, 216] on div "12" at bounding box center [972, 220] width 21 height 21
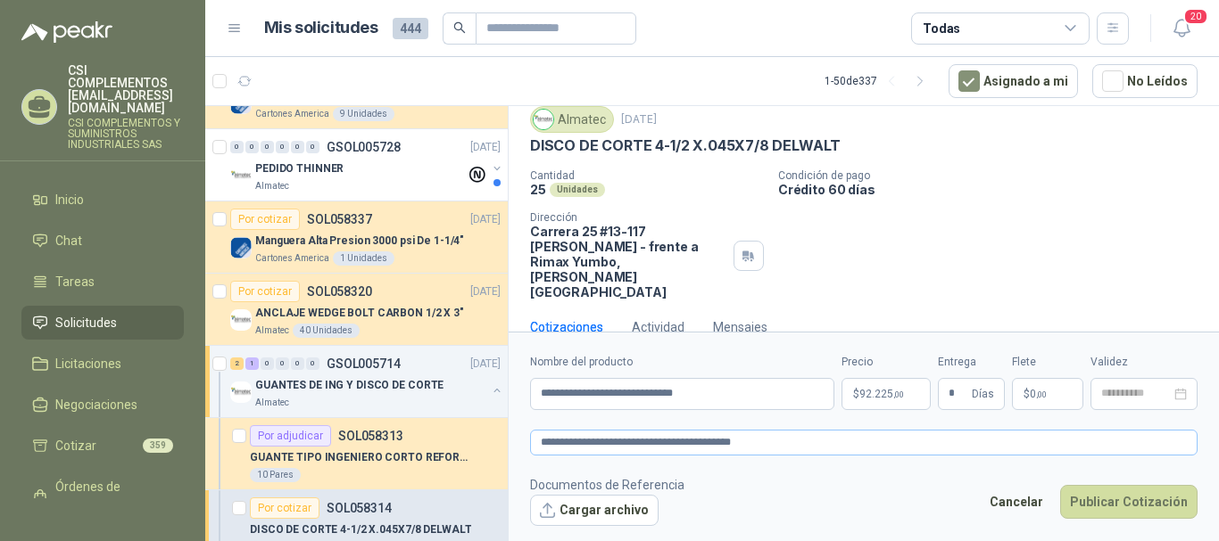
type input "**********"
click at [1169, 492] on button "Publicar Cotización" at bounding box center [1128, 502] width 137 height 34
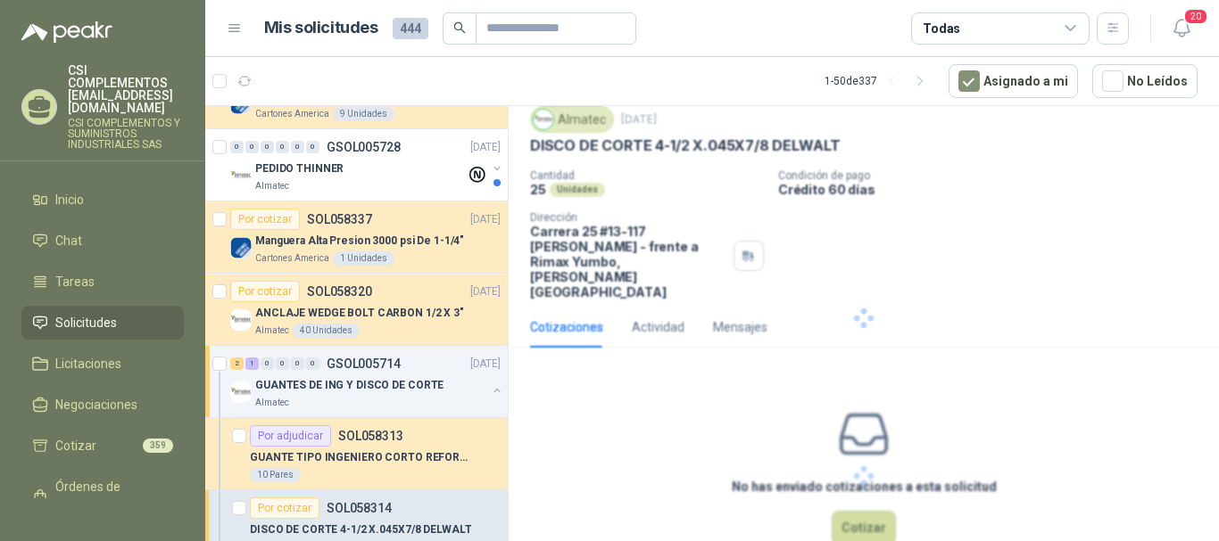
scroll to position [0, 0]
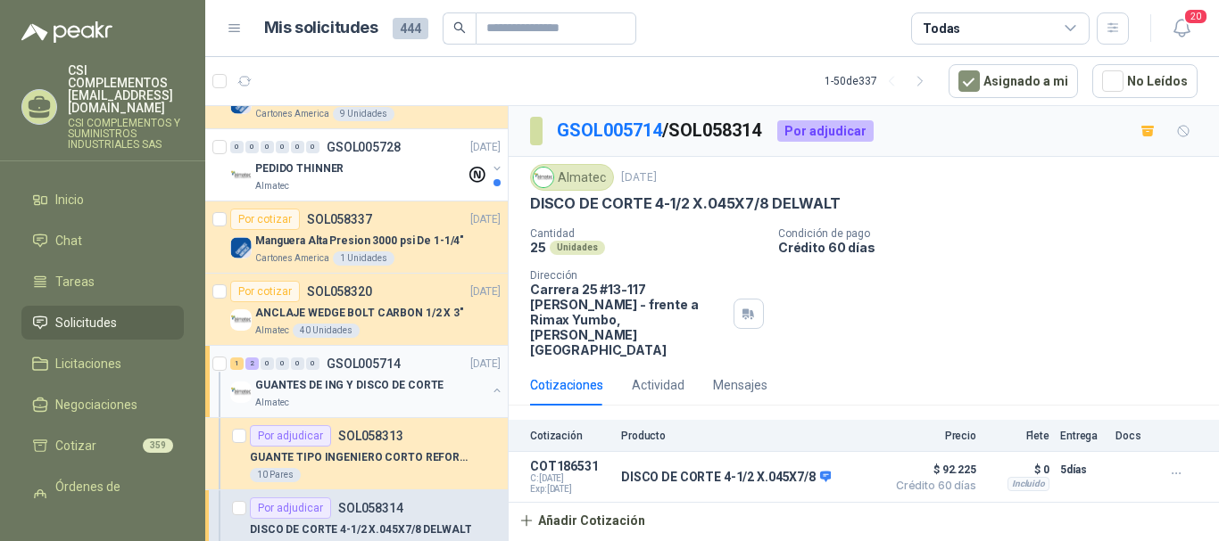
click at [335, 355] on div "1 2 0 0 0 0 GSOL005714 [DATE]" at bounding box center [367, 363] width 274 height 21
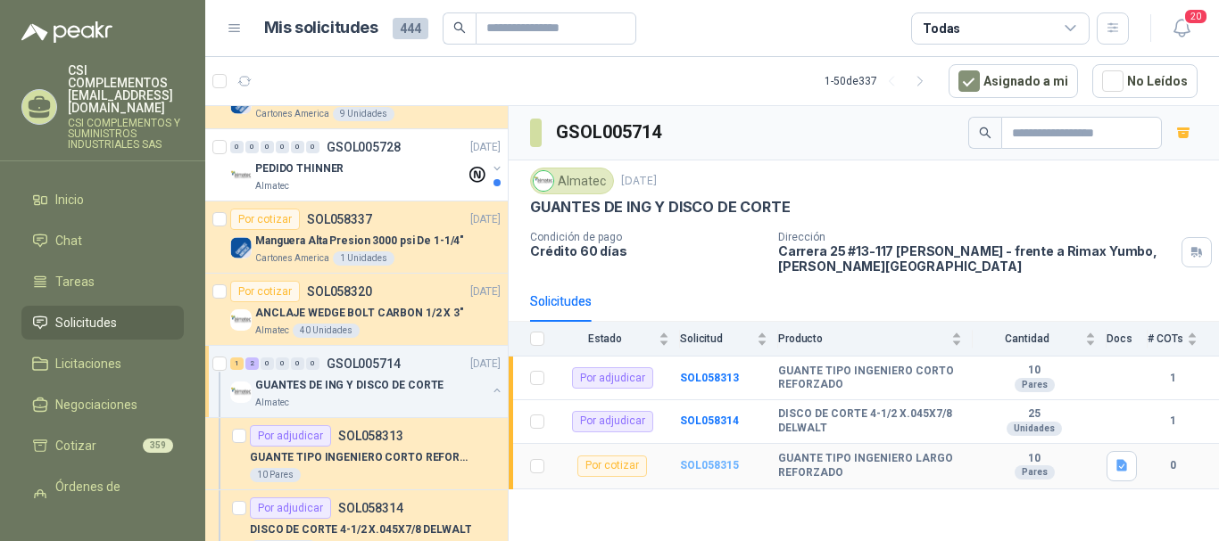
click at [722, 465] on b "SOL058315" at bounding box center [709, 465] width 59 height 12
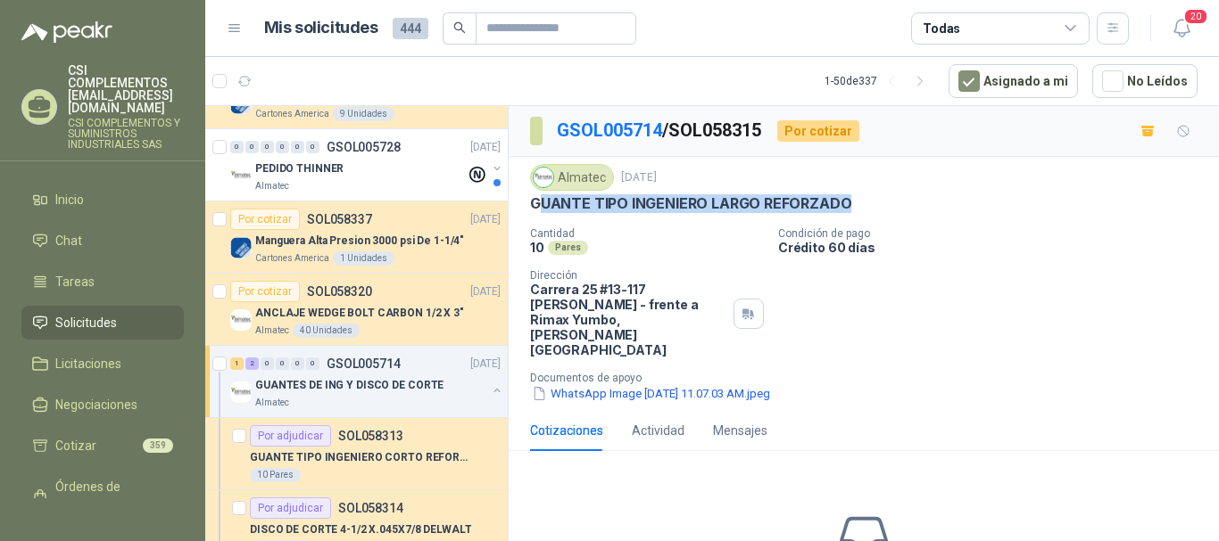
drag, startPoint x: 535, startPoint y: 196, endPoint x: 856, endPoint y: 199, distance: 321.1
click at [856, 199] on div "GUANTE TIPO INGENIERO LARGO REFORZADO" at bounding box center [863, 203] width 667 height 19
drag, startPoint x: 707, startPoint y: 196, endPoint x: 690, endPoint y: 205, distance: 19.9
click at [706, 194] on div "Almatec [DATE] GUANTE TIPO INGENIERO LARGO REFORZADO" at bounding box center [863, 188] width 667 height 49
click at [640, 206] on p "GUANTE TIPO INGENIERO LARGO REFORZADO" at bounding box center [690, 203] width 321 height 19
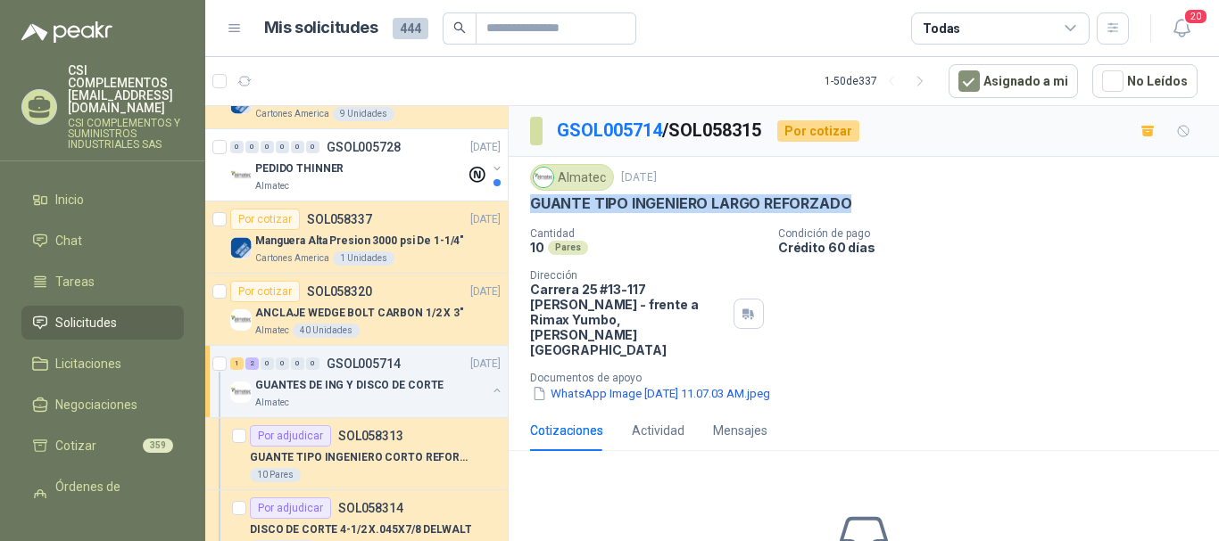
drag, startPoint x: 531, startPoint y: 204, endPoint x: 857, endPoint y: 210, distance: 326.5
click at [857, 210] on div "GUANTE TIPO INGENIERO LARGO REFORZADO" at bounding box center [863, 203] width 667 height 19
copy p "GUANTE TIPO INGENIERO LARGO REFORZADO"
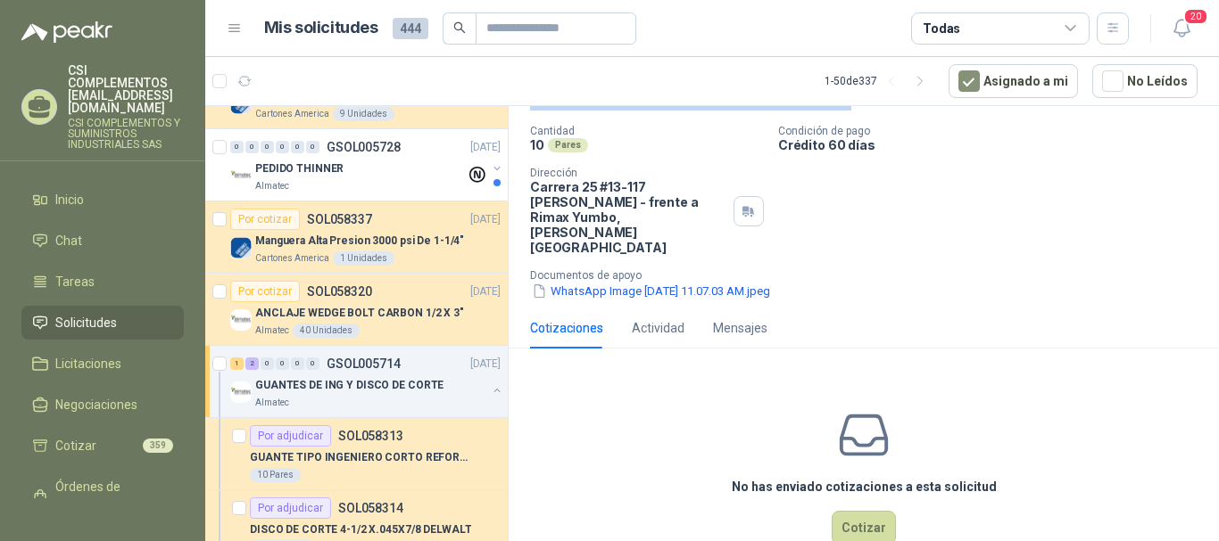
scroll to position [115, 0]
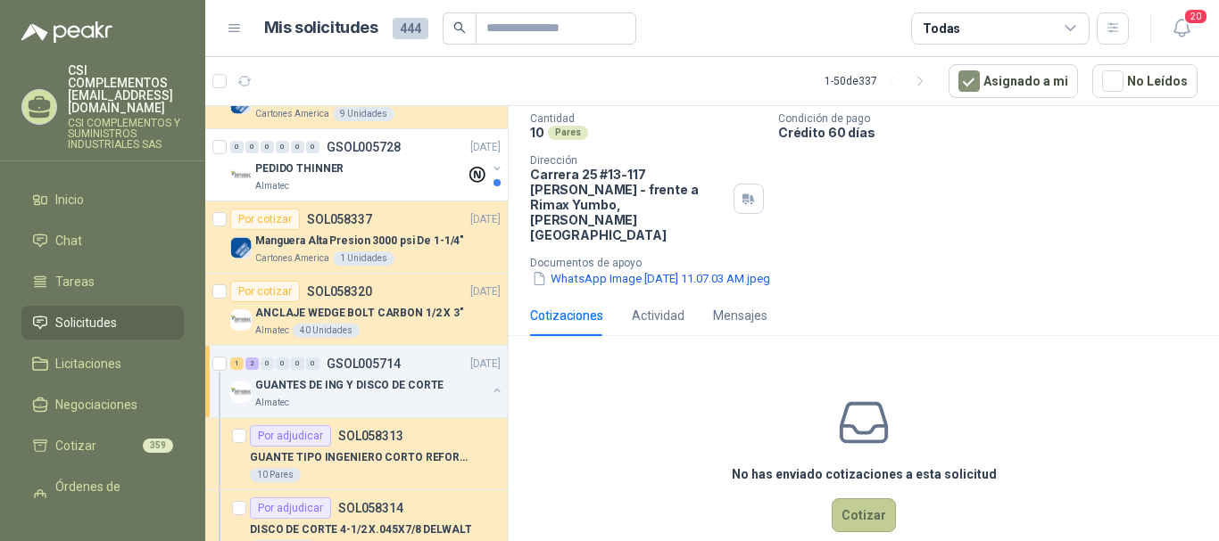
click at [850, 499] on button "Cotizar" at bounding box center [863, 516] width 64 height 34
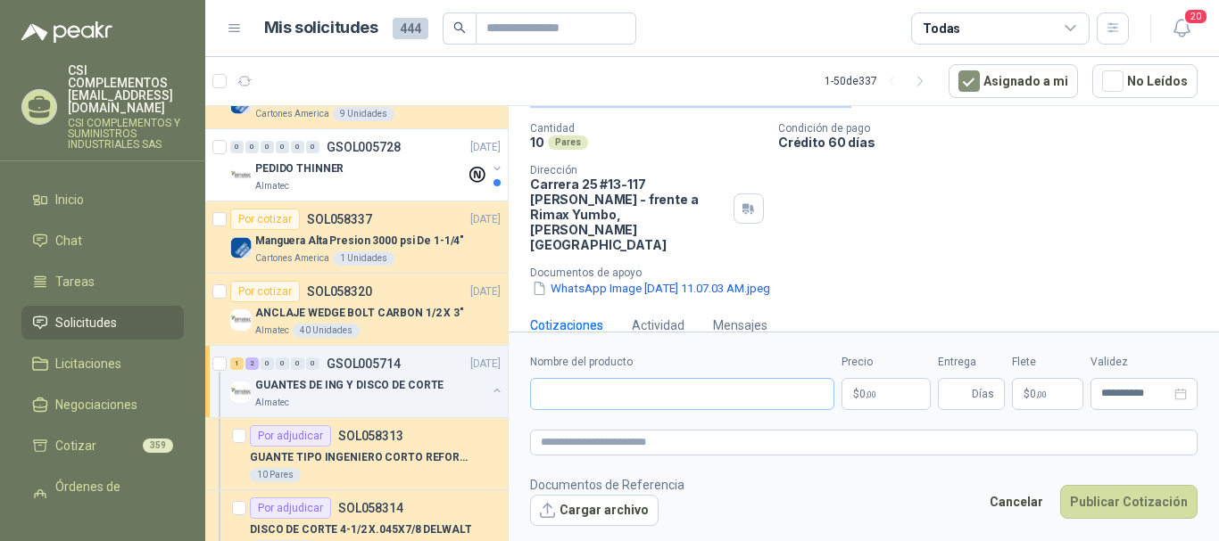
scroll to position [103, 0]
click at [579, 379] on input "Nombre del producto" at bounding box center [682, 394] width 304 height 32
paste input "**********"
type input "**********"
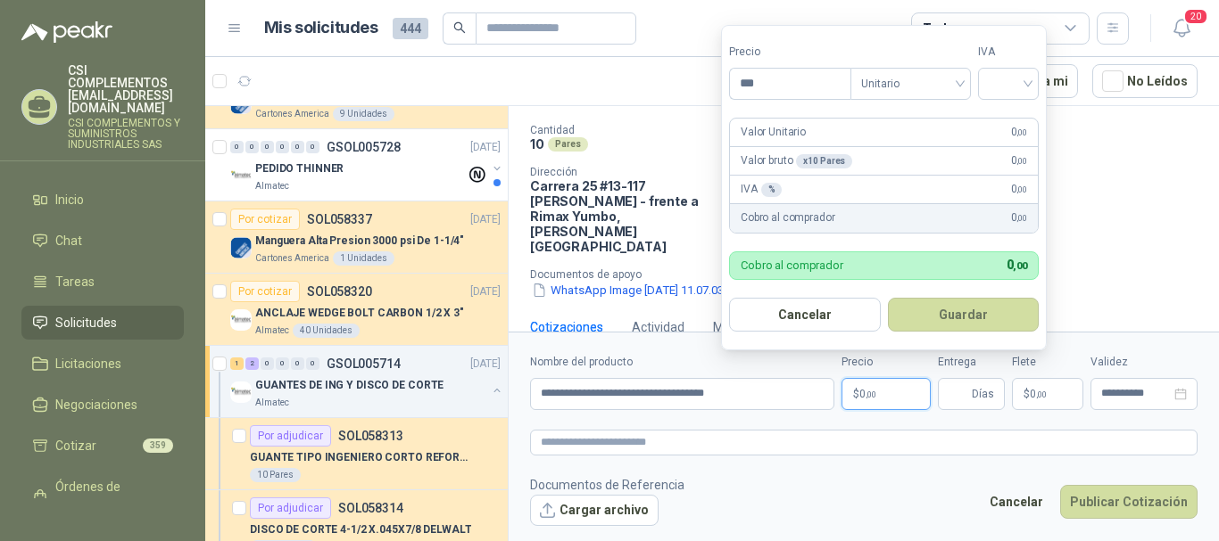
click at [854, 387] on p "$ 0 ,00" at bounding box center [885, 394] width 89 height 32
click at [964, 82] on div "Unitario" at bounding box center [910, 84] width 120 height 32
type input "********"
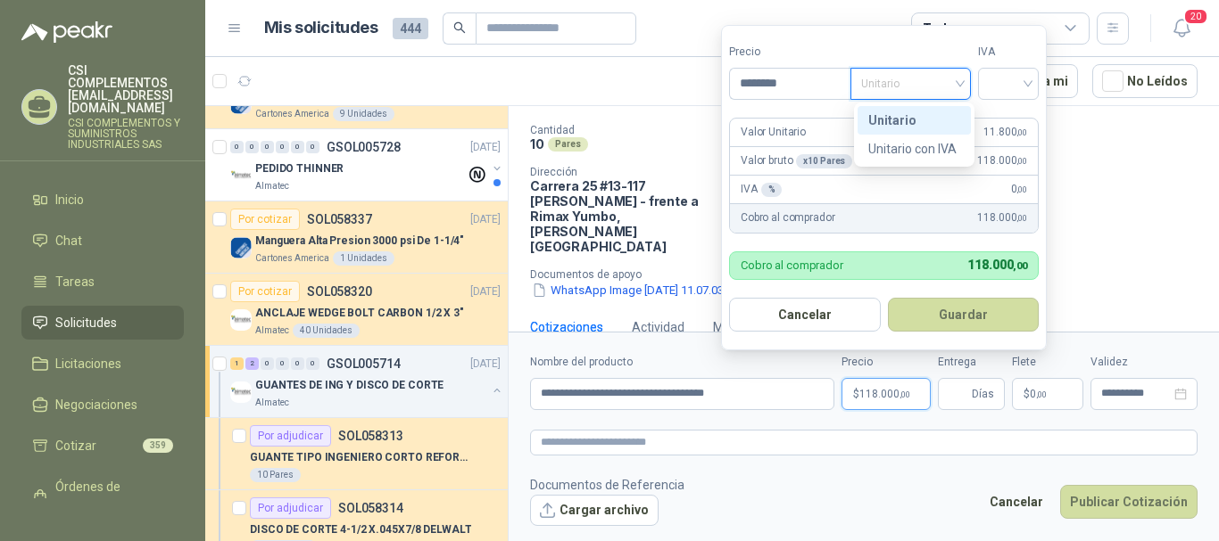
click at [909, 119] on div "Unitario" at bounding box center [914, 121] width 92 height 20
click at [1033, 86] on div at bounding box center [1008, 84] width 61 height 32
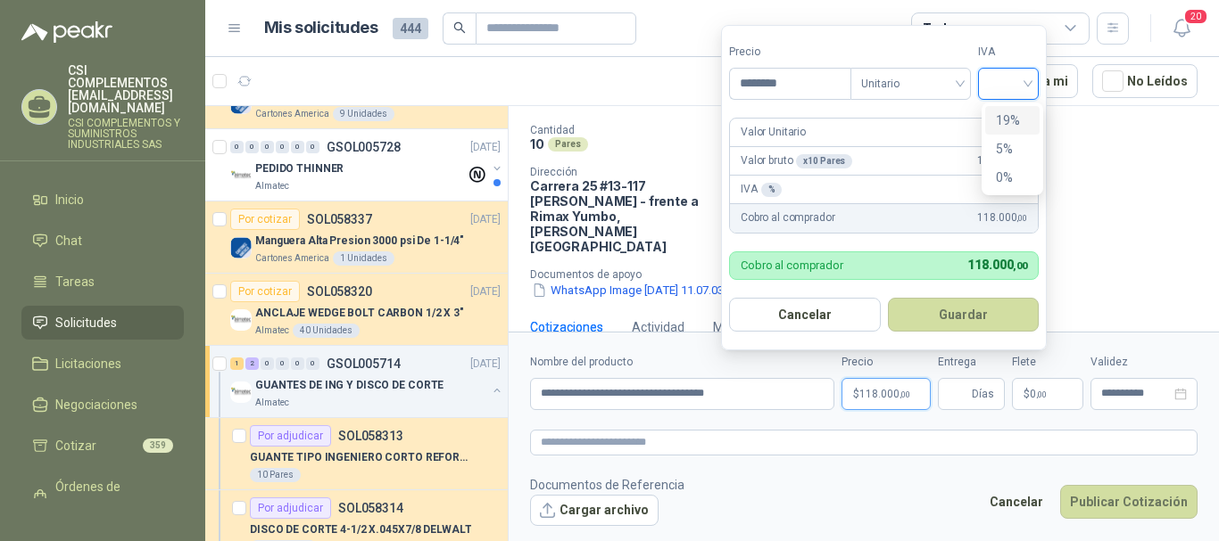
click at [1001, 112] on div "19%" at bounding box center [1012, 121] width 33 height 20
click at [1006, 318] on button "Guardar" at bounding box center [965, 315] width 153 height 34
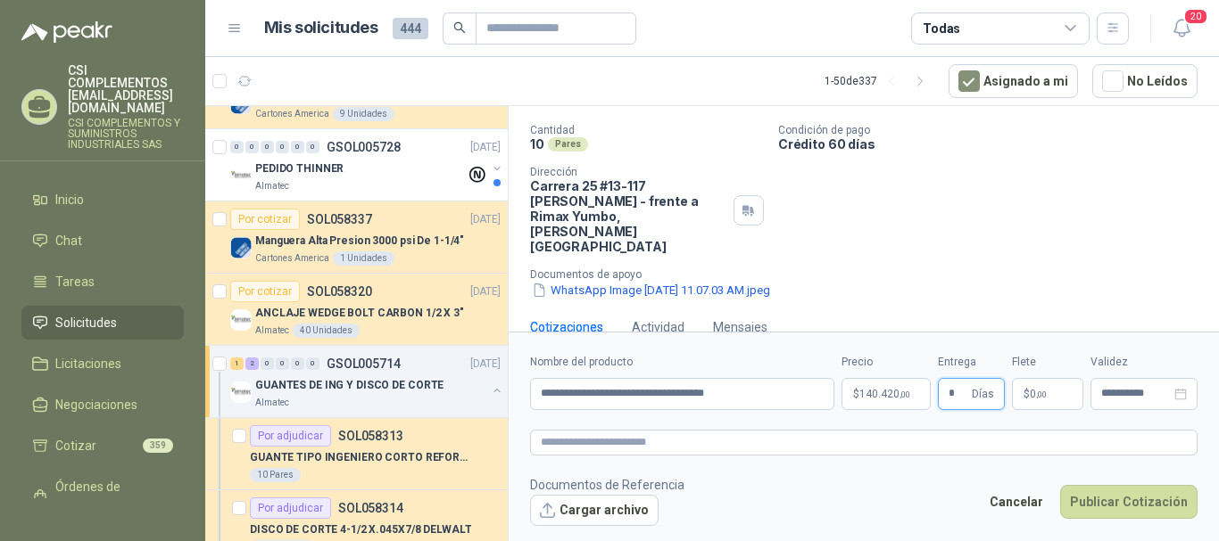
type input "*"
click at [1048, 387] on p "$ 0 ,00" at bounding box center [1047, 394] width 71 height 32
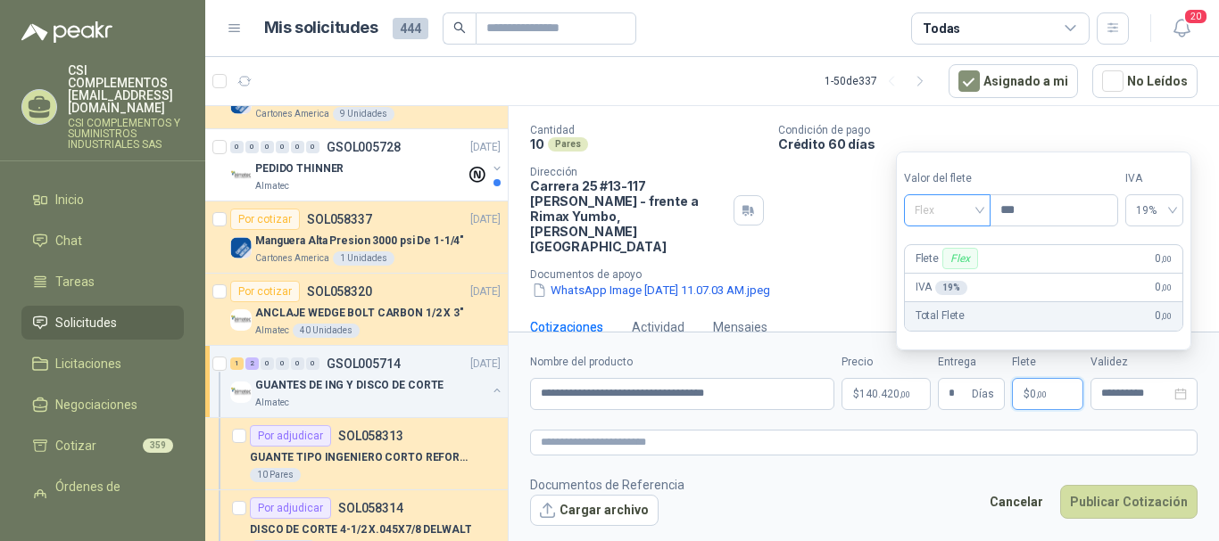
click at [979, 211] on span "Flex" at bounding box center [946, 210] width 65 height 27
click at [943, 280] on div "Incluido" at bounding box center [949, 277] width 62 height 20
click at [1174, 211] on span "0%" at bounding box center [1157, 210] width 34 height 27
click at [1046, 387] on p "$ 0 ,00" at bounding box center [1047, 394] width 71 height 32
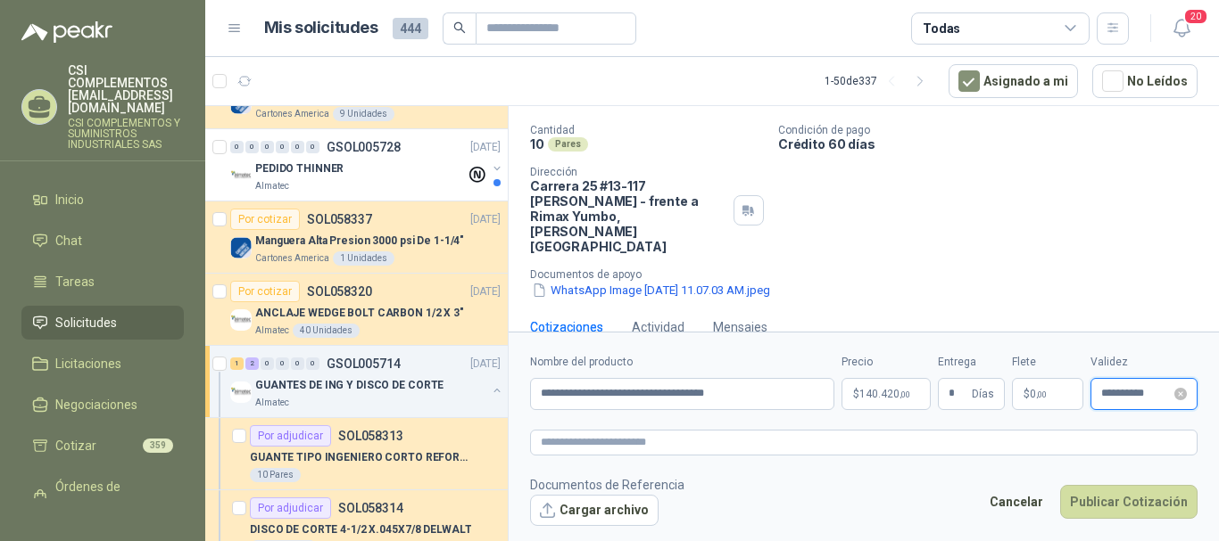
click at [1145, 397] on input "**********" at bounding box center [1136, 394] width 70 height 12
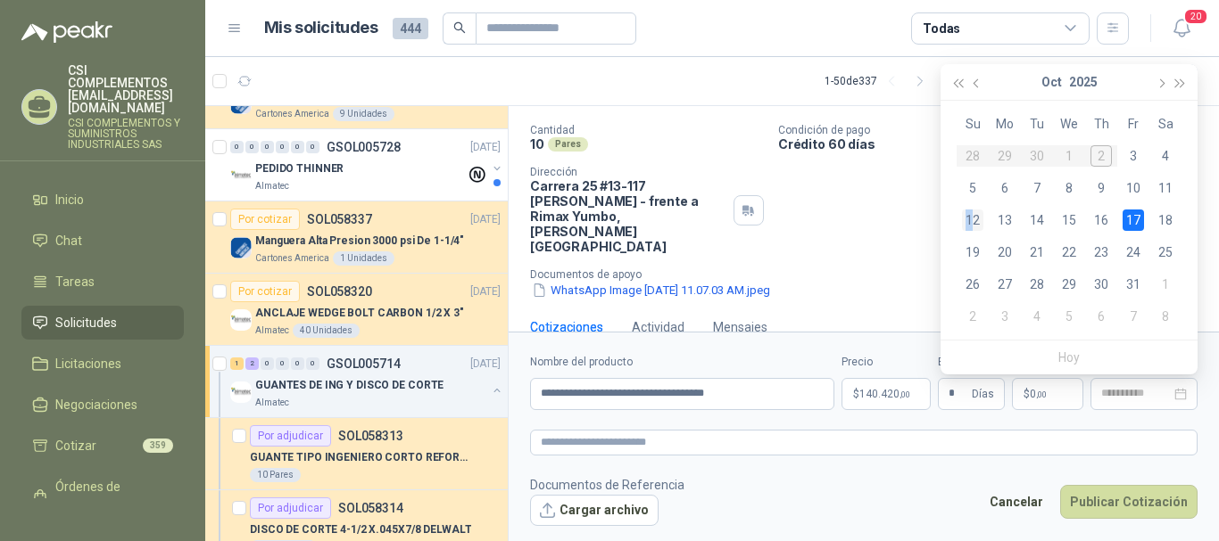
click at [976, 211] on div "12" at bounding box center [972, 220] width 21 height 21
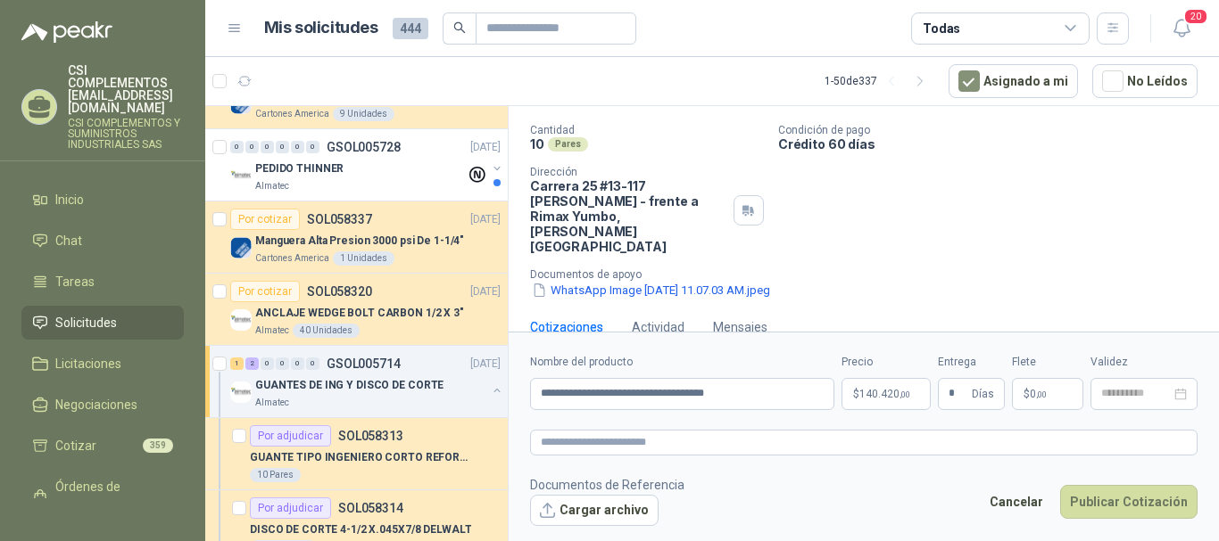
type input "**********"
click at [1164, 500] on button "Publicar Cotización" at bounding box center [1128, 502] width 137 height 34
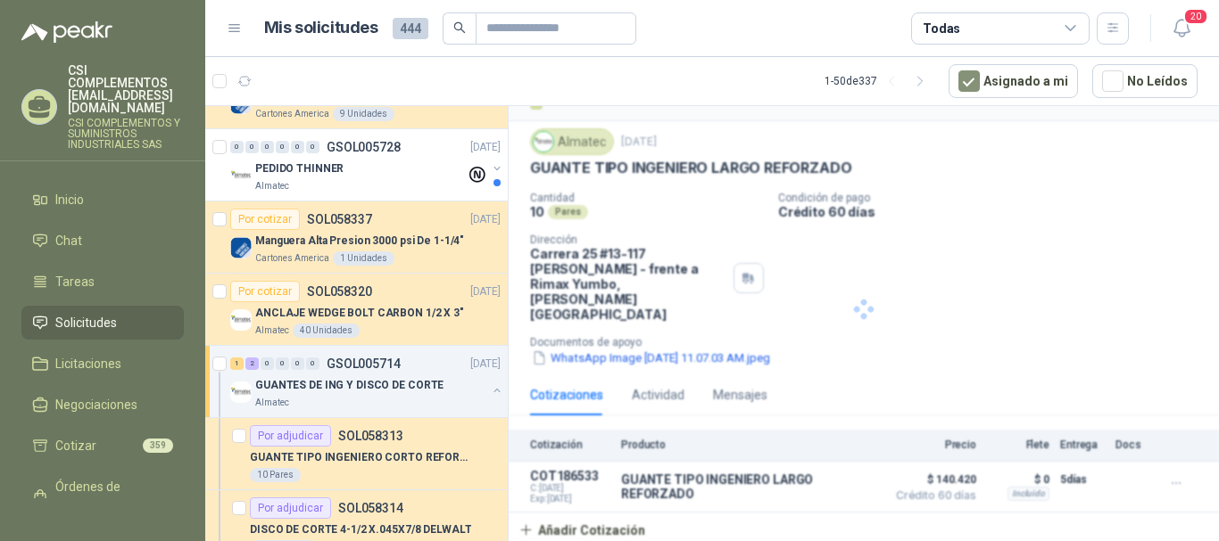
scroll to position [6, 0]
